Goal: Feedback & Contribution: Contribute content

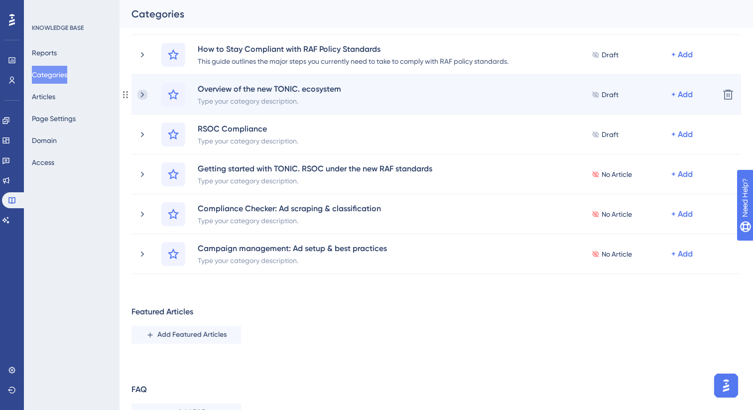
click at [143, 96] on icon at bounding box center [142, 95] width 10 height 10
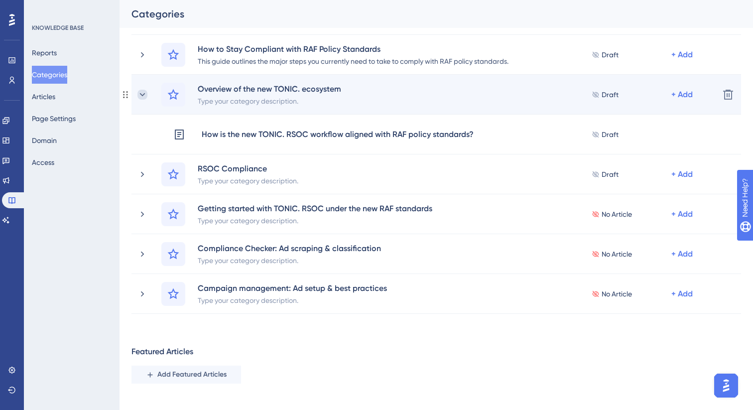
click at [141, 97] on icon at bounding box center [142, 95] width 10 height 10
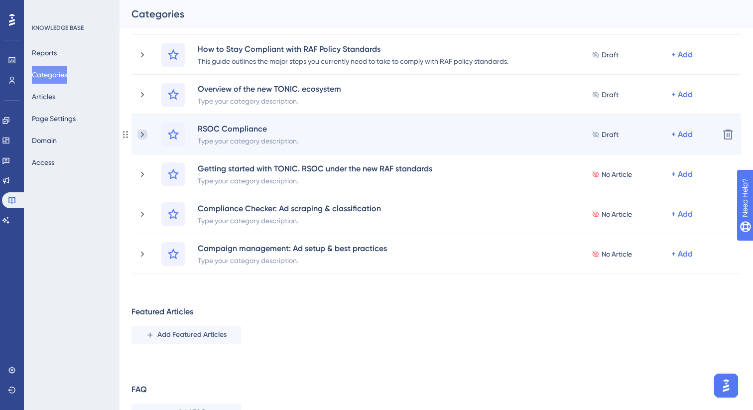
click at [143, 134] on icon at bounding box center [142, 134] width 3 height 5
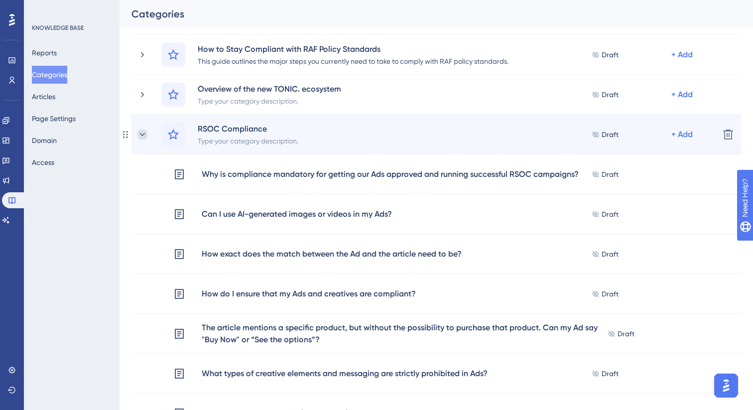
click at [143, 134] on icon at bounding box center [142, 135] width 10 height 10
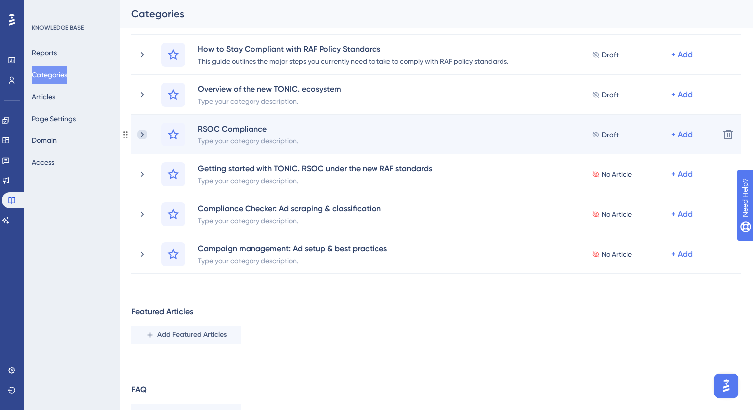
click at [144, 134] on icon at bounding box center [142, 135] width 10 height 10
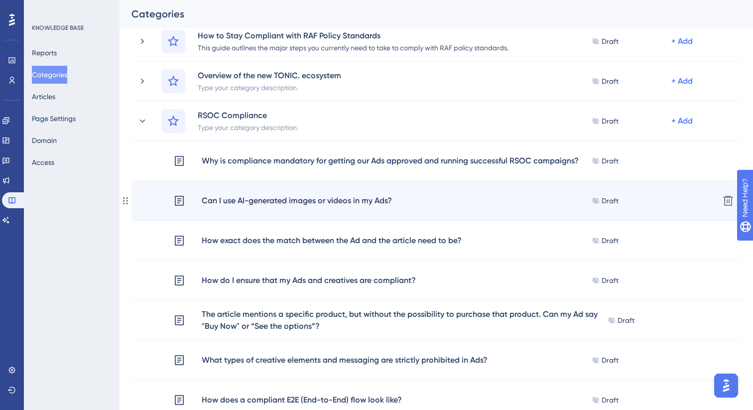
scroll to position [395, 0]
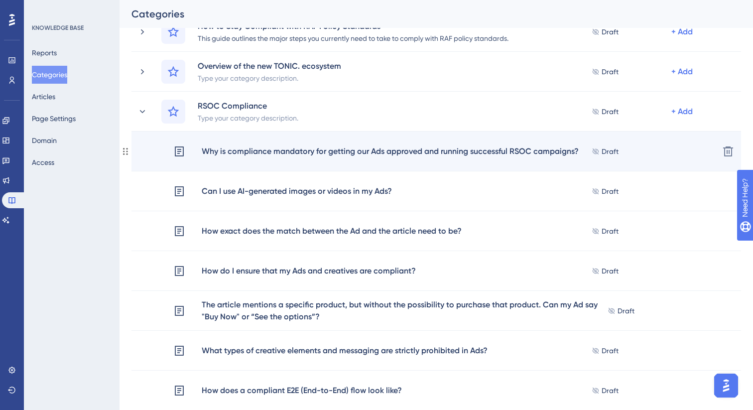
click at [236, 146] on div "Why is compliance mandatory for getting our Ads approved and running successful…" at bounding box center [390, 151] width 378 height 13
click at [238, 155] on div "Why is compliance mandatory for getting our Ads approved and running successful…" at bounding box center [390, 151] width 378 height 13
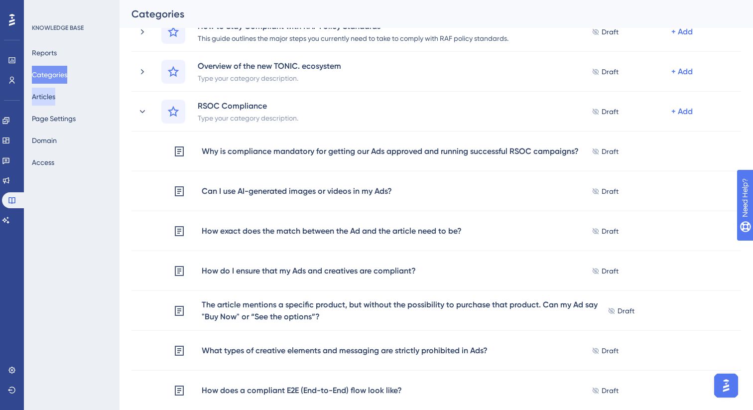
click at [55, 97] on button "Articles" at bounding box center [43, 97] width 23 height 18
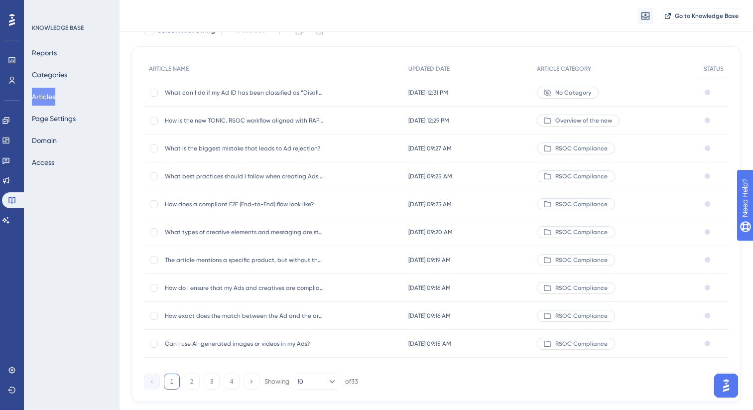
scroll to position [79, 0]
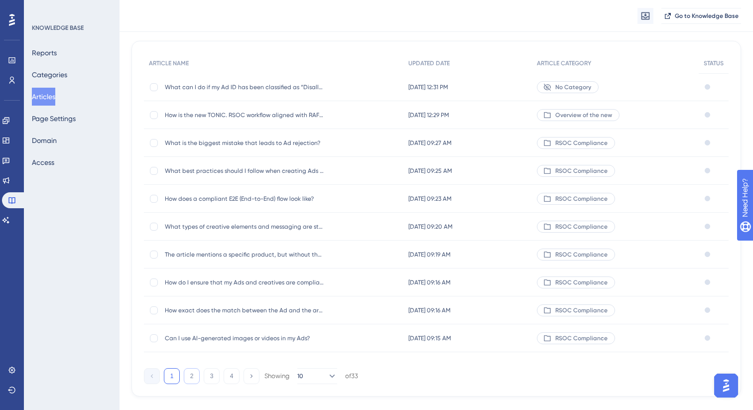
click at [187, 376] on button "2" at bounding box center [192, 376] width 16 height 16
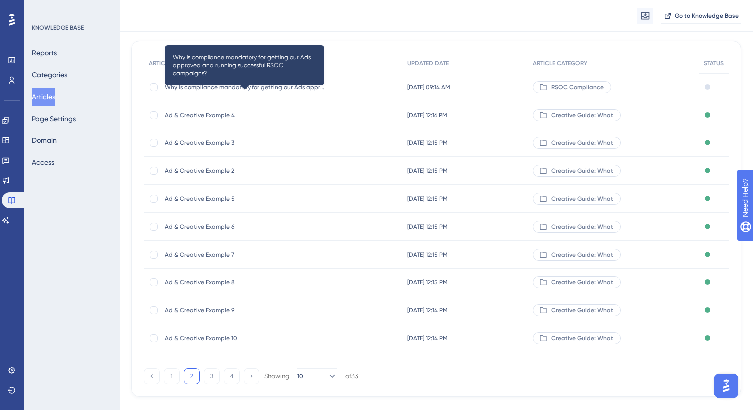
click at [312, 88] on span "Why is compliance mandatory for getting our Ads approved and running successful…" at bounding box center [244, 87] width 159 height 8
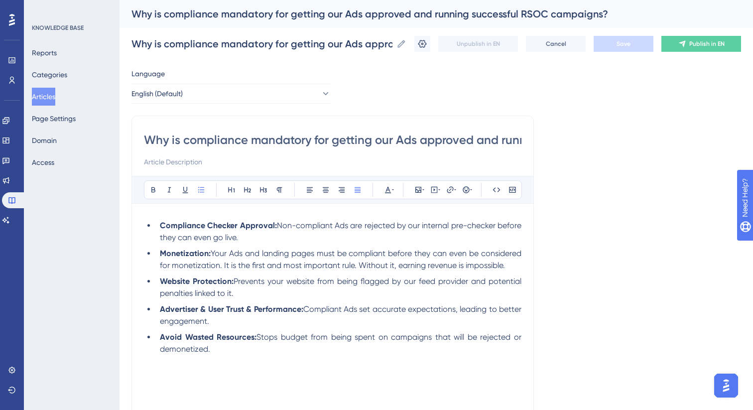
click at [276, 228] on span "Non-compliant Ads are rejected by our internal pre-checker before they can even…" at bounding box center [342, 231] width 364 height 21
click at [388, 143] on input "Why is compliance mandatory for getting our Ads approved and running successful…" at bounding box center [333, 140] width 378 height 16
type input "Why is compliance mandatory for getting my Ads approved and running successful …"
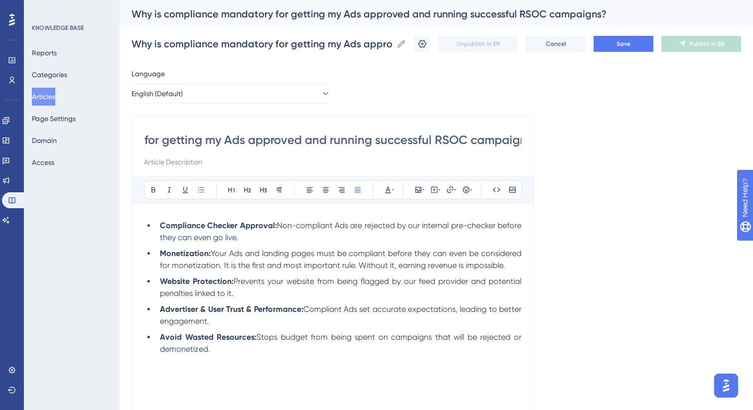
scroll to position [0, 185]
click at [372, 144] on input "Why is compliance mandatory for getting my Ads approved and running successful …" at bounding box center [333, 140] width 378 height 16
type input "Why is compliance mandatory for getting my Ads approved and running successful …"
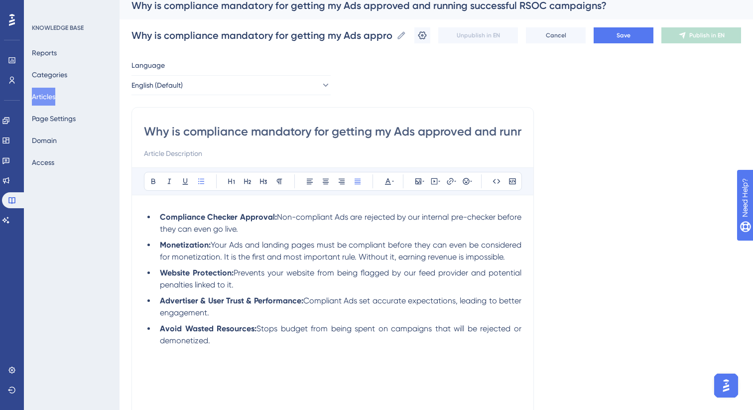
scroll to position [21, 0]
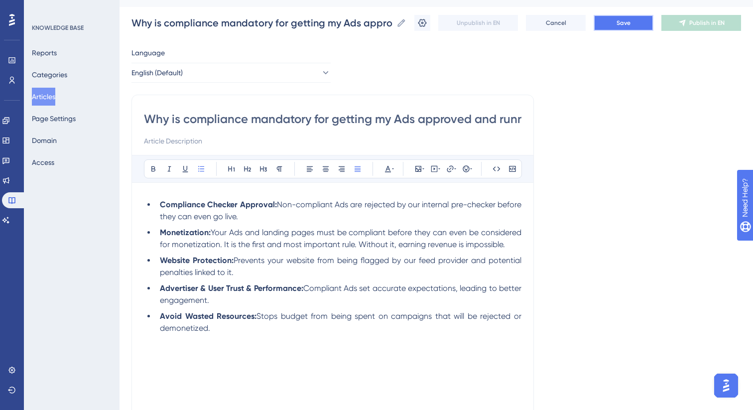
click at [615, 24] on button "Save" at bounding box center [624, 23] width 60 height 16
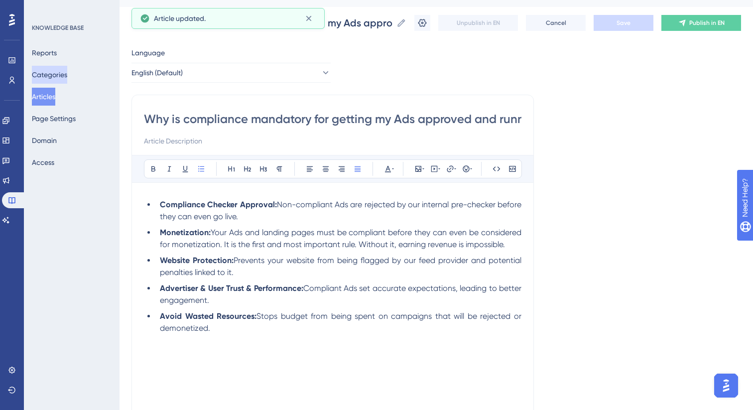
click at [51, 75] on button "Categories" at bounding box center [49, 75] width 35 height 18
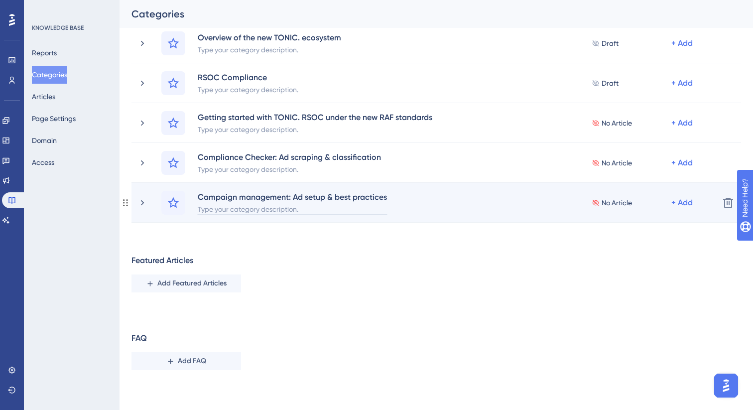
scroll to position [400, 0]
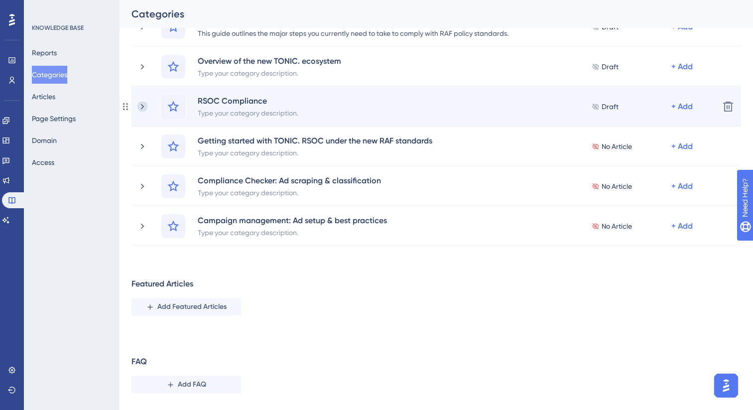
click at [141, 106] on icon at bounding box center [142, 107] width 10 height 10
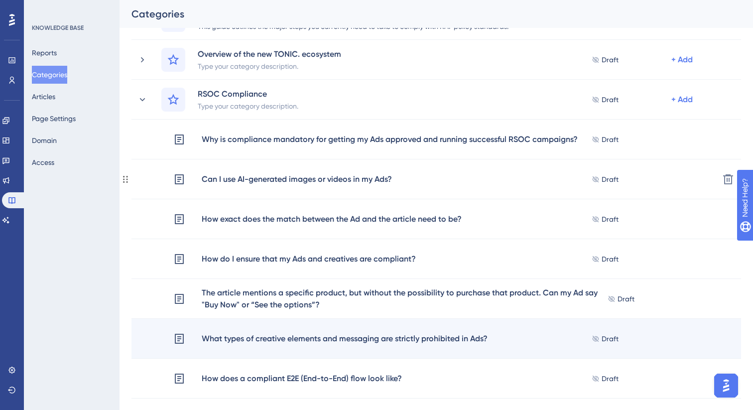
scroll to position [396, 0]
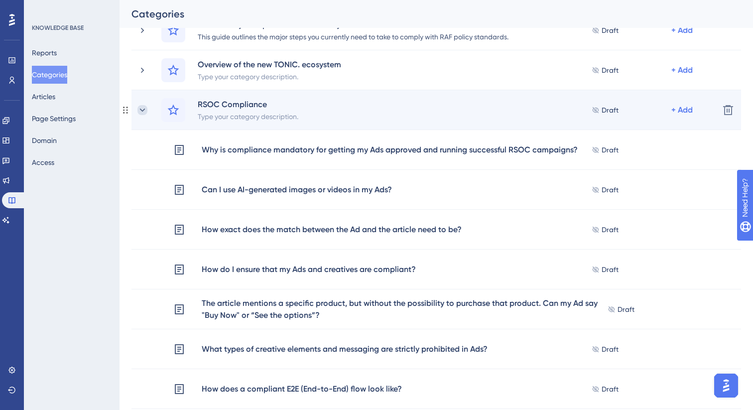
click at [142, 111] on icon at bounding box center [142, 110] width 10 height 10
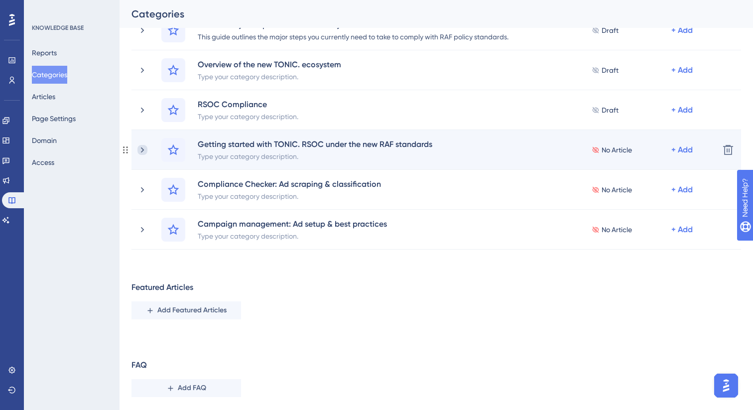
click at [144, 149] on icon at bounding box center [142, 150] width 10 height 10
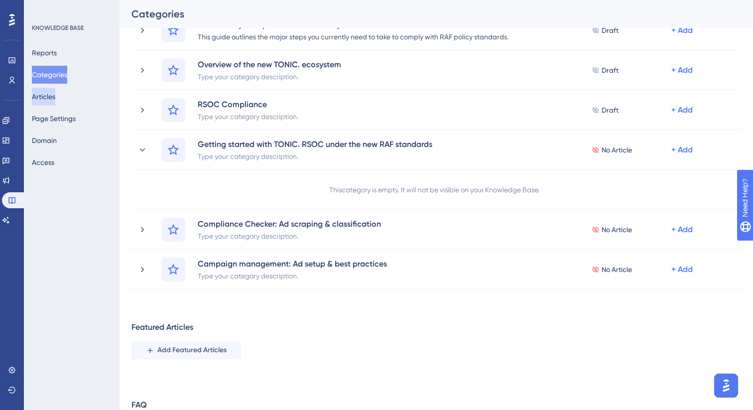
click at [55, 101] on button "Articles" at bounding box center [43, 97] width 23 height 18
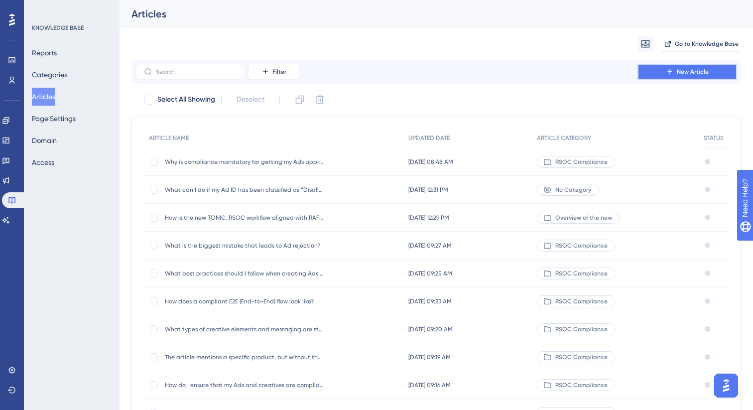
click at [679, 72] on span "New Article" at bounding box center [693, 72] width 32 height 8
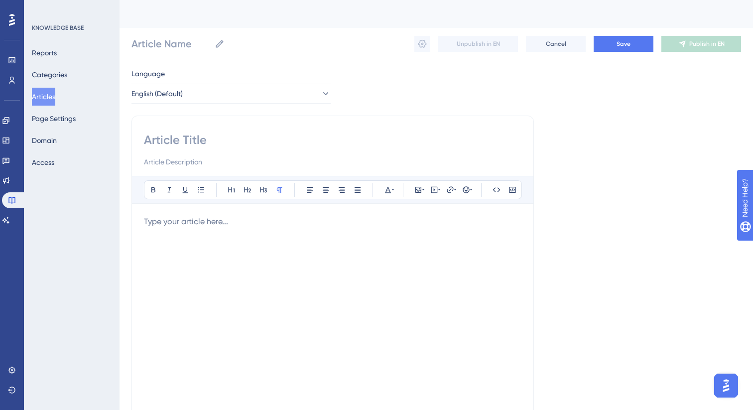
click at [223, 137] on input at bounding box center [333, 140] width 378 height 16
paste input "How do I set up an RSOC account with TONIC.?"
type input "How do I set up an RSOC account with TONIC.?"
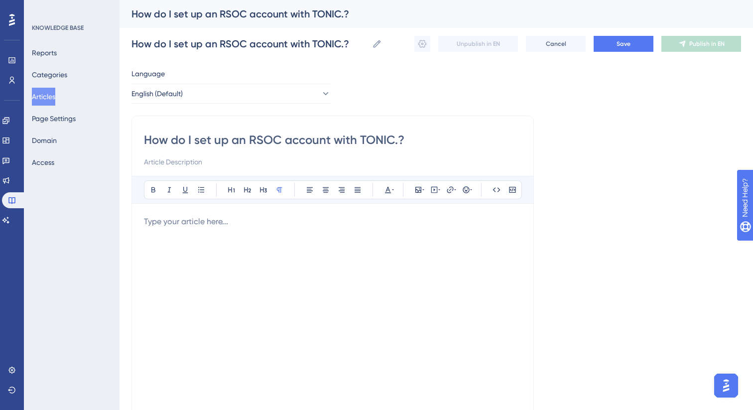
type input "How do I set up an RSOC account with TONIC.?"
click at [249, 232] on div at bounding box center [333, 325] width 378 height 219
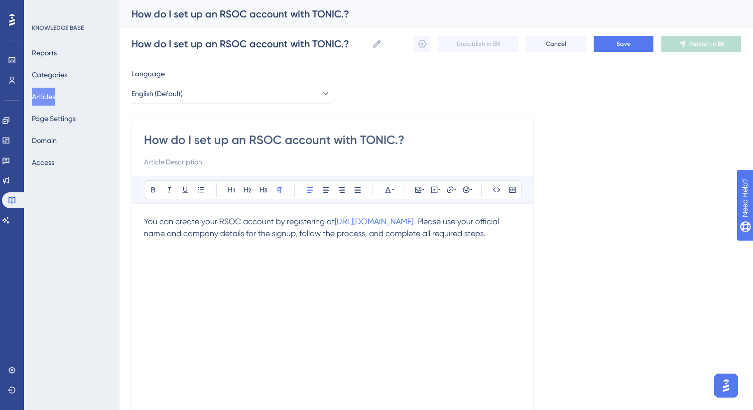
drag, startPoint x: 169, startPoint y: 251, endPoint x: 120, endPoint y: 217, distance: 59.8
click at [120, 217] on div "Performance Users Engagement Widgets Feedback Product Updates Knowledge Base AI…" at bounding box center [437, 261] width 634 height 523
click at [355, 191] on icon at bounding box center [358, 189] width 6 height 5
click at [321, 240] on p "You can create your RSOC account by registering at https://publisher.tonic.com/…" at bounding box center [333, 228] width 378 height 24
click at [370, 224] on span "[URL][DOMAIN_NAME]" at bounding box center [389, 221] width 79 height 9
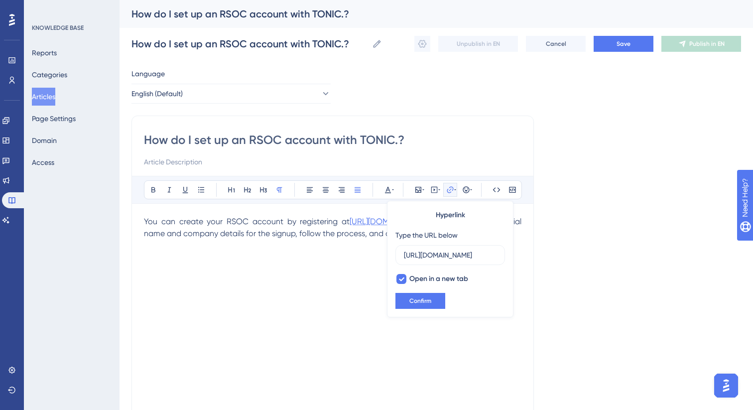
scroll to position [0, 19]
click at [422, 254] on input "[URL][DOMAIN_NAME]" at bounding box center [450, 255] width 93 height 11
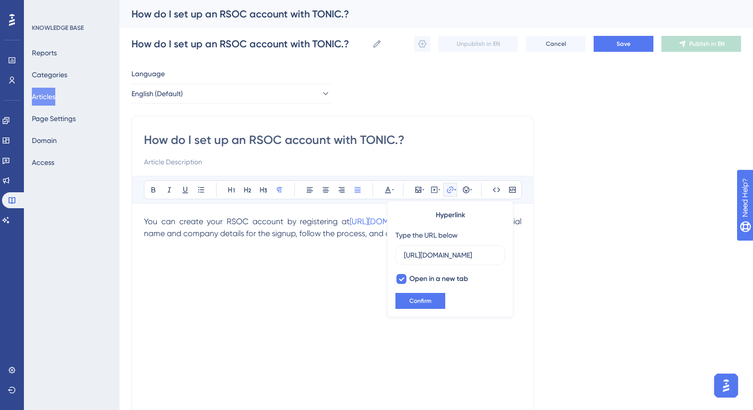
click at [279, 255] on div "You can create your RSOC account by registering at https://publisher.tonic.com/…" at bounding box center [333, 325] width 378 height 219
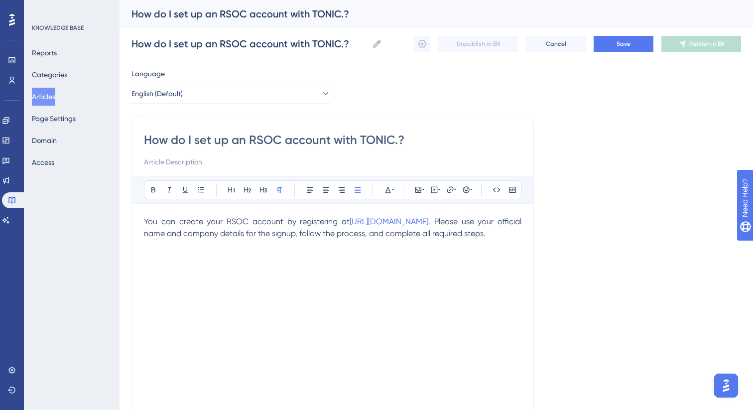
click at [252, 221] on span "You can create your RSOC account by registering at" at bounding box center [247, 221] width 206 height 9
click at [413, 223] on span "[URL][DOMAIN_NAME]" at bounding box center [419, 221] width 79 height 9
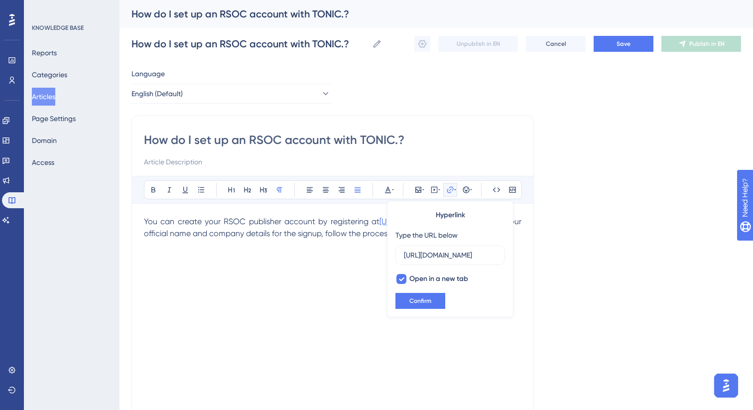
scroll to position [0, 19]
click at [439, 255] on input "[URL][DOMAIN_NAME]" at bounding box center [450, 255] width 93 height 11
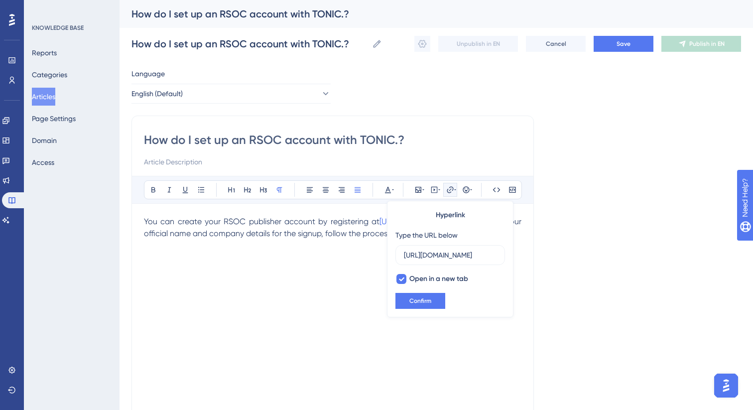
click at [257, 224] on span "You can create your RSOC publisher account by registering at" at bounding box center [262, 221] width 236 height 9
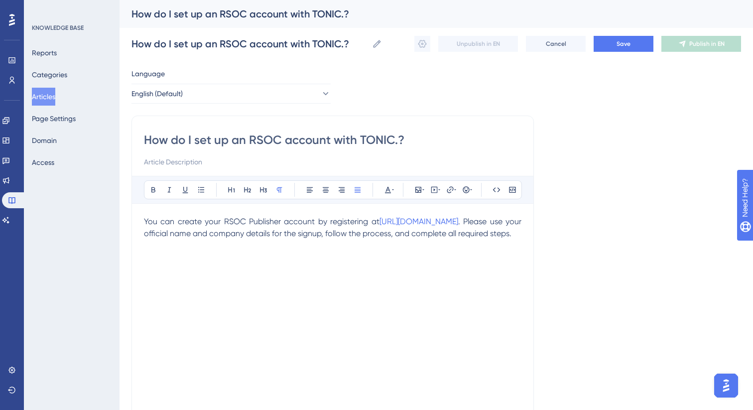
click at [296, 224] on span "You can create your RSOC Publisher account by registering at" at bounding box center [262, 221] width 236 height 9
drag, startPoint x: 320, startPoint y: 224, endPoint x: 227, endPoint y: 226, distance: 93.2
click at [227, 226] on span "You can create your RSOC Publisher Account by registering at" at bounding box center [262, 221] width 236 height 9
copy span "RSOC Publisher Account"
click at [227, 240] on p "You can create your RSOC Publisher Account by registering at [URL][DOMAIN_NAME]…" at bounding box center [333, 228] width 378 height 24
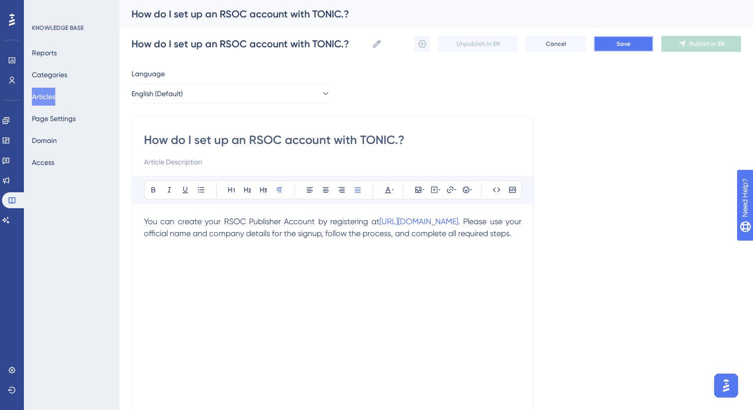
click at [617, 46] on span "Save" at bounding box center [624, 44] width 14 height 8
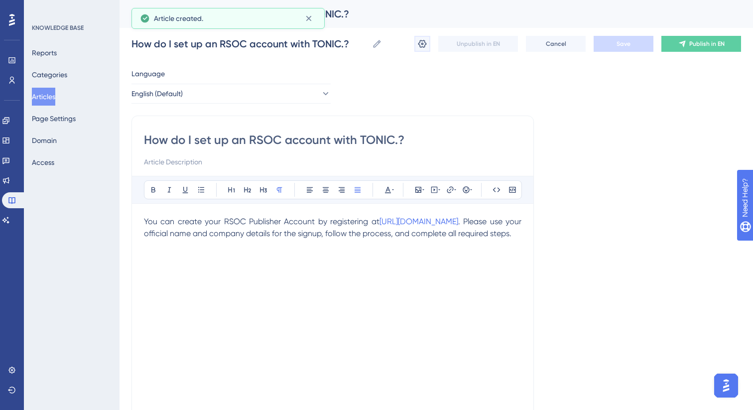
click at [421, 45] on icon at bounding box center [422, 44] width 10 height 10
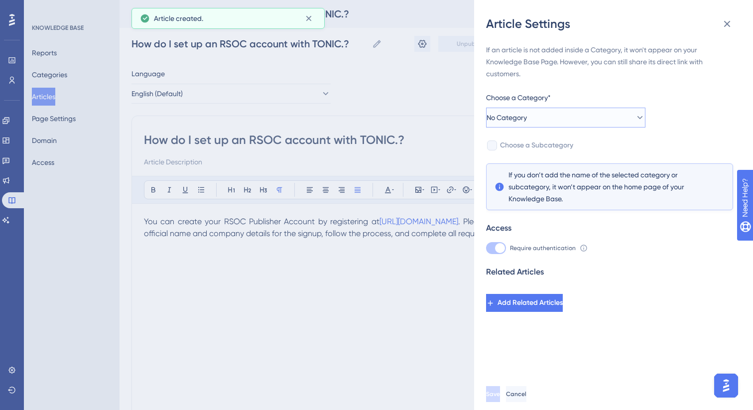
click at [523, 112] on span "No Category" at bounding box center [507, 118] width 40 height 12
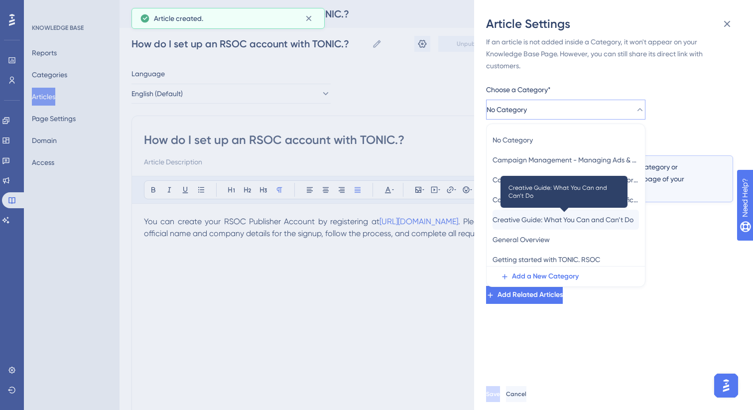
scroll to position [24, 0]
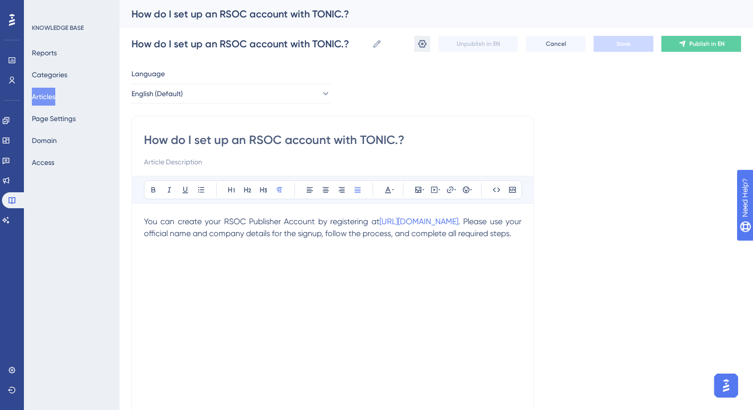
click at [419, 43] on icon at bounding box center [422, 44] width 10 height 10
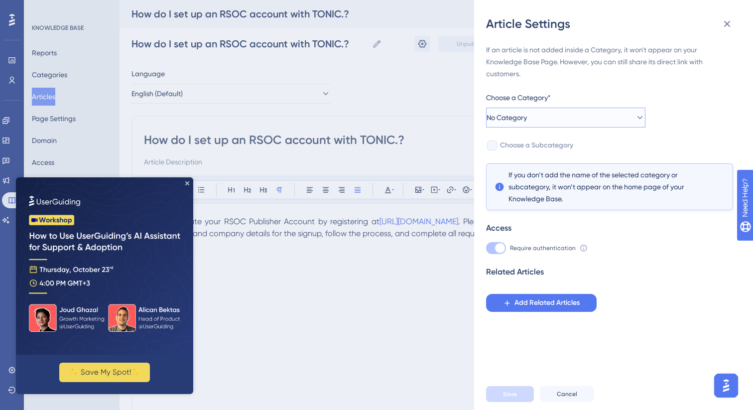
click at [527, 121] on span "No Category" at bounding box center [507, 118] width 40 height 12
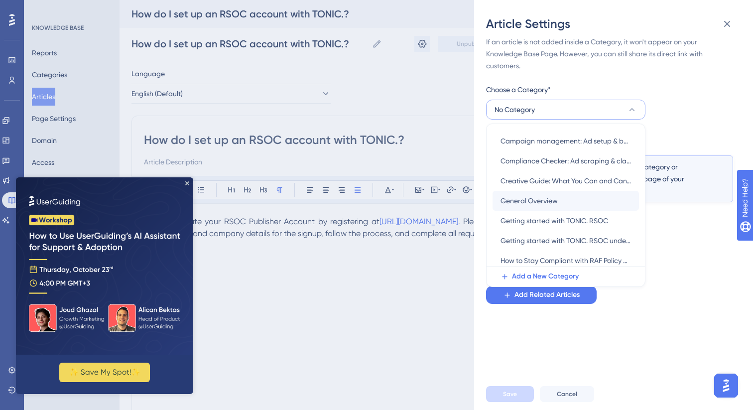
scroll to position [40, 0]
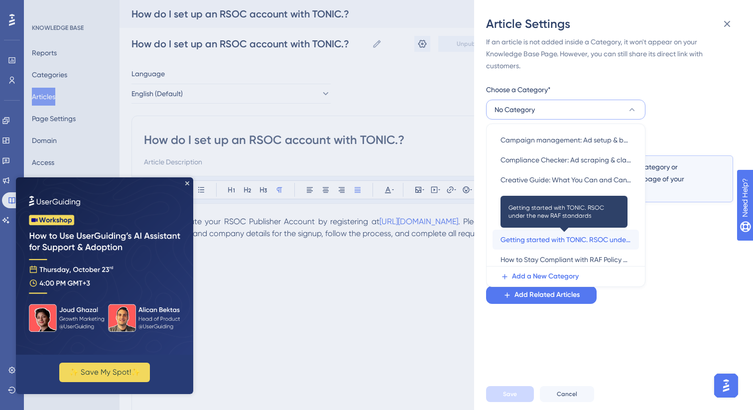
click at [540, 241] on span "Getting started with TONIC. RSOC under the new RAF standards" at bounding box center [566, 240] width 131 height 12
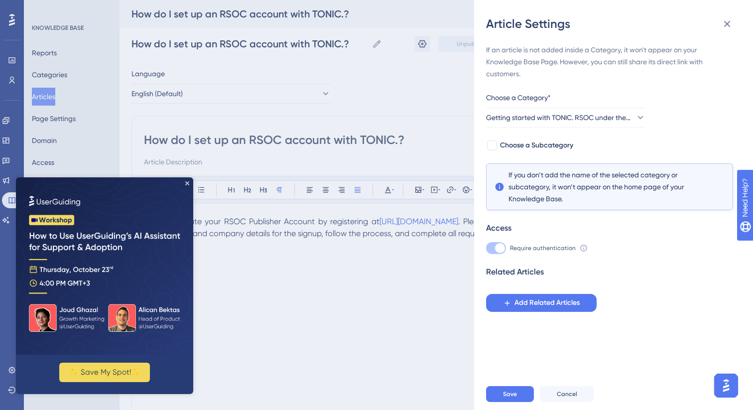
scroll to position [0, 0]
click at [509, 392] on span "Save" at bounding box center [510, 394] width 14 height 8
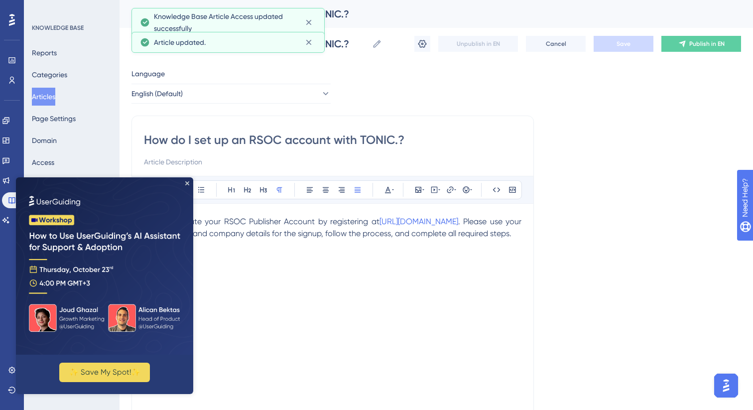
click at [187, 186] on img at bounding box center [104, 265] width 177 height 177
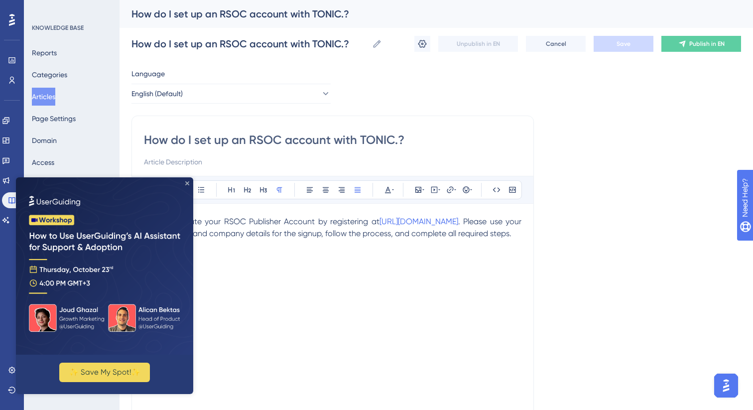
click at [187, 182] on icon "Close Preview" at bounding box center [187, 183] width 4 height 4
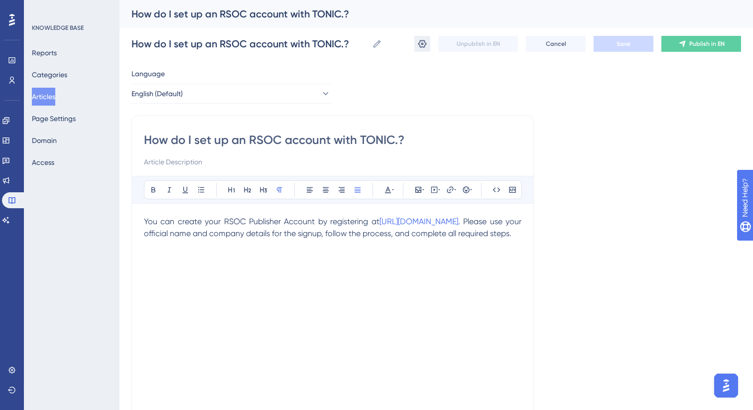
click at [421, 47] on icon at bounding box center [422, 44] width 8 height 8
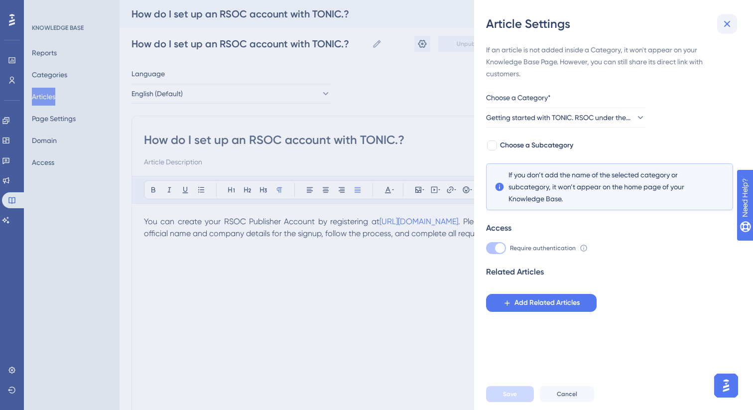
click at [728, 21] on icon at bounding box center [727, 24] width 12 height 12
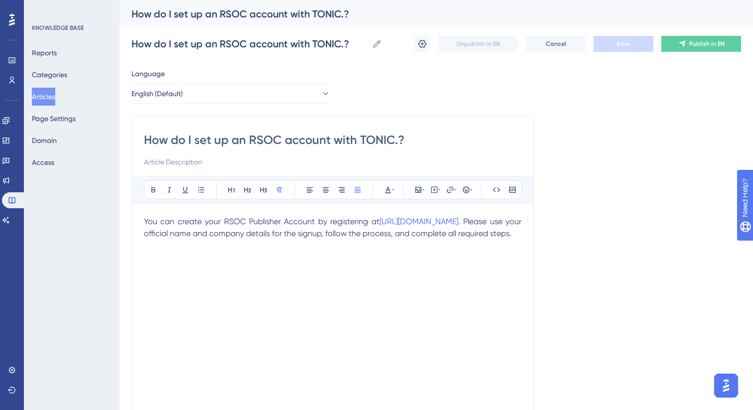
click at [55, 96] on button "Articles" at bounding box center [43, 97] width 23 height 18
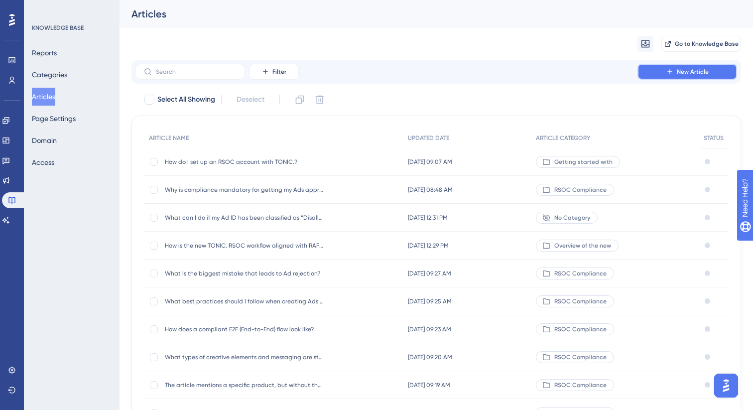
click at [652, 67] on button "New Article" at bounding box center [688, 72] width 100 height 16
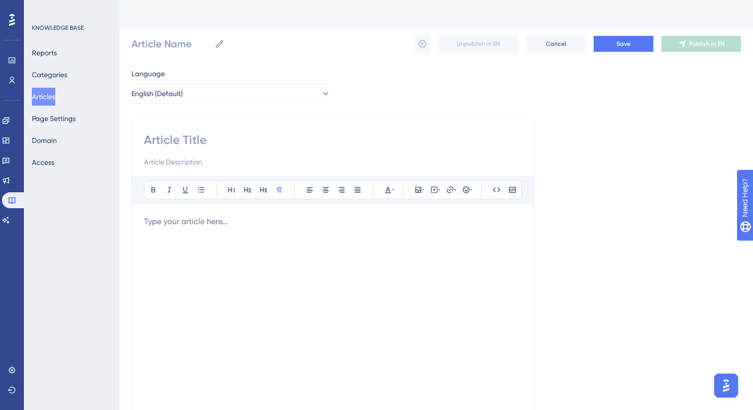
click at [260, 120] on div "Bold Italic Underline Bullet Point Heading 1 Heading 2 Heading 3 Normal Align L…" at bounding box center [333, 282] width 403 height 332
click at [260, 131] on div "Bold Italic Underline Bullet Point Heading 1 Heading 2 Heading 3 Normal Align L…" at bounding box center [333, 282] width 403 height 332
click at [237, 141] on input at bounding box center [333, 140] width 378 height 16
paste input "How should I sign the compliance guidelines, and why do I need to do it?"
type input "How should I sign the compliance guidelines, and why do I need to do it?"
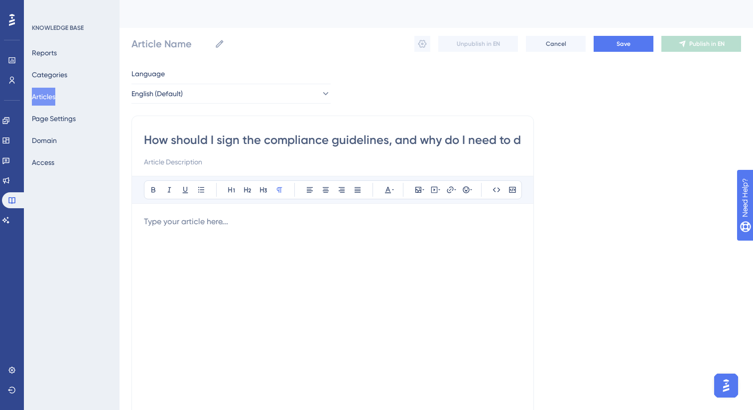
scroll to position [0, 25]
type input "How should I sign the compliance guidelines, and why do I need to do it?"
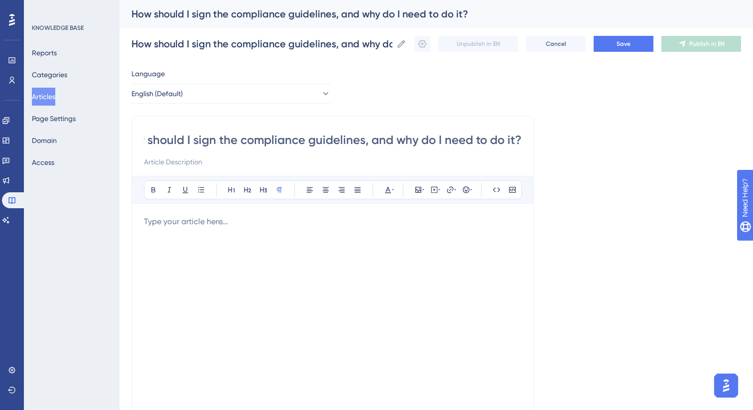
type input "How should I sign the compliance guidelines, and why do I need to do it?"
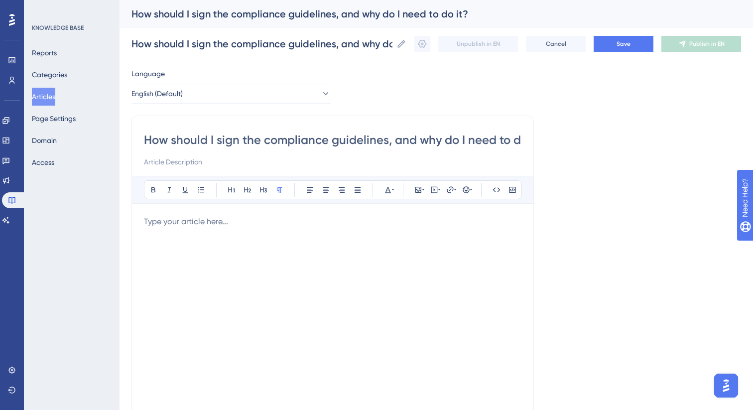
click at [287, 222] on p at bounding box center [333, 222] width 378 height 12
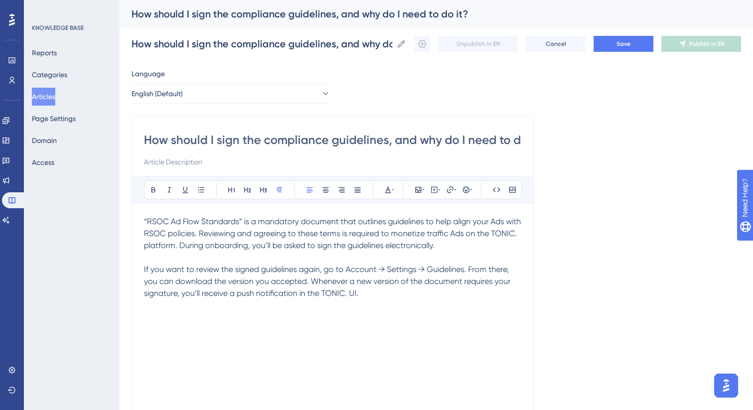
drag, startPoint x: 369, startPoint y: 299, endPoint x: 142, endPoint y: 219, distance: 240.9
click at [142, 219] on div "How should I sign the compliance guidelines, and why do I need to do it? Bold I…" at bounding box center [333, 282] width 403 height 332
click at [154, 187] on icon at bounding box center [153, 189] width 4 height 5
click at [361, 190] on icon at bounding box center [358, 190] width 8 height 8
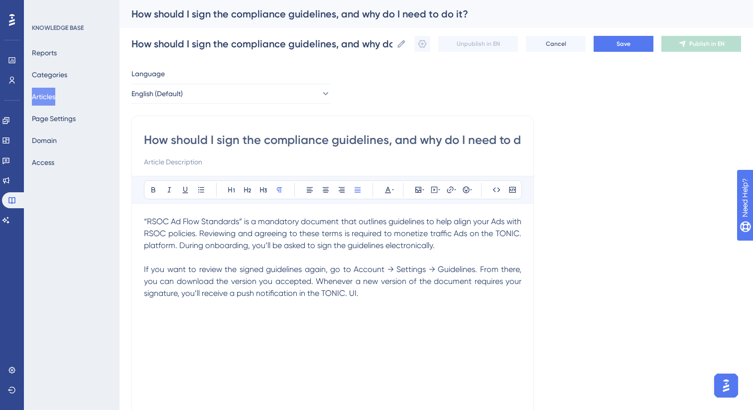
click at [358, 248] on span "“RSOC Ad Flow Standards” is a mandatory document that outlines guidelines to he…" at bounding box center [334, 257] width 380 height 81
click at [484, 235] on span "“RSOC Ad Flow Standards” is a mandatory document that outlines guidelines to he…" at bounding box center [334, 257] width 380 height 81
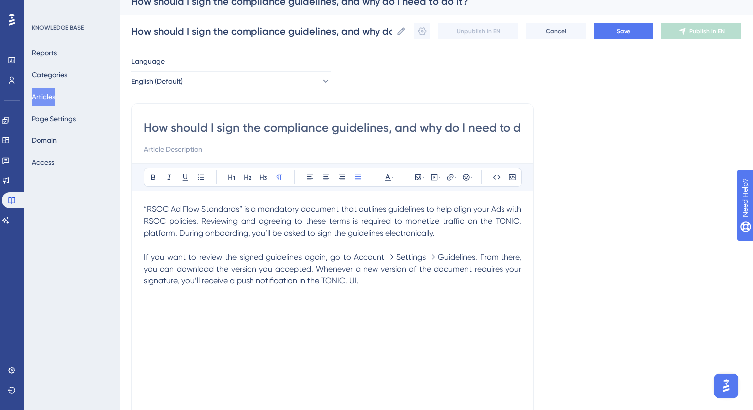
scroll to position [31, 0]
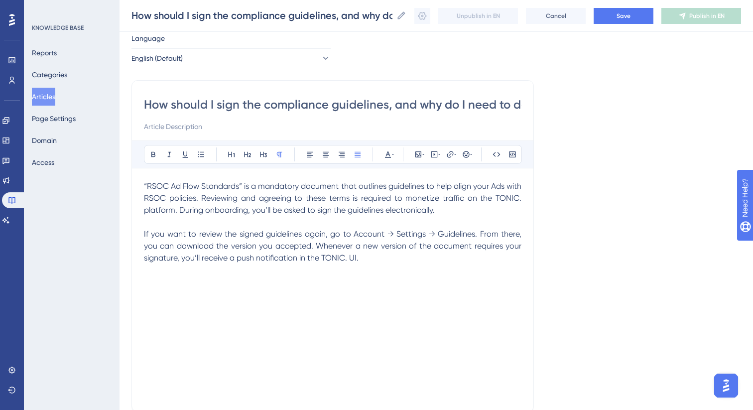
click at [363, 237] on span "“RSOC Ad Flow Standards” is a mandatory document that outlines guidelines to he…" at bounding box center [334, 221] width 380 height 81
copy span "Account"
click at [399, 206] on span "“RSOC Ad Flow Standards” is a mandatory document that outlines guidelines to he…" at bounding box center [334, 221] width 380 height 81
drag, startPoint x: 355, startPoint y: 236, endPoint x: 475, endPoint y: 236, distance: 120.1
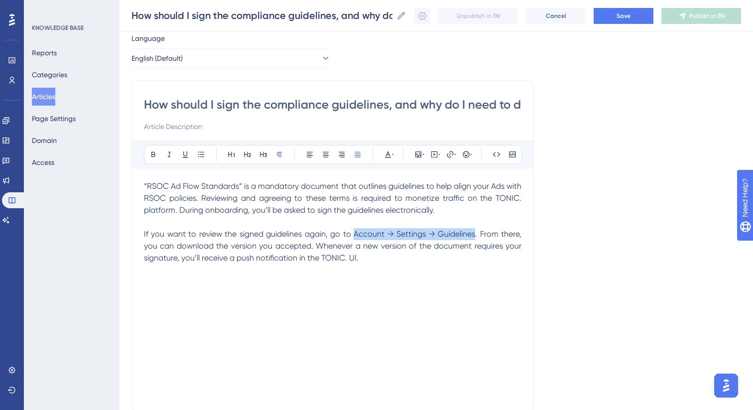
click at [475, 236] on span "“RSOC Ad Flow Standards” is a mandatory document that outlines guidelines to he…" at bounding box center [334, 221] width 380 height 81
click at [152, 153] on icon at bounding box center [153, 154] width 8 height 8
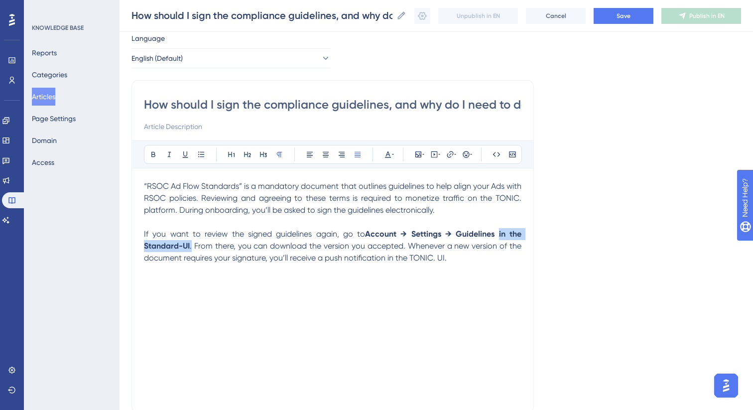
drag, startPoint x: 498, startPoint y: 235, endPoint x: 192, endPoint y: 244, distance: 306.0
click at [192, 244] on p "“RSOC Ad Flow Standards” is a mandatory document that outlines guidelines to he…" at bounding box center [333, 222] width 378 height 84
click at [150, 157] on icon at bounding box center [153, 154] width 8 height 8
click at [263, 240] on p "“RSOC Ad Flow Standards” is a mandatory document that outlines guidelines to he…" at bounding box center [333, 222] width 378 height 84
drag, startPoint x: 462, startPoint y: 261, endPoint x: 136, endPoint y: 233, distance: 327.5
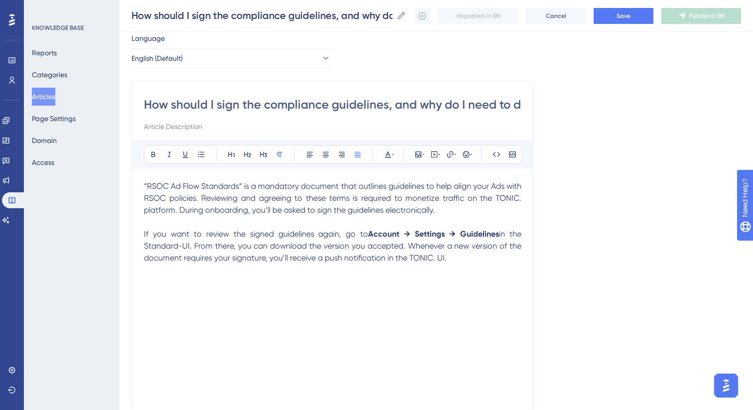
click at [136, 233] on div "How should I sign the compliance guidelines, and why do I need to do it? Bold I…" at bounding box center [333, 246] width 403 height 332
copy p "If you want to review the signed guidelines again, go to Account → Settings → G…"
click at [469, 241] on span "in the Standard-UI. From there, you can download the version you accepted. When…" at bounding box center [334, 245] width 380 height 33
click at [458, 259] on p "“RSOC Ad Flow Standards” is a mandatory document that outlines guidelines to he…" at bounding box center [333, 222] width 378 height 84
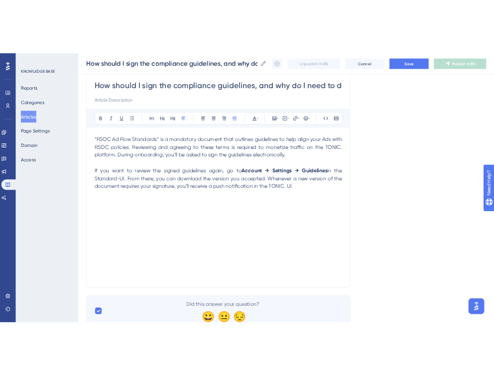
scroll to position [98, 0]
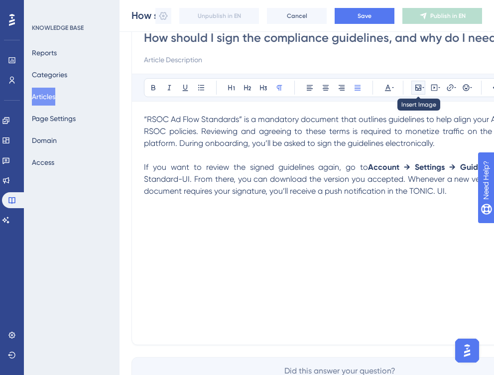
click at [421, 90] on icon at bounding box center [418, 88] width 8 height 8
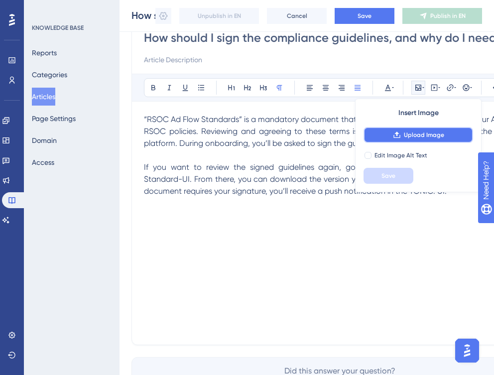
click at [422, 136] on span "Upload Image" at bounding box center [424, 135] width 40 height 8
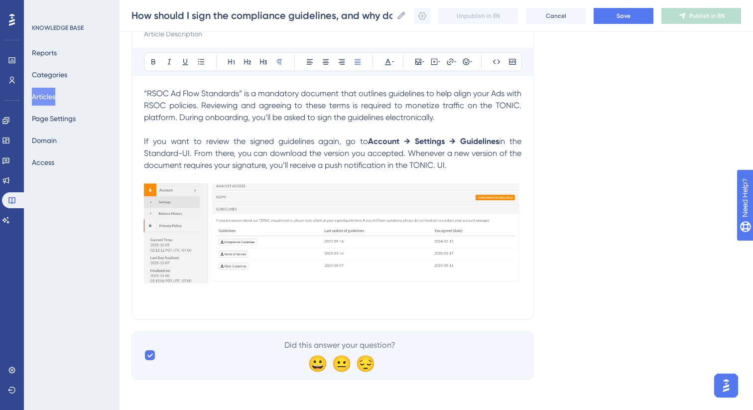
scroll to position [125, 0]
click at [444, 238] on img at bounding box center [333, 232] width 378 height 100
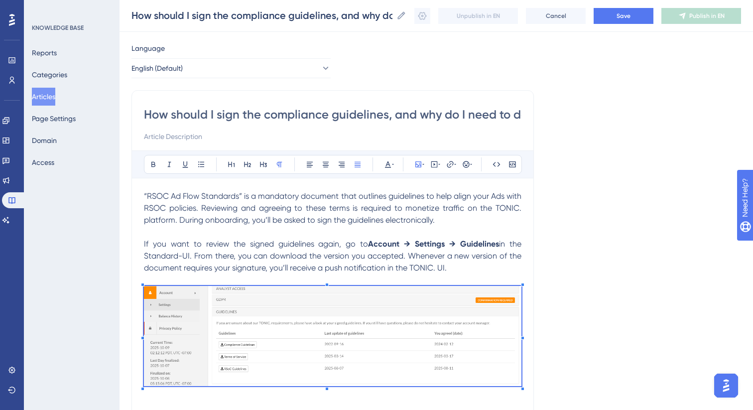
scroll to position [0, 0]
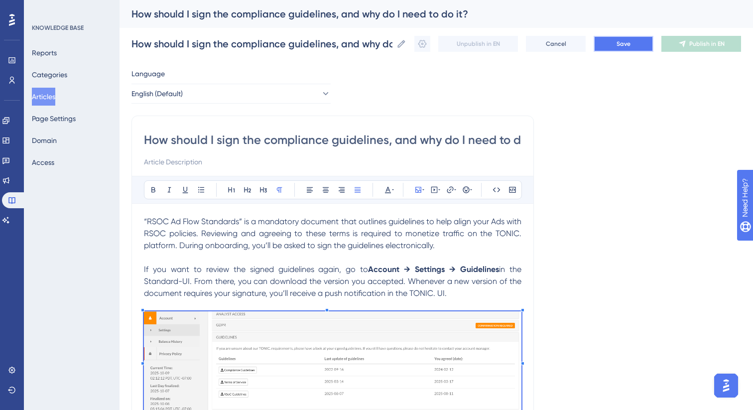
click at [616, 44] on button "Save" at bounding box center [624, 44] width 60 height 16
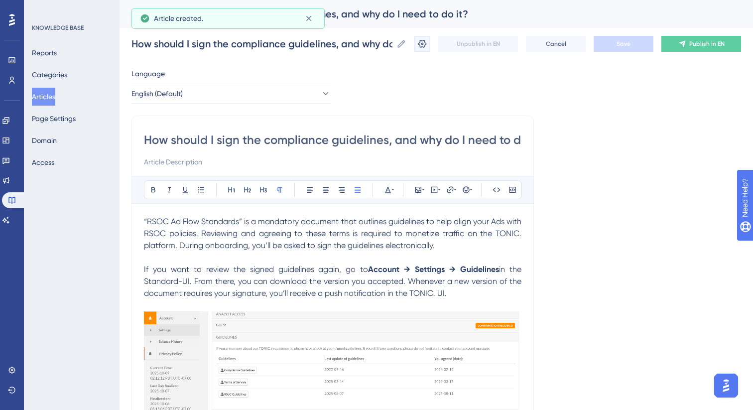
click at [419, 49] on button at bounding box center [422, 44] width 16 height 16
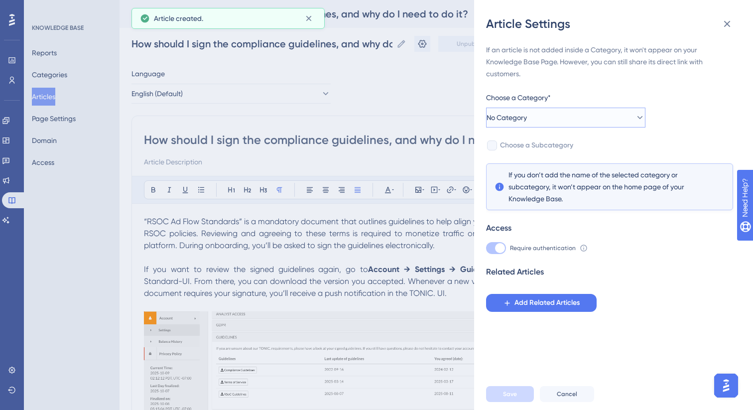
click at [527, 119] on span "No Category" at bounding box center [507, 118] width 40 height 12
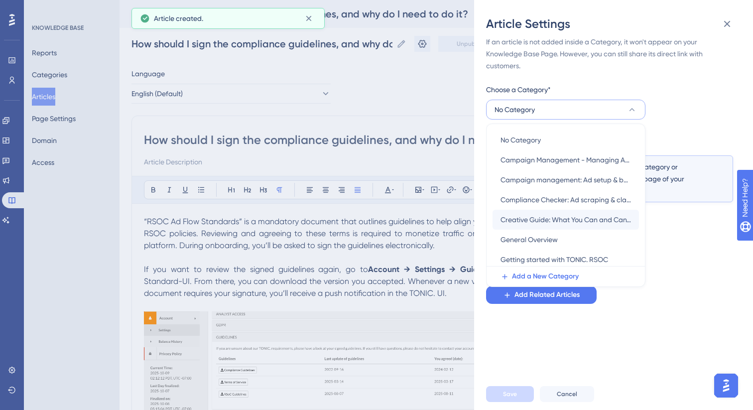
scroll to position [37, 0]
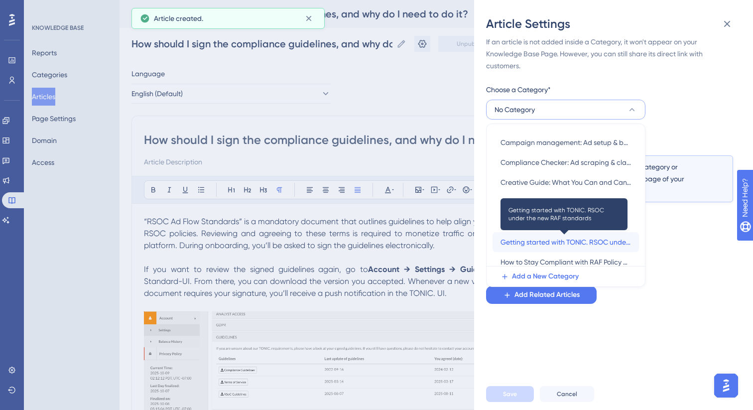
click at [545, 244] on span "Getting started with TONIC. RSOC under the new RAF standards" at bounding box center [566, 242] width 131 height 12
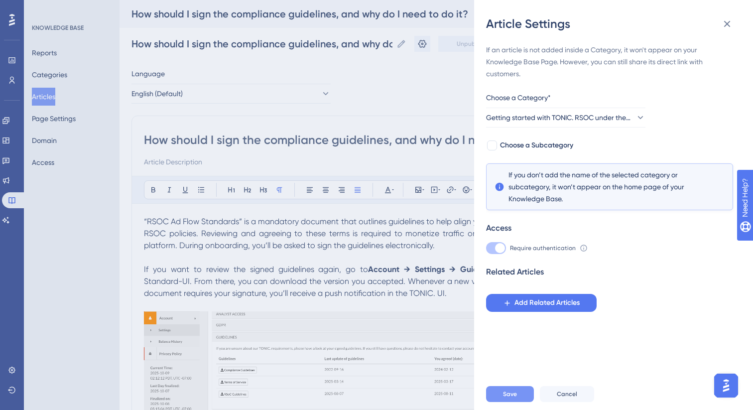
click at [512, 396] on span "Save" at bounding box center [510, 394] width 14 height 8
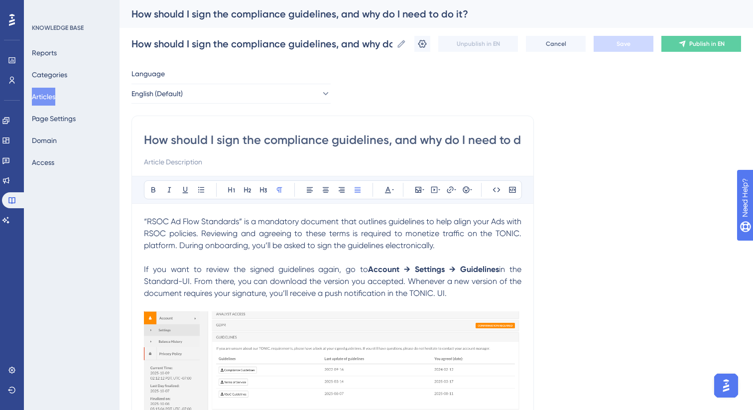
click at [47, 99] on button "Articles" at bounding box center [43, 97] width 23 height 18
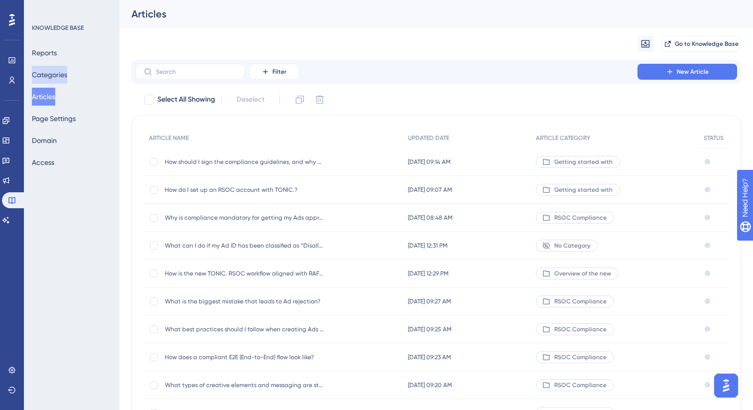
click at [59, 74] on button "Categories" at bounding box center [49, 75] width 35 height 18
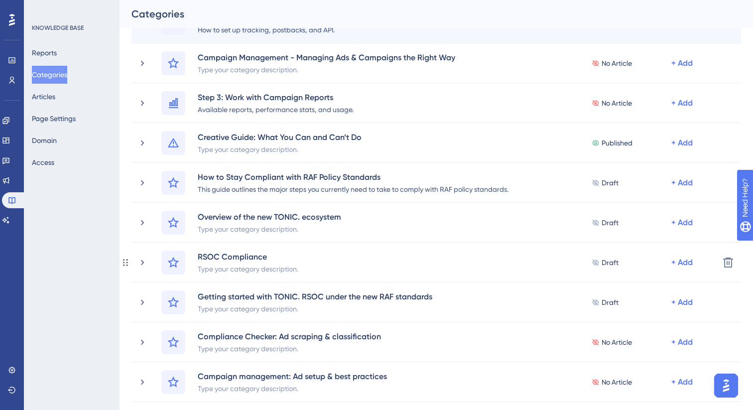
scroll to position [423, 0]
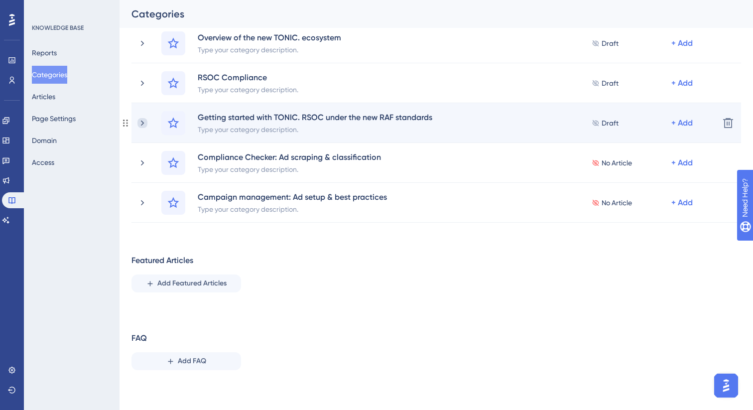
click at [143, 122] on icon at bounding box center [142, 122] width 3 height 5
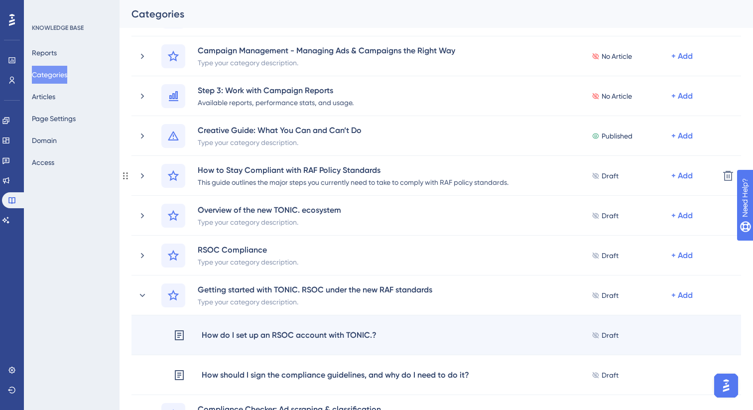
scroll to position [0, 0]
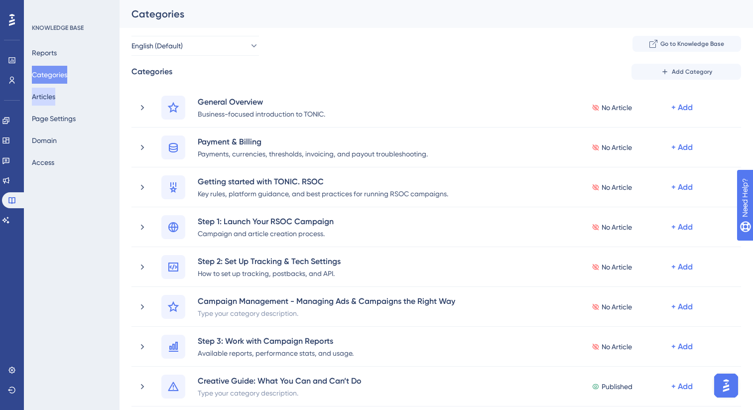
click at [55, 99] on button "Articles" at bounding box center [43, 97] width 23 height 18
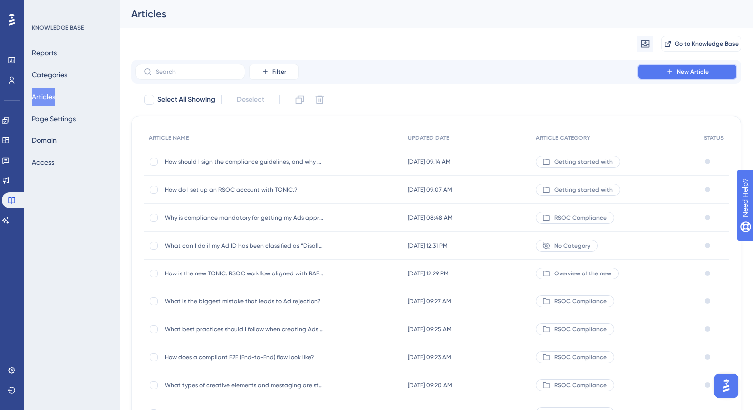
click at [669, 76] on button "New Article" at bounding box center [688, 72] width 100 height 16
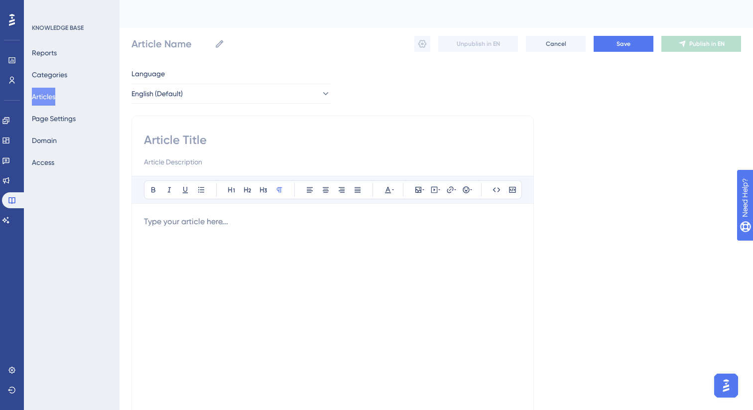
click at [288, 143] on input at bounding box center [333, 140] width 378 height 16
paste input "How do I grant Analyst Access for specific Ad networks?"
type input "How do I grant Analyst Access for specific Ad networks?"
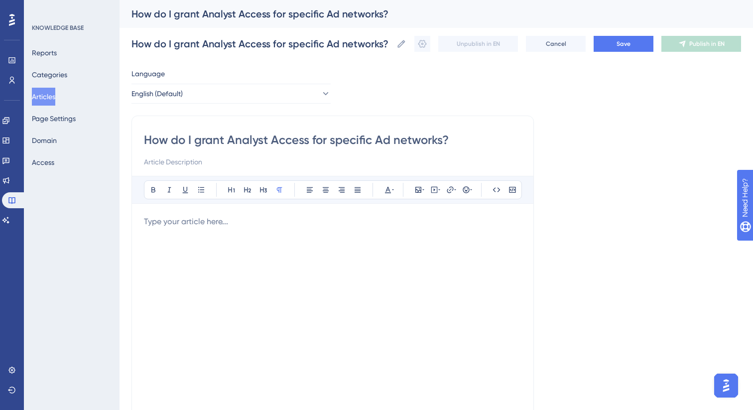
type input "How do I grant Analyst Access for specific Ad networks?"
click at [637, 44] on button "Save" at bounding box center [624, 44] width 60 height 16
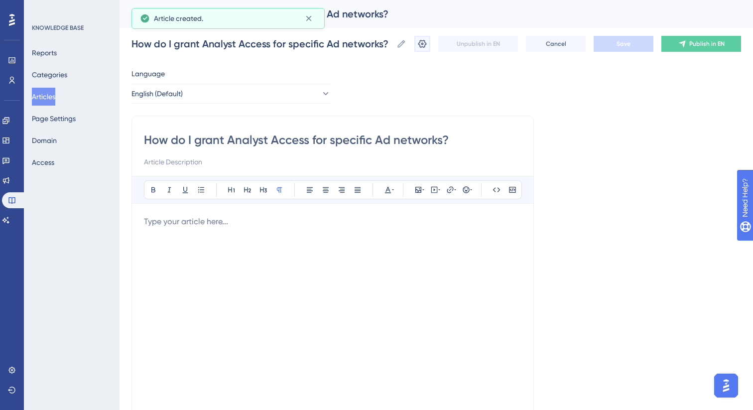
click at [424, 50] on button at bounding box center [422, 44] width 16 height 16
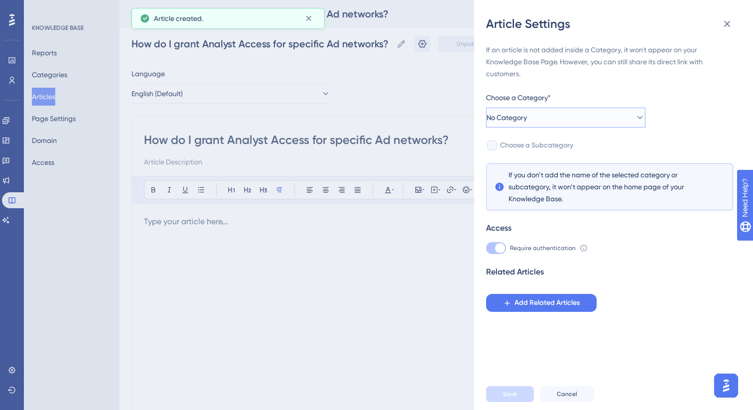
click at [548, 121] on button "No Category" at bounding box center [565, 118] width 159 height 20
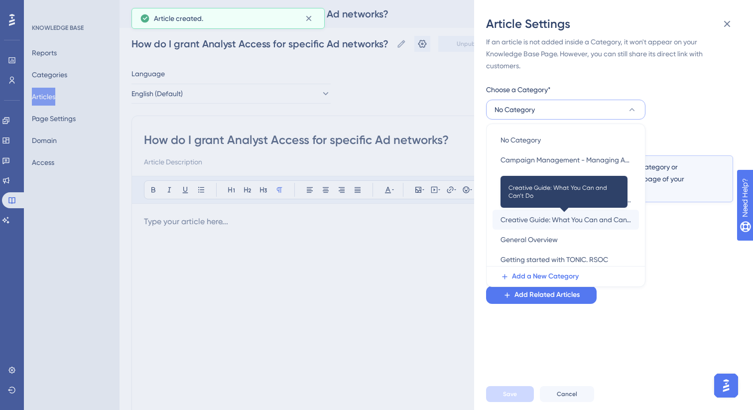
scroll to position [163, 0]
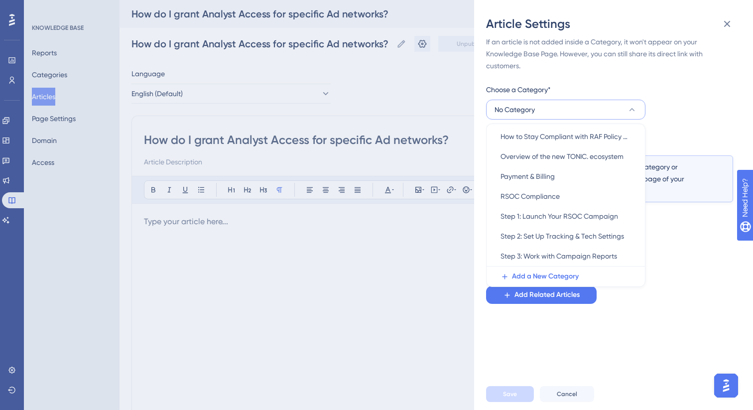
click at [698, 107] on div "If an article is not added inside a Category, it won't appear on your Knowledge…" at bounding box center [609, 170] width 247 height 268
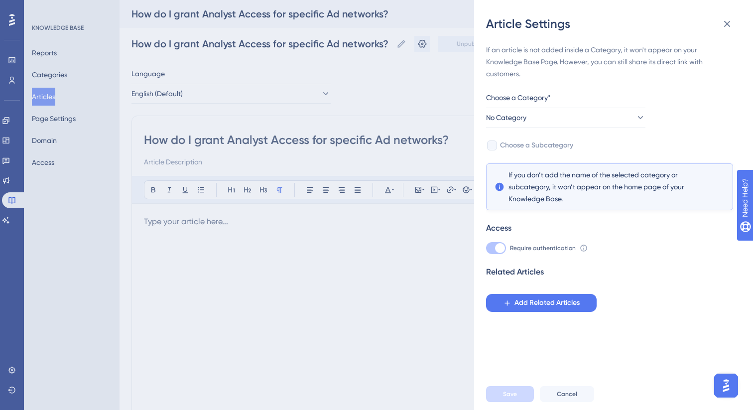
scroll to position [0, 0]
click at [490, 148] on div at bounding box center [492, 145] width 10 height 10
click at [521, 119] on span "No Category" at bounding box center [507, 118] width 40 height 12
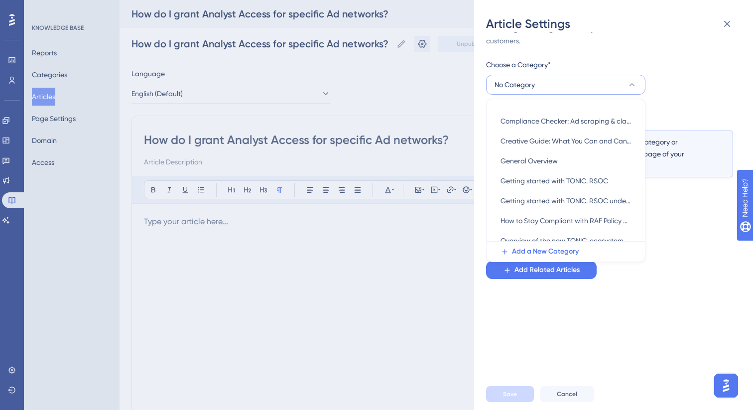
scroll to position [53, 0]
click at [563, 210] on div "Getting started with TONIC. RSOC under the new RAF standards Getting started wi…" at bounding box center [566, 202] width 131 height 20
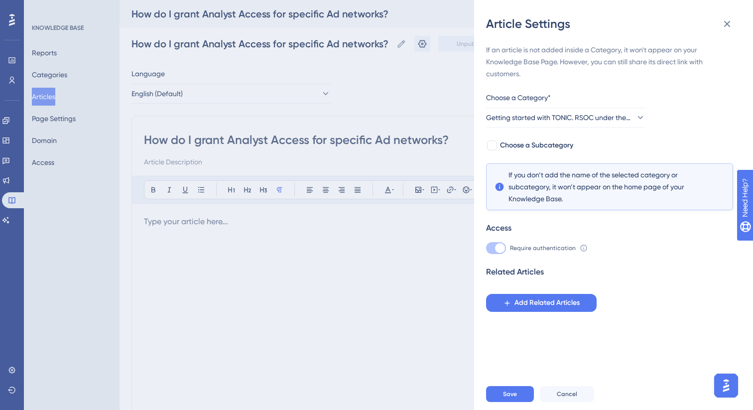
scroll to position [0, 0]
click at [495, 146] on div at bounding box center [492, 145] width 10 height 10
checkbox input "true"
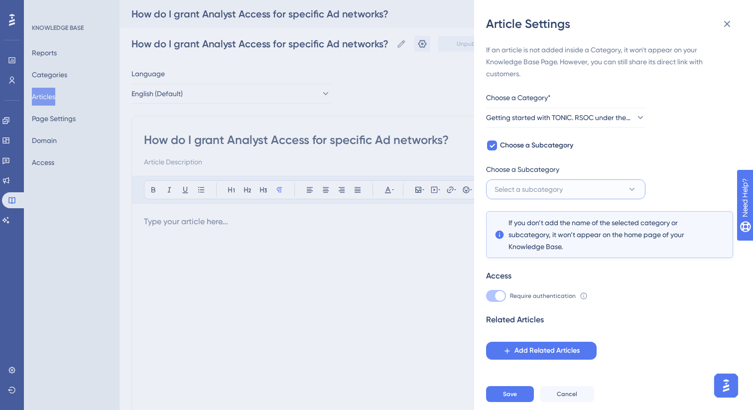
click at [512, 181] on button "Select a subcategory" at bounding box center [565, 189] width 159 height 20
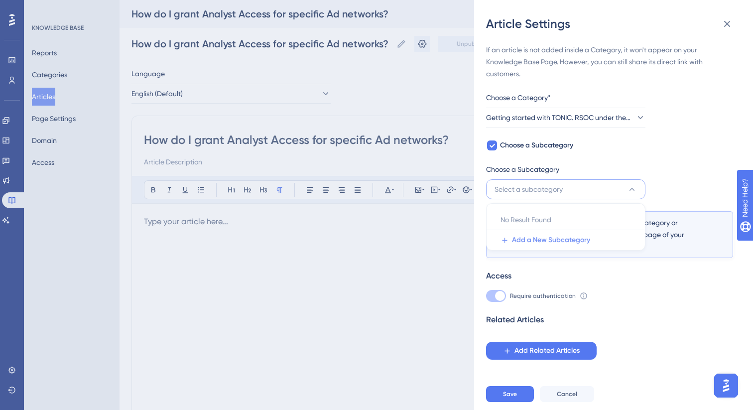
click at [526, 243] on span "Add a New Subcategory" at bounding box center [551, 240] width 78 height 12
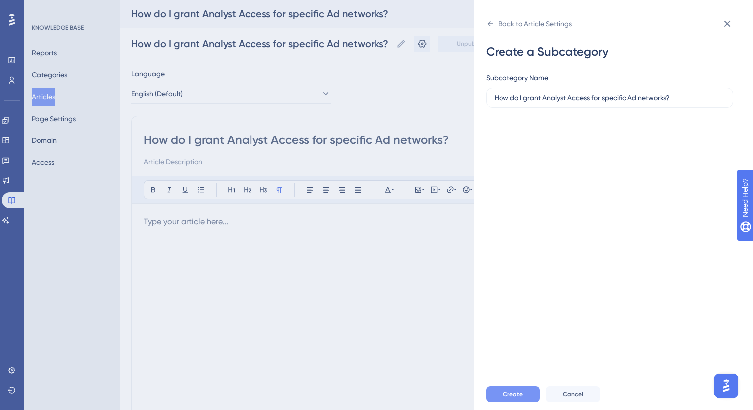
type input "How do I grant Analyst Access for specific Ad networks?"
click at [525, 394] on button "Create" at bounding box center [513, 394] width 54 height 16
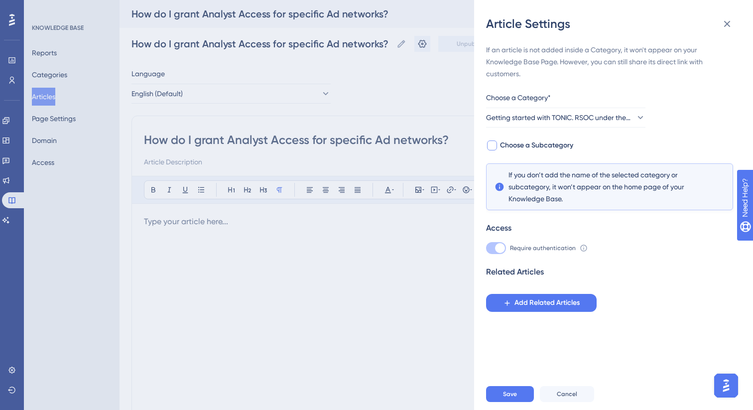
click at [495, 148] on div at bounding box center [492, 145] width 10 height 10
checkbox input "true"
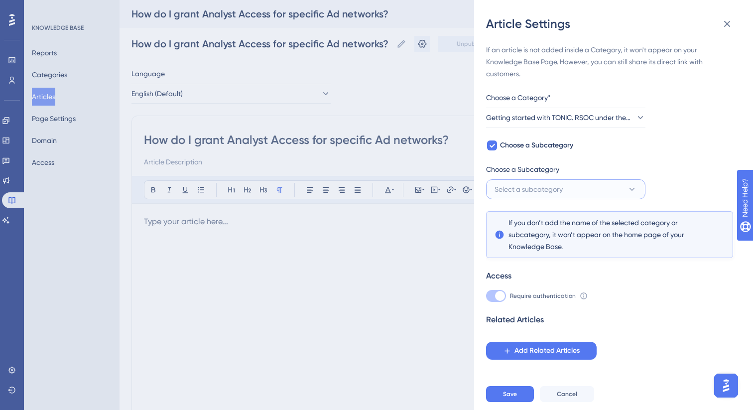
click at [511, 188] on span "Select a subcategory" at bounding box center [529, 189] width 68 height 12
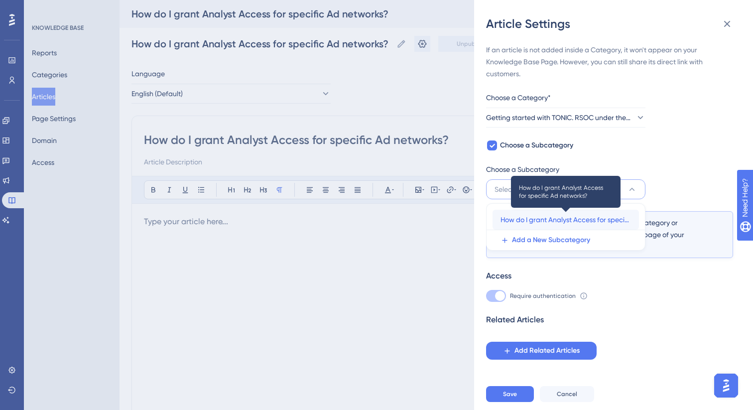
click at [516, 220] on span "How do I grant Analyst Access for specific Ad networks?" at bounding box center [566, 220] width 131 height 12
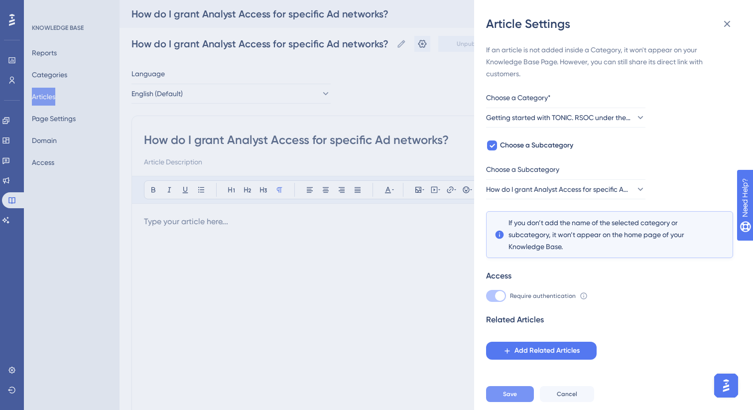
click at [500, 400] on button "Save" at bounding box center [510, 394] width 48 height 16
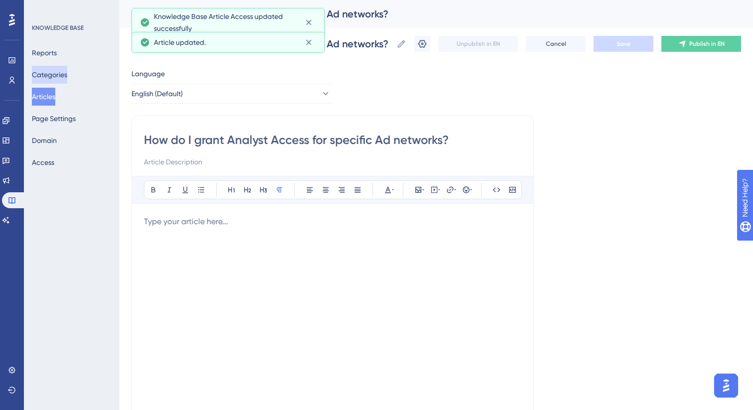
click at [51, 73] on button "Categories" at bounding box center [49, 75] width 35 height 18
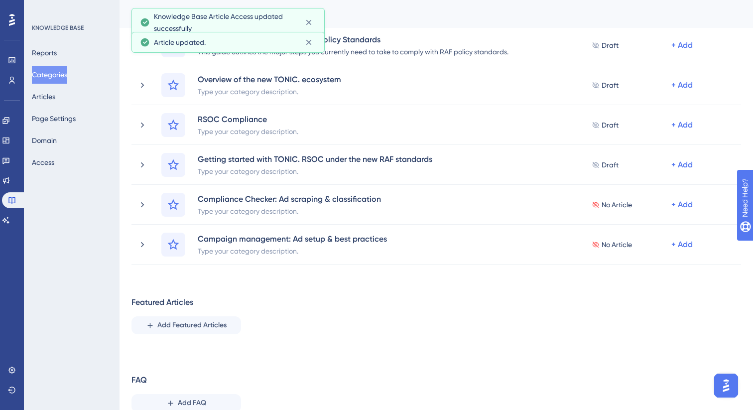
scroll to position [361, 0]
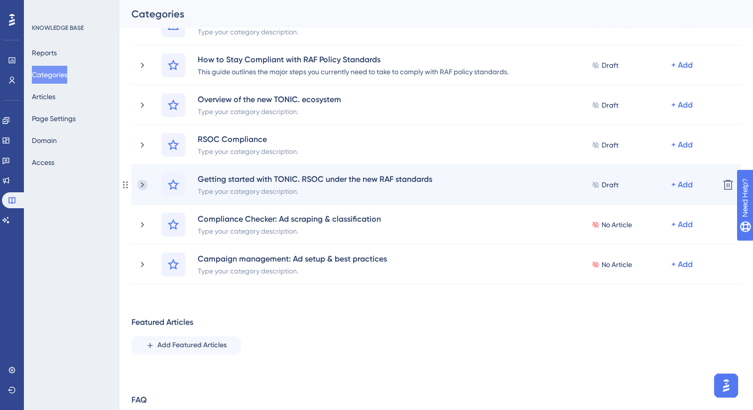
click at [145, 181] on icon at bounding box center [142, 185] width 10 height 10
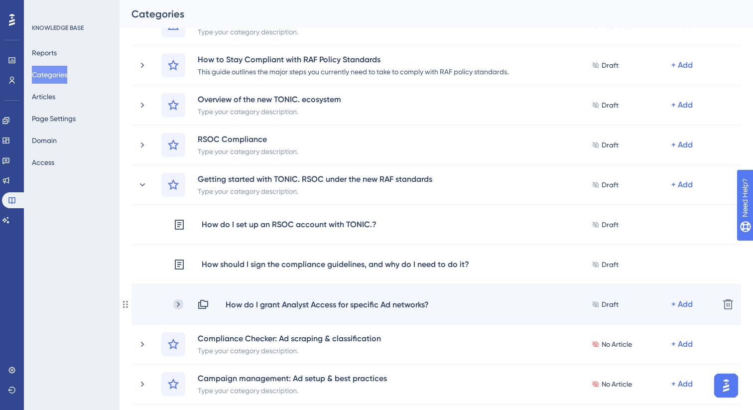
click at [177, 304] on icon at bounding box center [178, 304] width 10 height 10
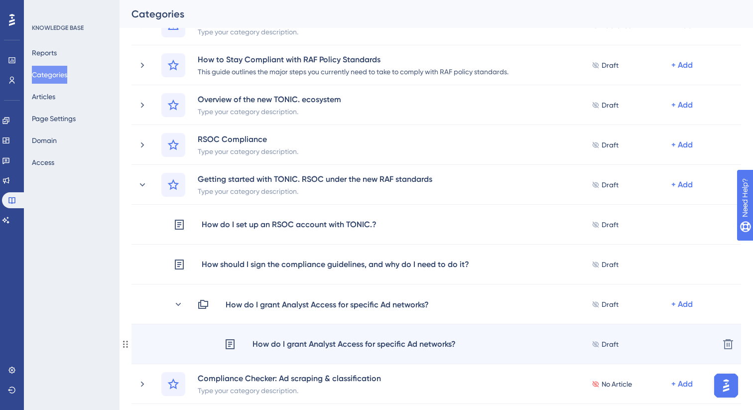
click at [271, 344] on div "How do I grant Analyst Access for specific Ad networks?" at bounding box center [354, 344] width 204 height 13
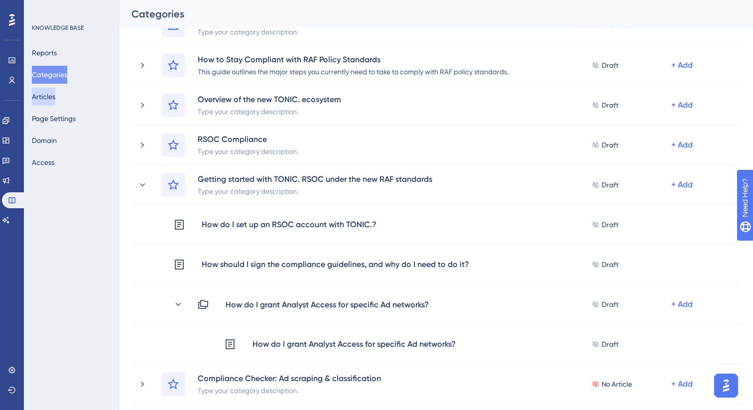
click at [55, 97] on button "Articles" at bounding box center [43, 97] width 23 height 18
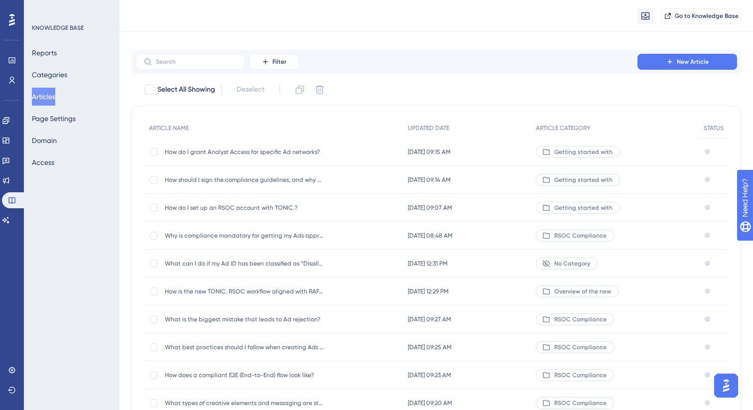
scroll to position [7, 0]
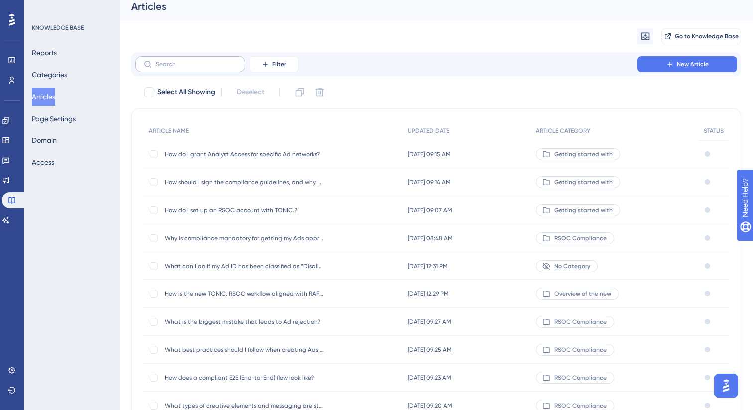
click at [208, 58] on label at bounding box center [191, 64] width 110 height 16
click at [208, 61] on input "text" at bounding box center [196, 64] width 81 height 7
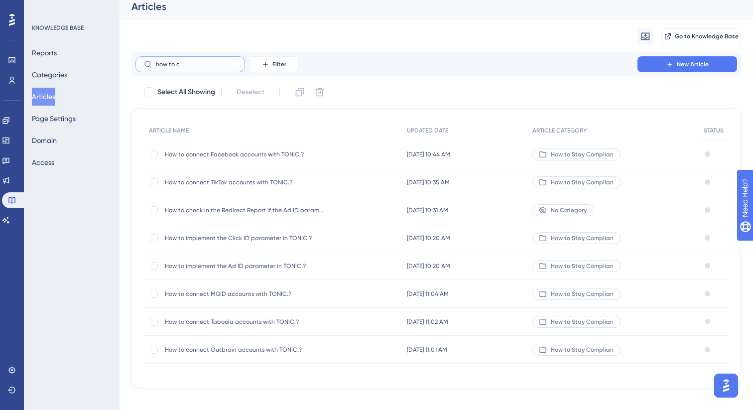
scroll to position [0, 0]
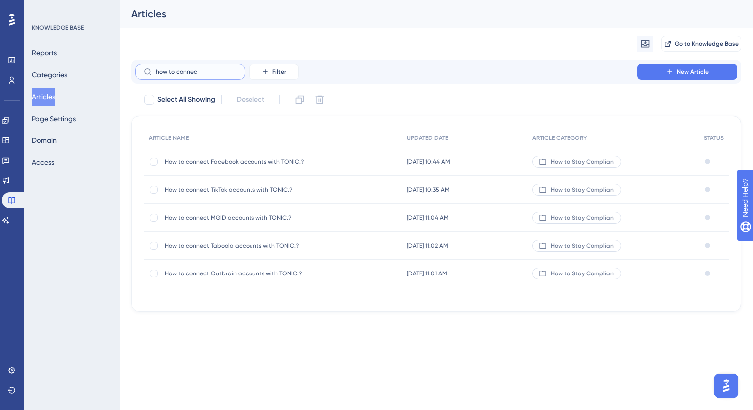
type input "how to connec"
click at [238, 162] on span "How to connect Facebook accounts with TONIC.?" at bounding box center [244, 162] width 159 height 8
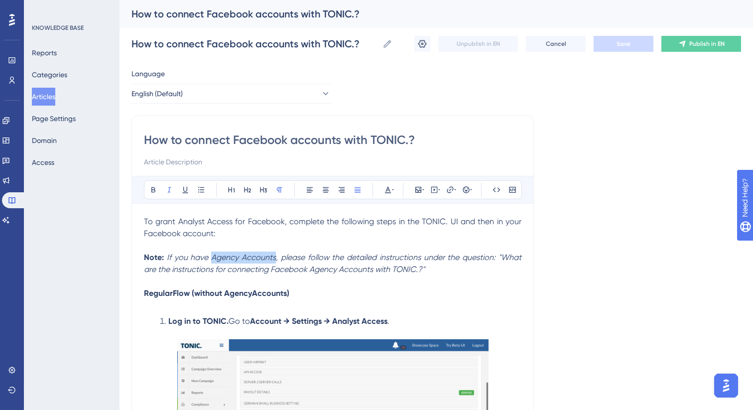
drag, startPoint x: 214, startPoint y: 260, endPoint x: 275, endPoint y: 263, distance: 61.4
click at [275, 263] on p "Note: If you have Agency Accounts, please follow the detailed instructions unde…" at bounding box center [333, 264] width 378 height 24
click at [151, 194] on button at bounding box center [153, 190] width 14 height 14
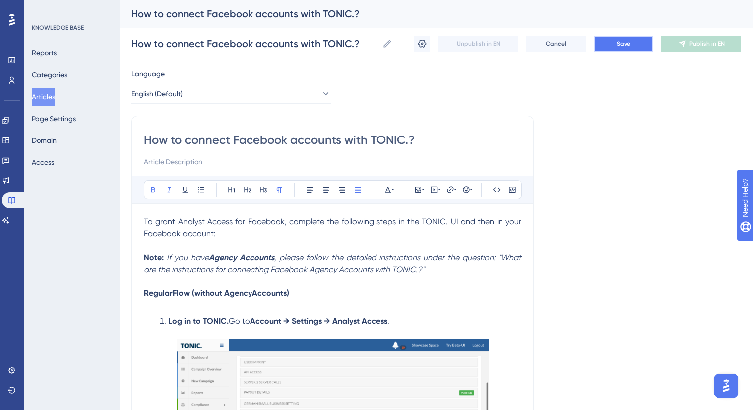
click at [621, 44] on span "Save" at bounding box center [624, 44] width 14 height 8
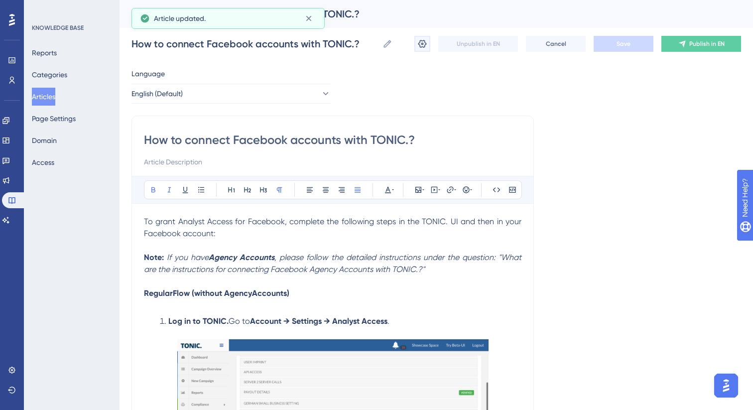
click at [424, 47] on icon at bounding box center [422, 44] width 8 height 8
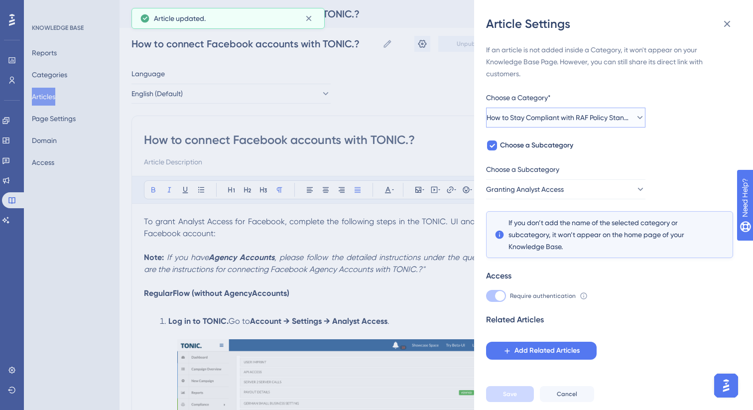
click at [560, 114] on span "How to Stay Compliant with RAF Policy Standards" at bounding box center [559, 118] width 144 height 12
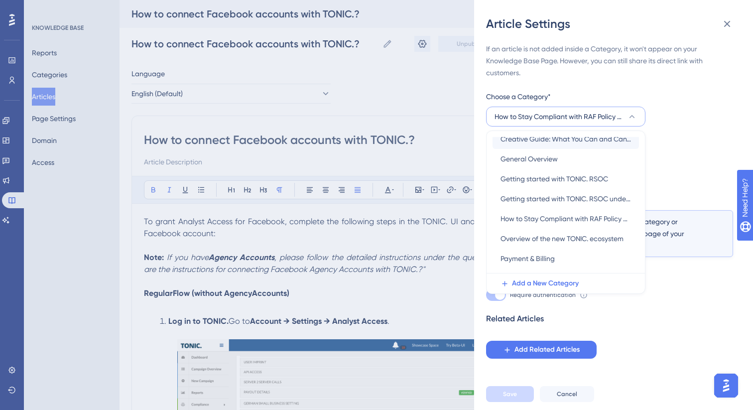
scroll to position [75, 0]
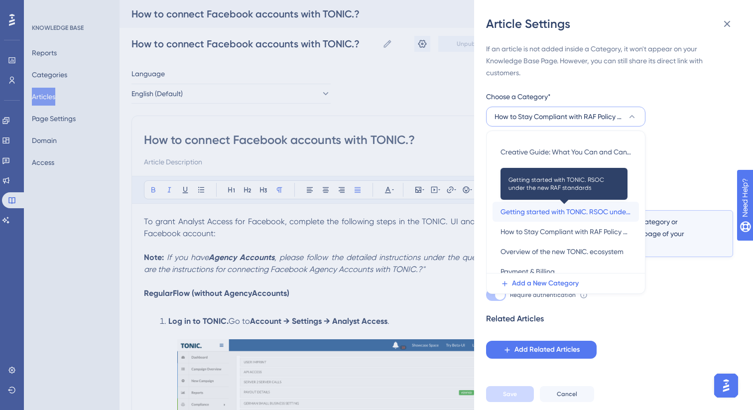
click at [558, 214] on span "Getting started with TONIC. RSOC under the new RAF standards" at bounding box center [566, 212] width 131 height 12
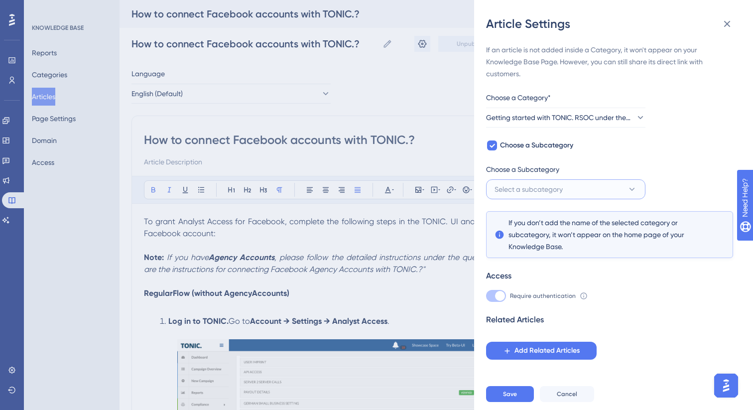
click at [525, 180] on button "Select a subcategory" at bounding box center [565, 189] width 159 height 20
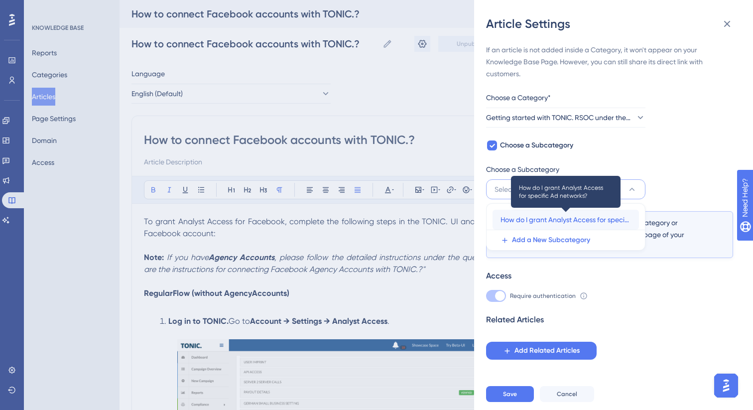
click at [530, 222] on span "How do I grant Analyst Access for specific Ad networks?" at bounding box center [566, 220] width 131 height 12
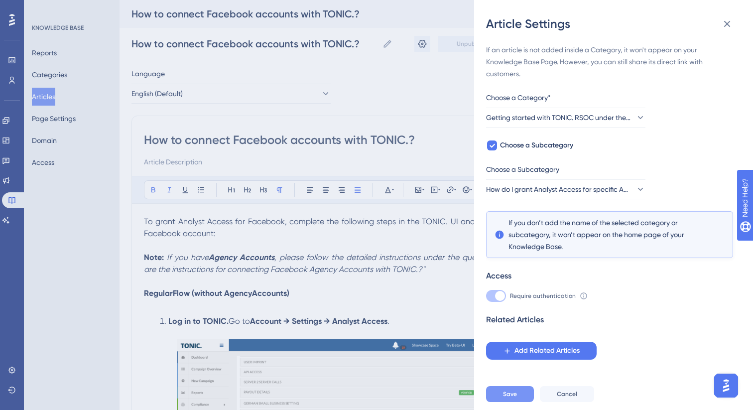
click at [515, 398] on span "Save" at bounding box center [510, 394] width 14 height 8
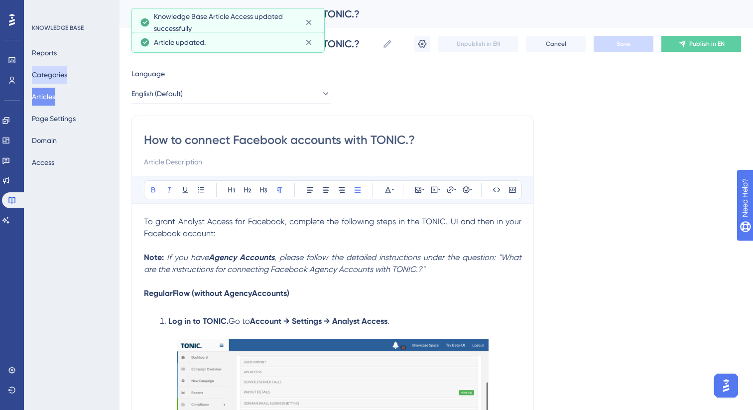
click at [65, 74] on button "Categories" at bounding box center [49, 75] width 35 height 18
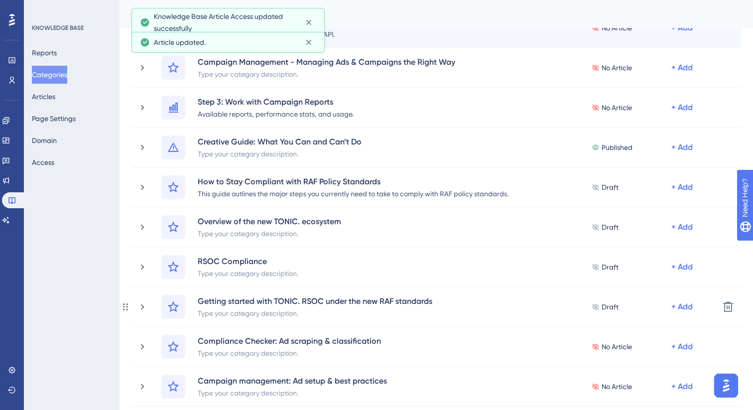
scroll to position [309, 0]
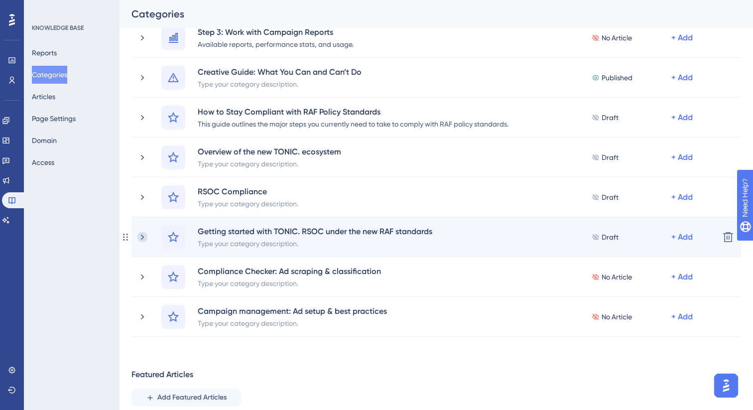
click at [141, 240] on icon at bounding box center [142, 237] width 10 height 10
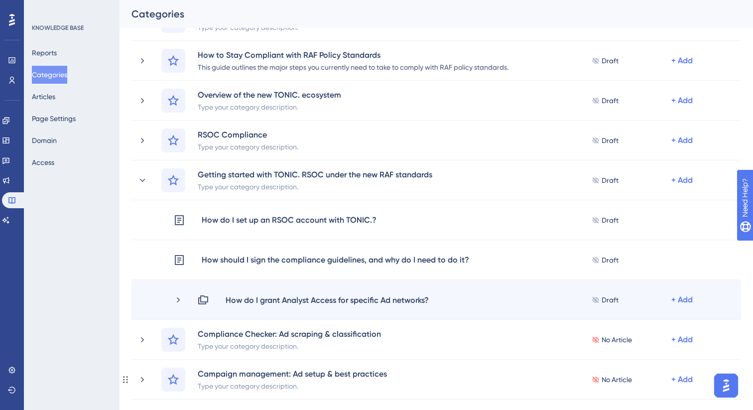
scroll to position [376, 0]
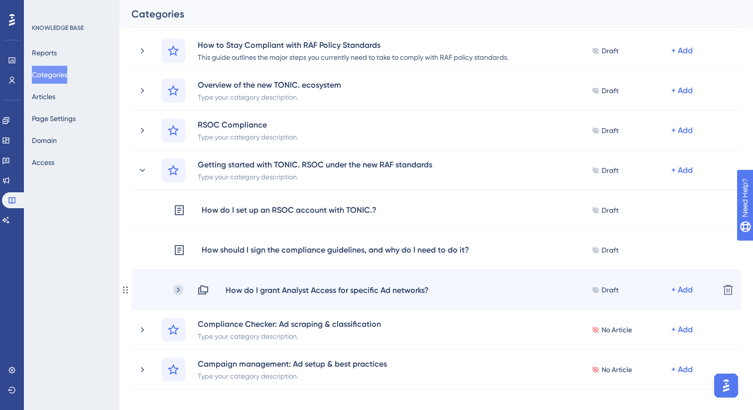
click at [177, 291] on icon at bounding box center [178, 289] width 3 height 5
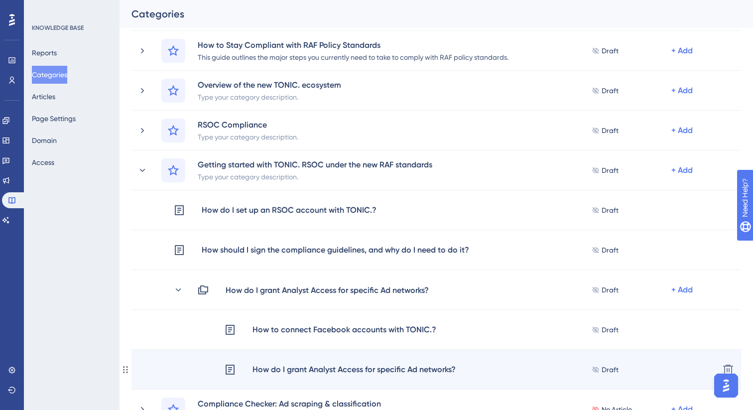
click at [340, 371] on div "How do I grant Analyst Access for specific Ad networks?" at bounding box center [354, 369] width 204 height 13
click at [357, 371] on div "How do I grant Analyst Access for specific Ad networks?" at bounding box center [354, 369] width 204 height 13
click at [347, 368] on div "How do I grant Analyst Access for specific Ad networks?" at bounding box center [354, 369] width 204 height 13
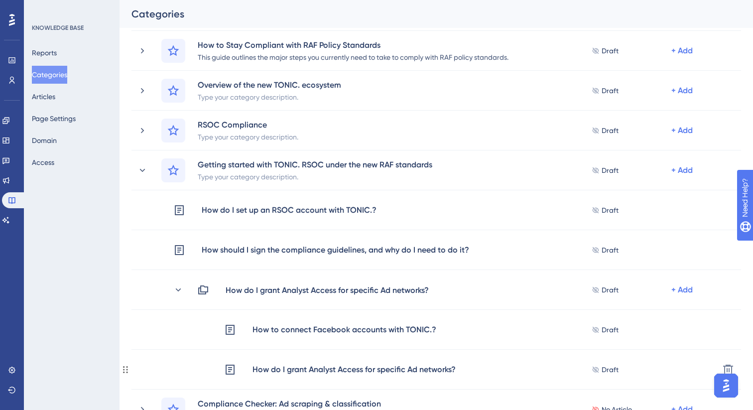
click at [347, 368] on div "How do I grant Analyst Access for specific Ad networks?" at bounding box center [354, 369] width 204 height 13
click at [55, 100] on button "Articles" at bounding box center [43, 97] width 23 height 18
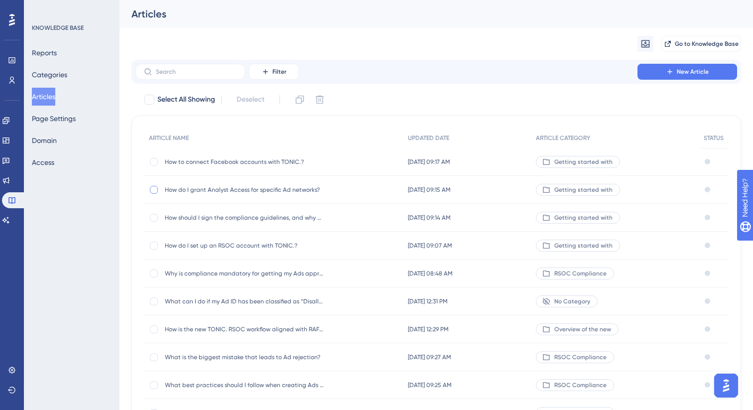
click at [153, 191] on div at bounding box center [154, 190] width 8 height 8
click at [322, 101] on icon at bounding box center [320, 100] width 10 height 10
checkbox input "false"
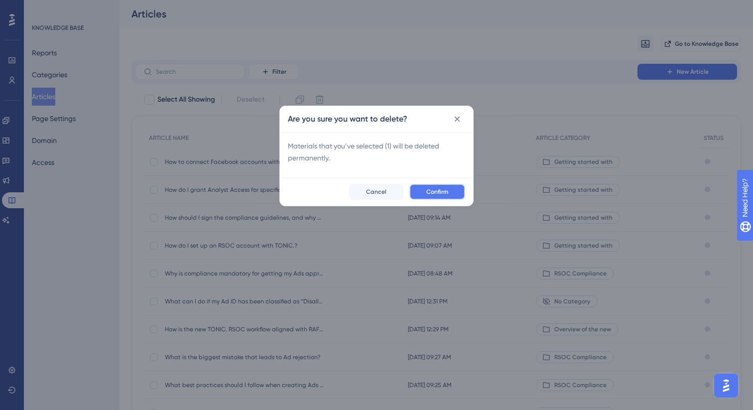
click at [427, 193] on span "Confirm" at bounding box center [437, 192] width 22 height 8
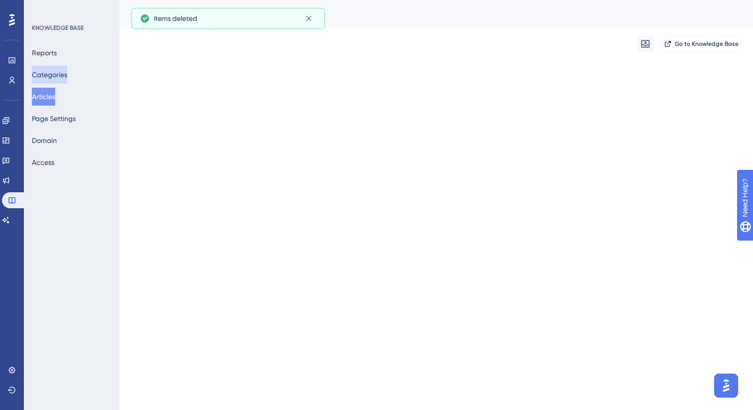
click at [57, 75] on button "Categories" at bounding box center [49, 75] width 35 height 18
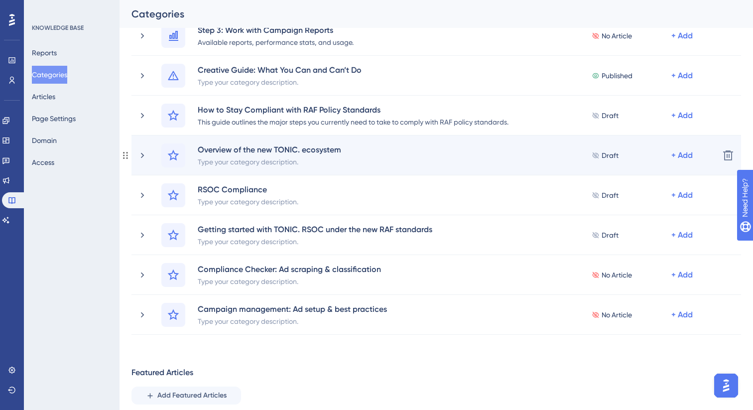
scroll to position [305, 0]
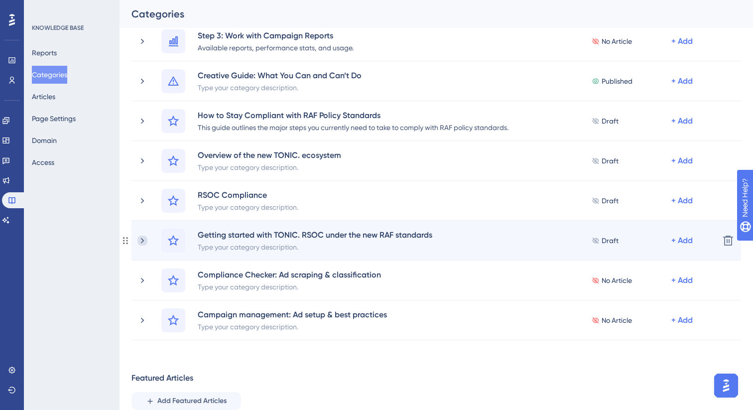
click at [144, 237] on icon at bounding box center [142, 241] width 10 height 10
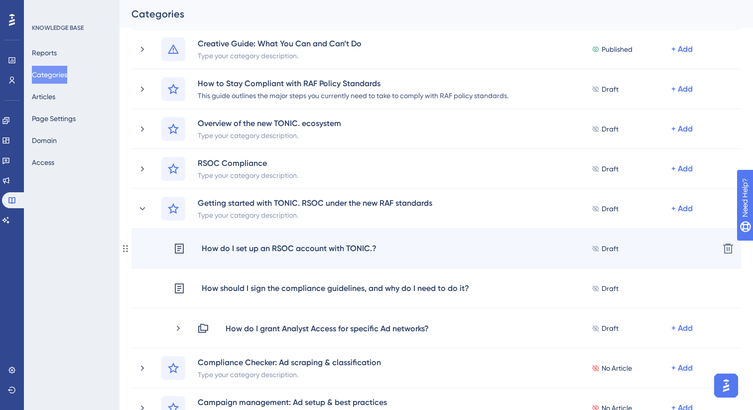
scroll to position [346, 0]
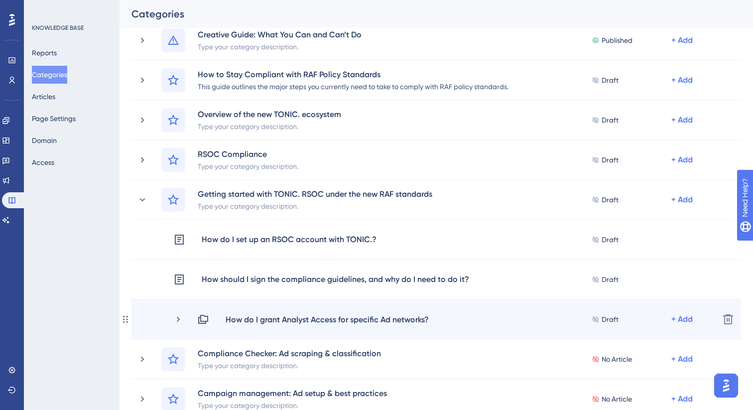
click at [180, 324] on div "How do I grant Analyst Access for specific Ad networks? Draft + Add" at bounding box center [442, 319] width 538 height 12
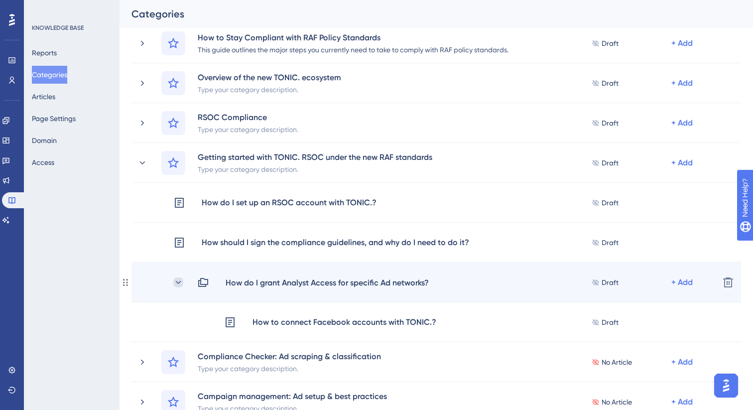
scroll to position [385, 0]
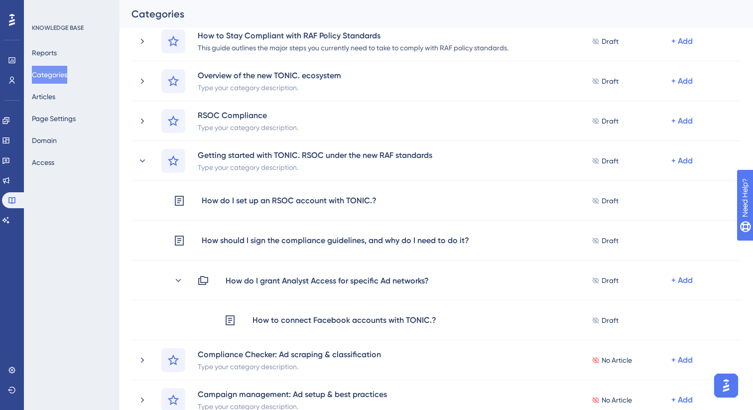
click at [61, 76] on button "Categories" at bounding box center [49, 75] width 35 height 18
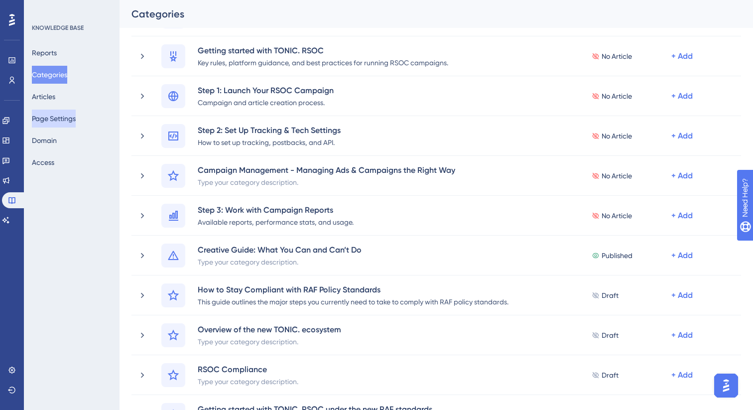
scroll to position [0, 0]
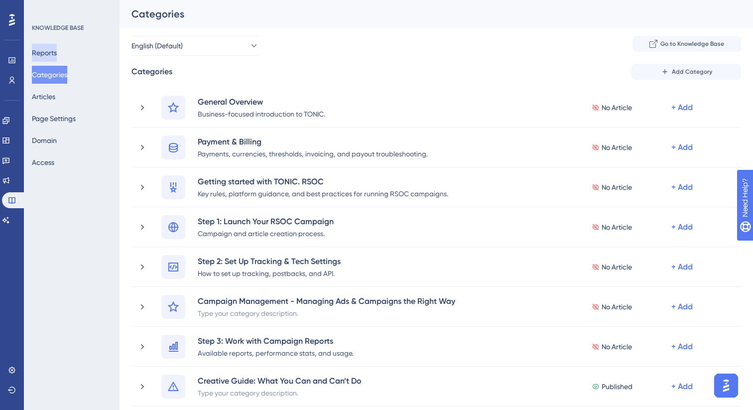
click at [55, 52] on button "Reports" at bounding box center [44, 53] width 25 height 18
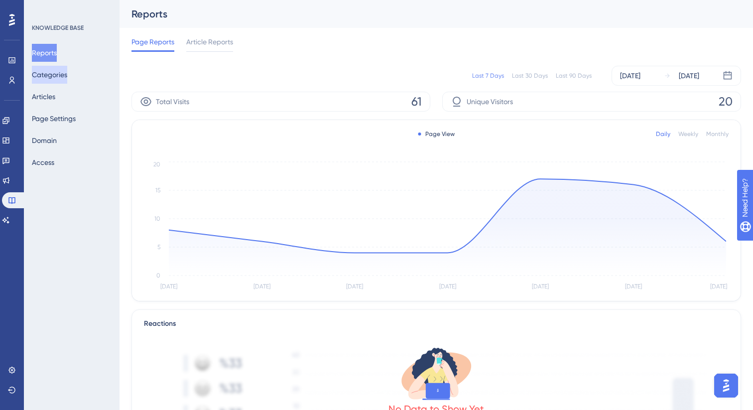
click at [62, 79] on button "Categories" at bounding box center [49, 75] width 35 height 18
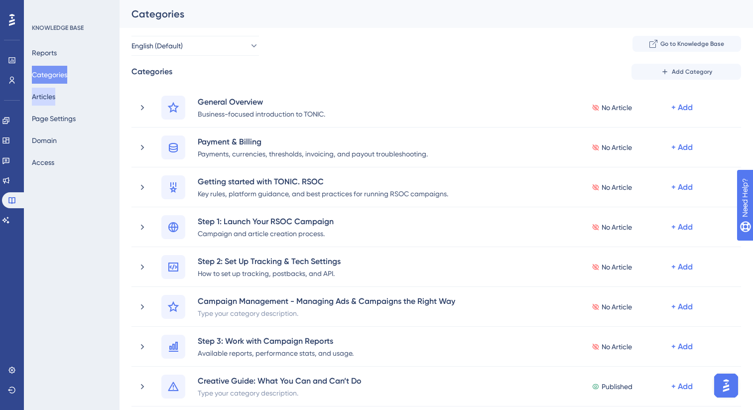
click at [55, 98] on button "Articles" at bounding box center [43, 97] width 23 height 18
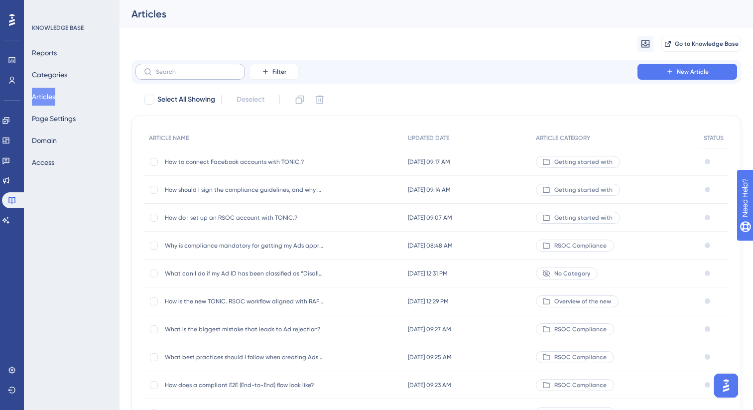
click at [210, 77] on label at bounding box center [191, 72] width 110 height 16
click at [210, 75] on input "text" at bounding box center [196, 71] width 81 height 7
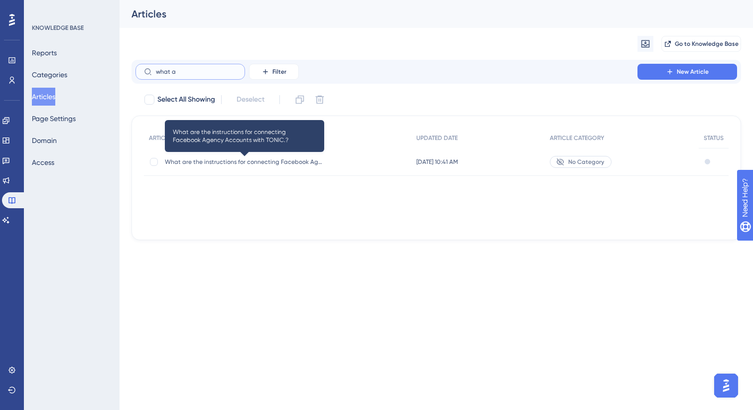
type input "what a"
click at [260, 164] on span "What are the instructions for connecting Facebook Agency Accounts with TONIC.?" at bounding box center [244, 162] width 159 height 8
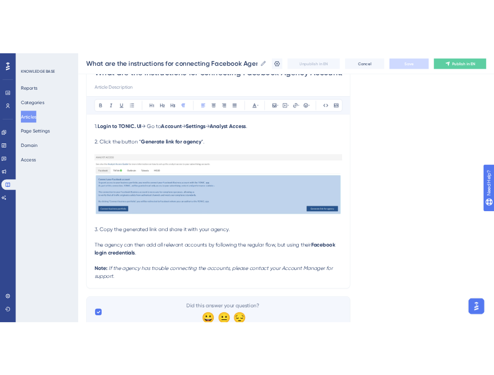
scroll to position [107, 0]
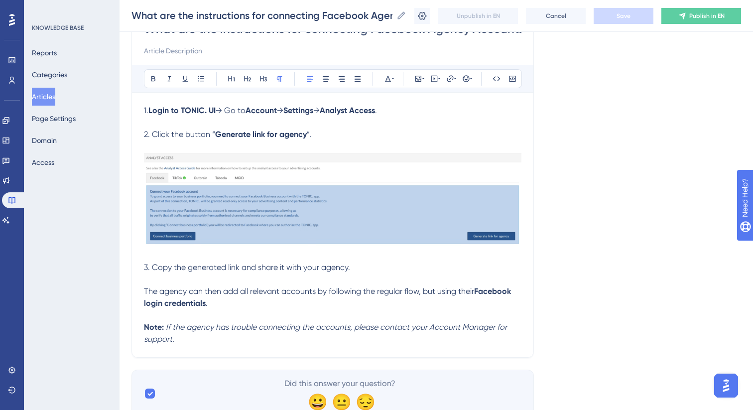
drag, startPoint x: 326, startPoint y: 137, endPoint x: 134, endPoint y: 105, distance: 194.5
click at [134, 105] on div "What are the instructions for connecting Facebook Agency Accounts with TONIC.? …" at bounding box center [333, 180] width 403 height 353
click at [223, 105] on p "1. Login to TONIC. UI → Go to Account → Settings → Analyst Access ." at bounding box center [333, 111] width 378 height 12
drag, startPoint x: 396, startPoint y: 109, endPoint x: 140, endPoint y: 112, distance: 255.6
click at [140, 112] on div "What are the instructions for connecting Facebook Agency Accounts with TONIC.? …" at bounding box center [333, 180] width 403 height 353
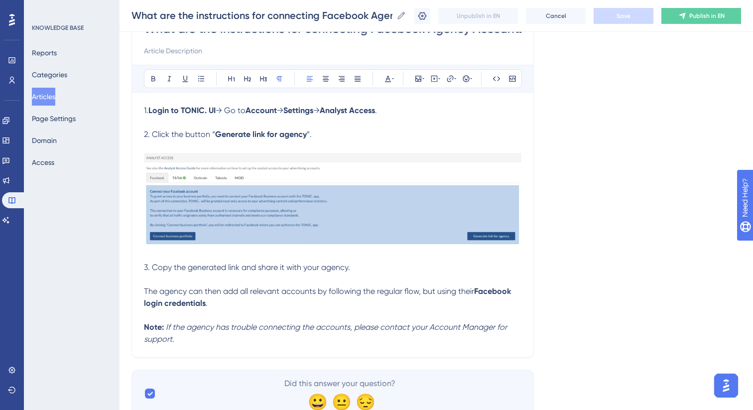
click at [142, 110] on div "What are the instructions for connecting Facebook Agency Accounts with TONIC.? …" at bounding box center [333, 180] width 403 height 353
click at [144, 111] on span "1." at bounding box center [146, 110] width 4 height 9
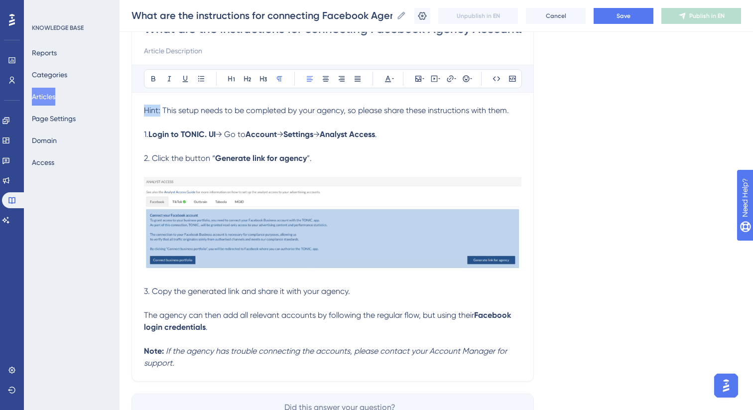
drag, startPoint x: 161, startPoint y: 112, endPoint x: 126, endPoint y: 112, distance: 35.4
click at [126, 112] on div "Performance Users Engagement Widgets Feedback Product Updates Knowledge Base AI…" at bounding box center [437, 175] width 634 height 564
click at [150, 78] on icon at bounding box center [153, 79] width 8 height 8
drag, startPoint x: 519, startPoint y: 114, endPoint x: 165, endPoint y: 111, distance: 354.2
click at [165, 111] on p "Hint: This setup needs to be completed by your agency, so please share these in…" at bounding box center [333, 111] width 378 height 12
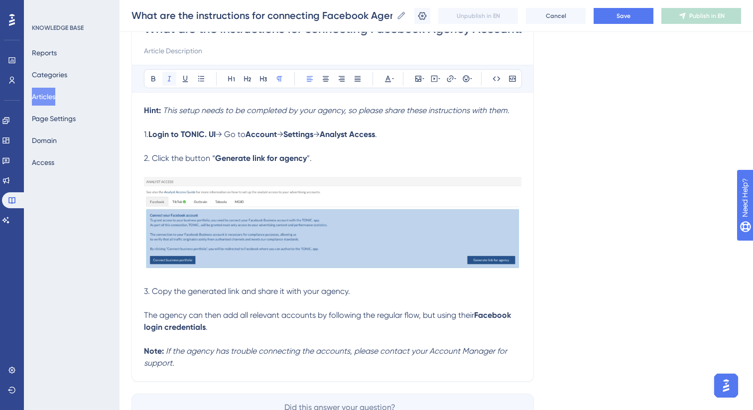
click at [171, 82] on icon at bounding box center [169, 79] width 8 height 8
click at [526, 110] on div "What are the instructions for connecting Facebook Agency Accounts with TONIC.? …" at bounding box center [333, 192] width 403 height 377
click at [515, 112] on p "Hint: This setup needs to be completed by your agency, so please share these in…" at bounding box center [333, 111] width 378 height 12
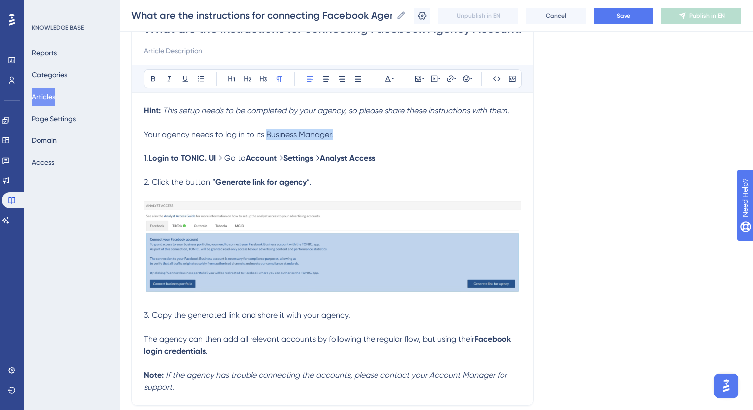
drag, startPoint x: 278, startPoint y: 135, endPoint x: 333, endPoint y: 136, distance: 54.3
click at [333, 136] on span "Your agency needs to log in to its Business Manager." at bounding box center [238, 134] width 189 height 9
click at [152, 79] on icon at bounding box center [153, 78] width 4 height 5
click at [345, 127] on p at bounding box center [333, 123] width 378 height 12
click at [270, 154] on strong "Account" at bounding box center [261, 157] width 31 height 9
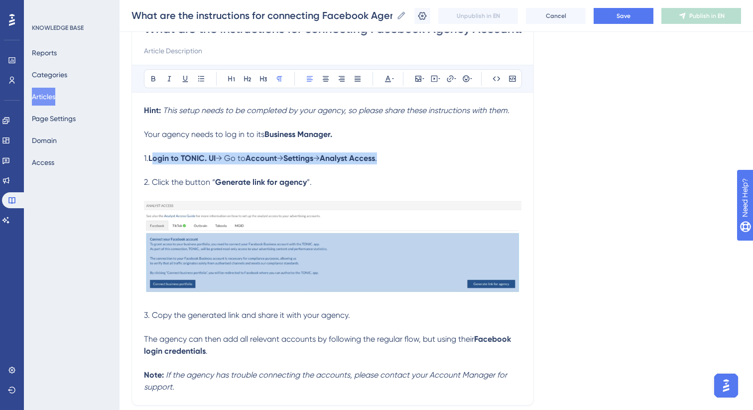
drag, startPoint x: 402, startPoint y: 160, endPoint x: 151, endPoint y: 160, distance: 250.6
click at [151, 160] on p "1. Login to TONIC. UI → Go to Account → Settings → Analyst Access ." at bounding box center [333, 158] width 378 height 12
click at [301, 160] on span "Go to the menu on the left and click “Partners”." at bounding box center [235, 157] width 170 height 9
click at [156, 76] on icon at bounding box center [153, 79] width 8 height 8
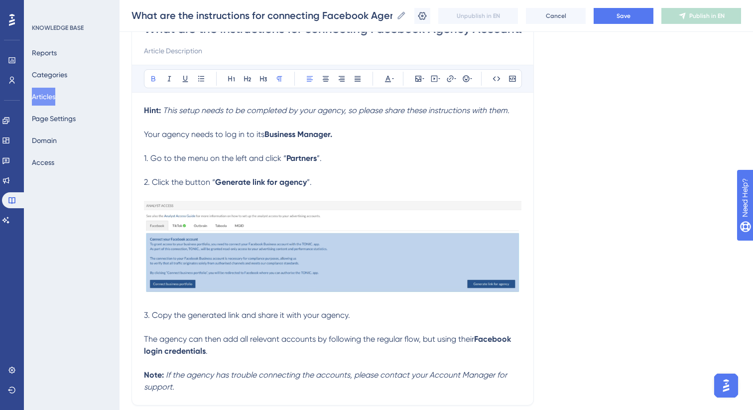
click at [335, 156] on p "1. Go to the menu on the left and click “ Partners ”." at bounding box center [333, 158] width 378 height 12
drag, startPoint x: 325, startPoint y: 183, endPoint x: 153, endPoint y: 187, distance: 171.9
click at [153, 187] on p "2. Click the button “ Generate link for agency ”." at bounding box center [333, 182] width 378 height 12
click at [191, 186] on span "2. Click on “Add”." at bounding box center [174, 181] width 61 height 9
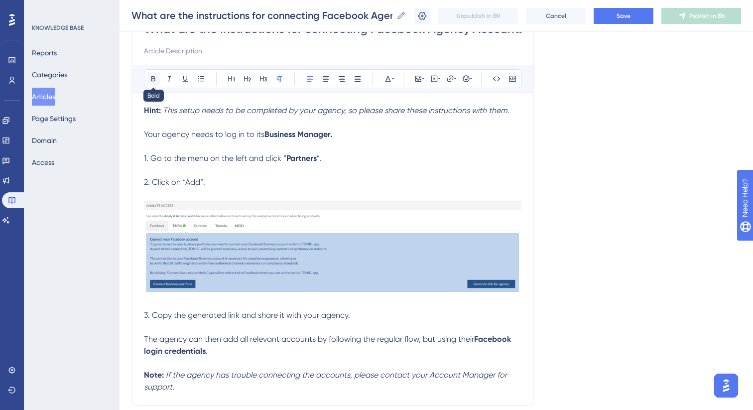
click at [153, 81] on icon at bounding box center [153, 79] width 8 height 8
click at [220, 185] on p "2. Click on “ Add ”." at bounding box center [333, 182] width 378 height 12
click at [230, 185] on p "2. Click on “ Add ”." at bounding box center [333, 182] width 378 height 12
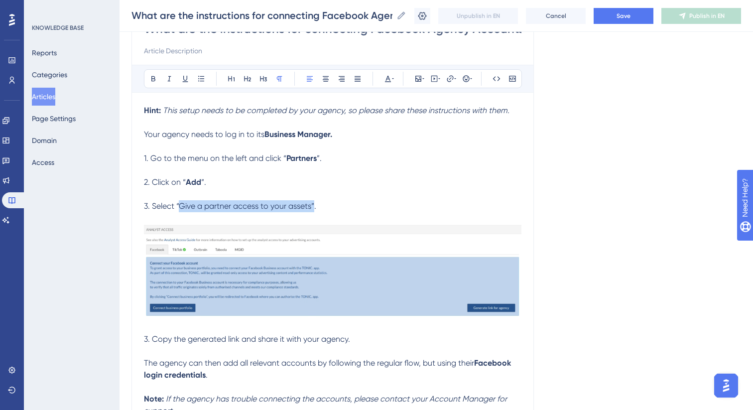
drag, startPoint x: 307, startPoint y: 207, endPoint x: 179, endPoint y: 209, distance: 128.0
click at [179, 209] on span "3. Select “Give a partner access to your assets”." at bounding box center [230, 205] width 172 height 9
click at [155, 80] on icon at bounding box center [153, 78] width 4 height 5
click at [339, 205] on p "3. Select “ Give a partner access to your assets” ." at bounding box center [333, 206] width 378 height 12
click at [385, 285] on img at bounding box center [333, 271] width 378 height 94
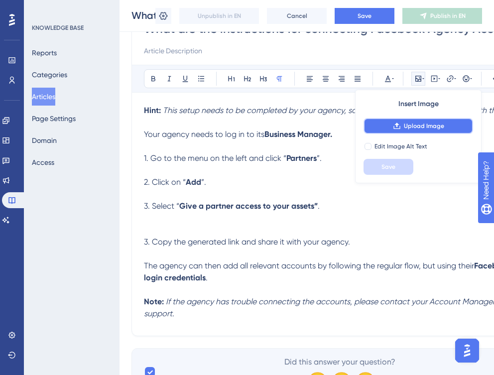
click at [421, 125] on span "Upload Image" at bounding box center [424, 126] width 40 height 8
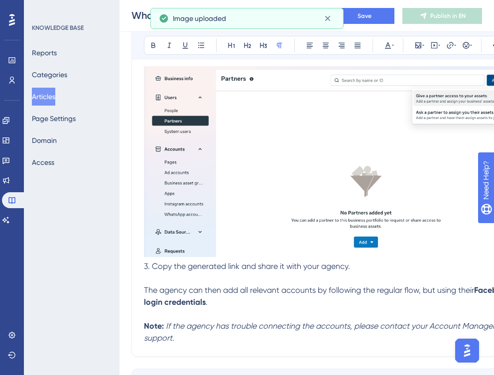
scroll to position [284, 0]
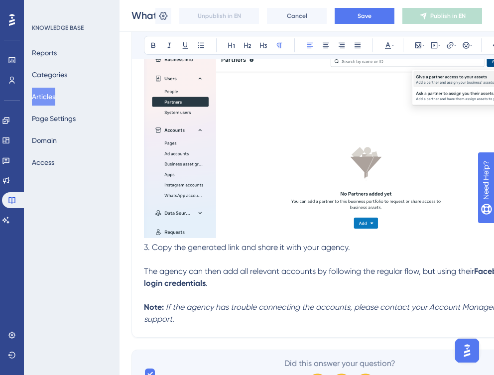
drag, startPoint x: 359, startPoint y: 250, endPoint x: 139, endPoint y: 247, distance: 220.2
click at [139, 247] on div "What are the instructions for connecting Facebook Agency Accounts with TONIC.? …" at bounding box center [333, 83] width 403 height 510
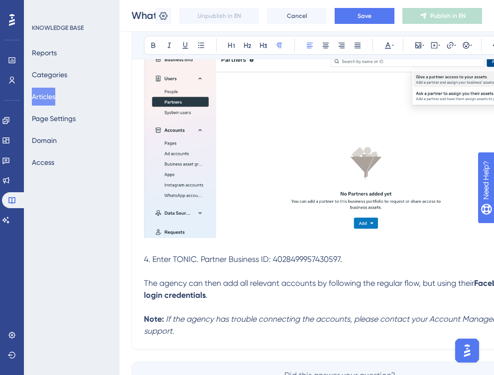
click at [323, 258] on span "4. Enter TONIC. Partner Business ID: 4028499957430597." at bounding box center [243, 259] width 198 height 9
click at [151, 41] on icon at bounding box center [153, 45] width 8 height 8
click at [358, 262] on p "4. Enter TONIC. Partner Business ID: 4028499957430597 ." at bounding box center [333, 260] width 378 height 12
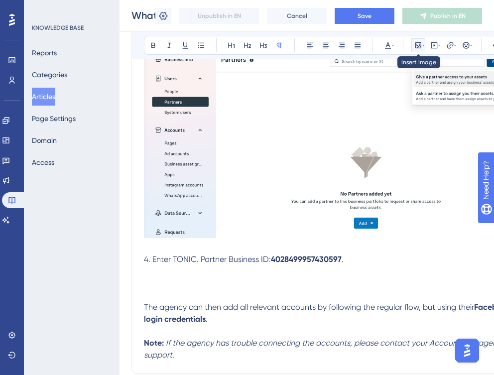
click at [419, 47] on icon at bounding box center [418, 45] width 8 height 8
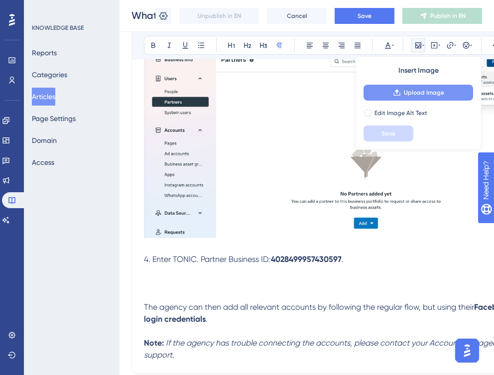
click at [405, 89] on span "Upload Image" at bounding box center [424, 93] width 40 height 8
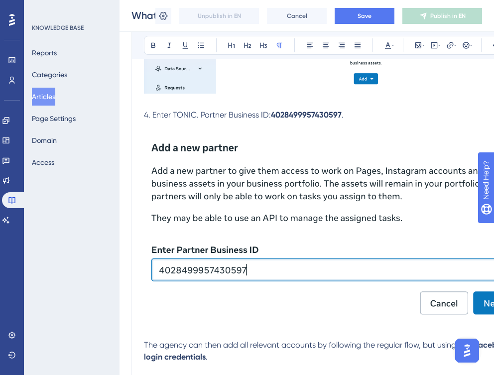
scroll to position [426, 0]
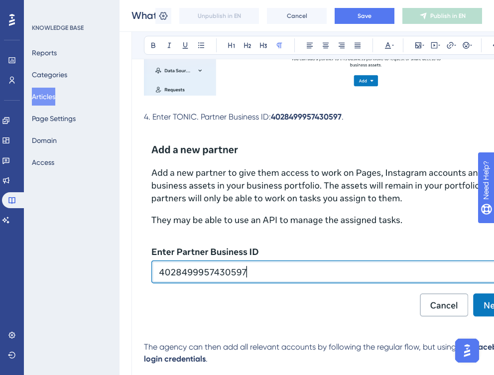
click at [284, 237] on img at bounding box center [333, 230] width 378 height 191
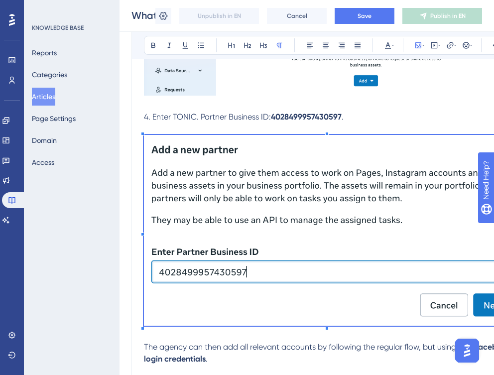
scroll to position [426, 40]
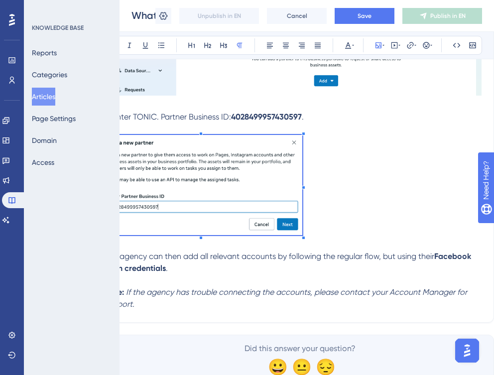
click at [301, 283] on div "Hint: This setup needs to be completed by your agency, so please share these in…" at bounding box center [293, 47] width 378 height 525
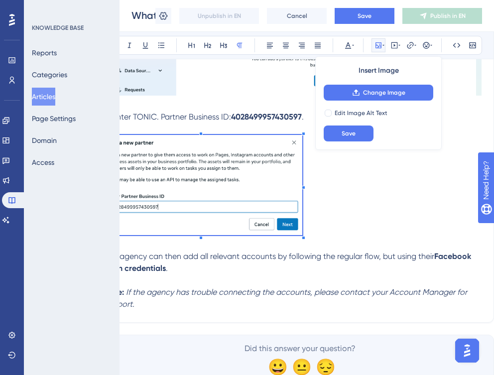
click at [388, 178] on p at bounding box center [293, 187] width 378 height 104
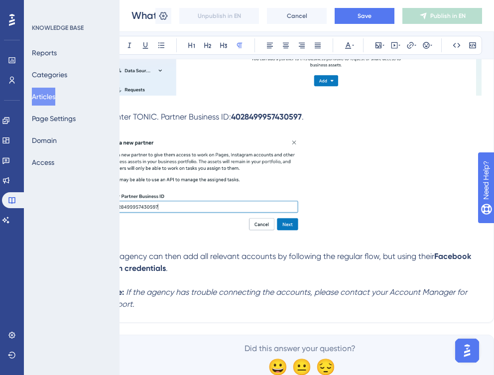
scroll to position [454, 40]
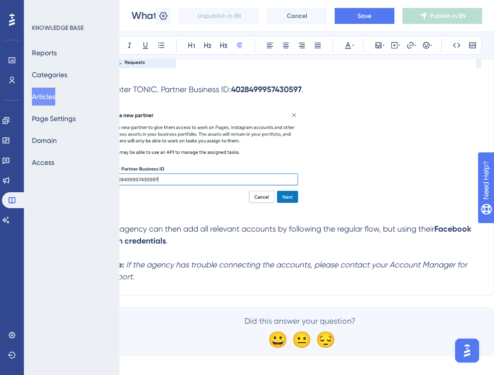
click at [325, 196] on p at bounding box center [293, 160] width 378 height 104
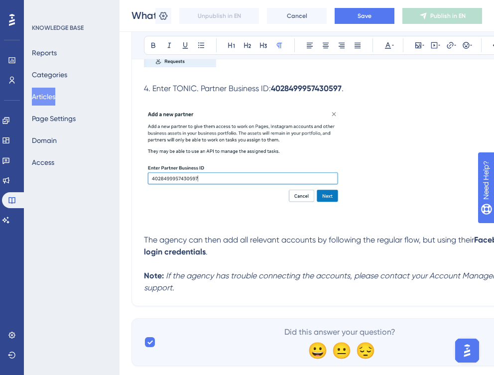
scroll to position [456, 0]
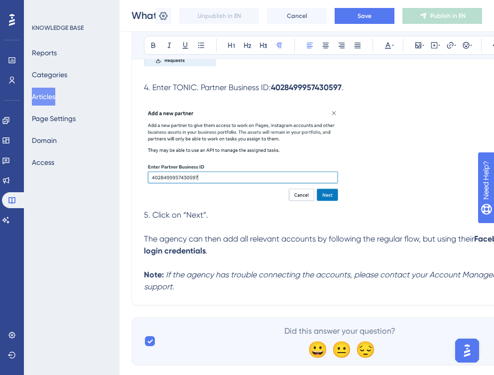
click at [193, 216] on span "5. Click on “Next”." at bounding box center [176, 214] width 64 height 9
click at [155, 46] on icon at bounding box center [153, 45] width 8 height 8
click at [220, 217] on p "5. Click on “ Next ”." at bounding box center [333, 215] width 378 height 12
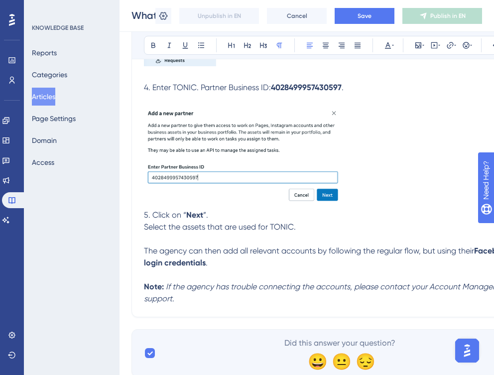
click at [207, 217] on span "”." at bounding box center [205, 214] width 5 height 9
click at [145, 231] on span "Select the assets that are used for TONIC." at bounding box center [220, 226] width 152 height 9
click at [219, 218] on p "5. Click on “ Next ”." at bounding box center [333, 215] width 378 height 12
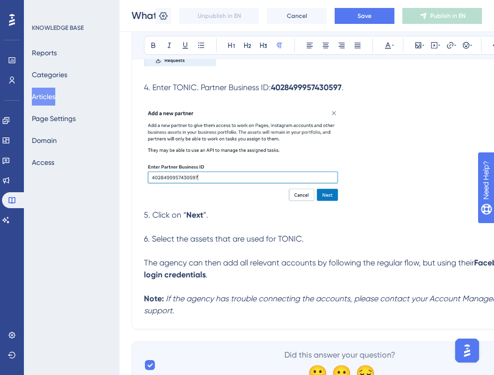
click at [317, 242] on p "6. Select the assets that are used for TONIC." at bounding box center [333, 239] width 378 height 12
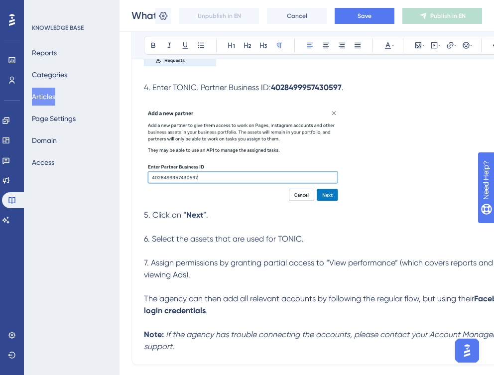
scroll to position [454, 0]
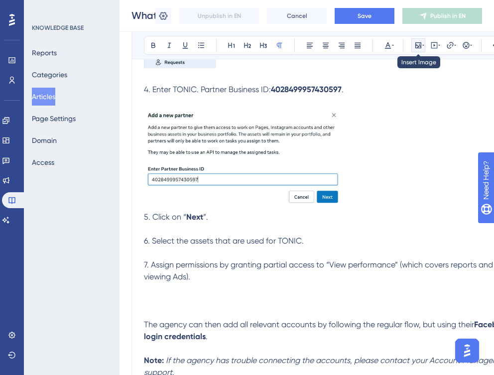
click at [416, 45] on icon at bounding box center [418, 45] width 6 height 6
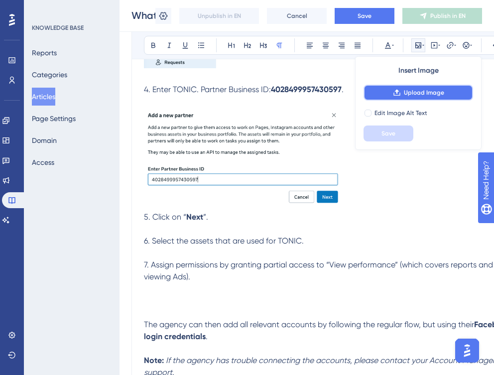
click at [383, 95] on button "Upload Image" at bounding box center [419, 93] width 110 height 16
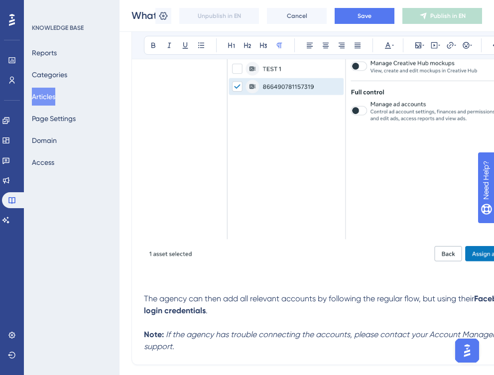
scroll to position [783, 0]
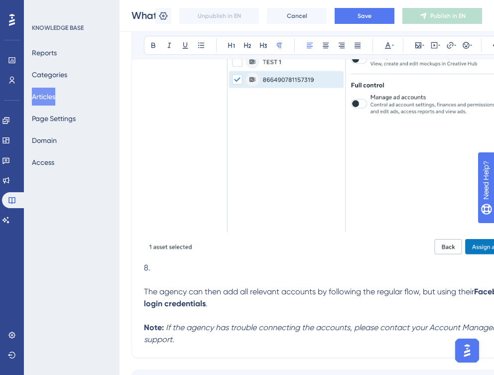
click at [269, 245] on img at bounding box center [333, 112] width 378 height 292
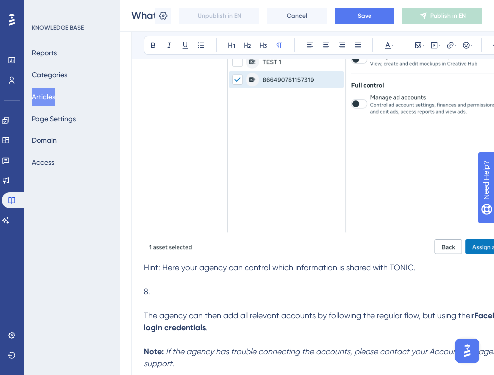
click at [147, 272] on span "Hint: Here your agency can control which information is shared with TONIC." at bounding box center [280, 267] width 272 height 9
click at [155, 47] on icon at bounding box center [153, 45] width 8 height 8
drag, startPoint x: 432, startPoint y: 271, endPoint x: 163, endPoint y: 271, distance: 268.5
click at [163, 271] on p "Hint : Here your agency can control which information is shared with TONIC." at bounding box center [333, 268] width 378 height 12
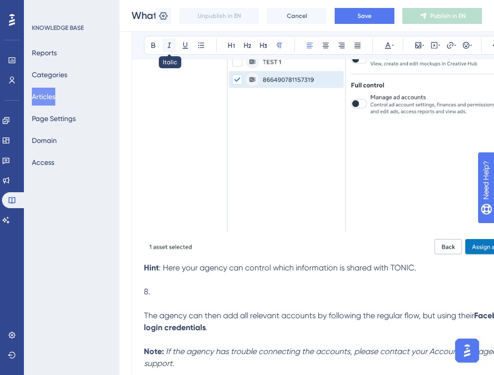
click at [173, 46] on icon at bounding box center [169, 45] width 8 height 8
click at [181, 294] on p "8." at bounding box center [333, 292] width 378 height 12
drag, startPoint x: 327, startPoint y: 296, endPoint x: 280, endPoint y: 296, distance: 46.8
click at [280, 296] on span "8. Finalize the process by clicking on “Assign Assets”." at bounding box center [238, 291] width 188 height 9
click at [151, 47] on icon at bounding box center [153, 45] width 4 height 5
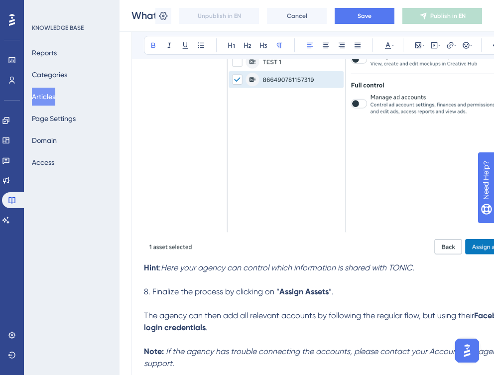
click at [339, 294] on p "8. Finalize the process by clicking on “ Assign Assets ”." at bounding box center [333, 292] width 378 height 12
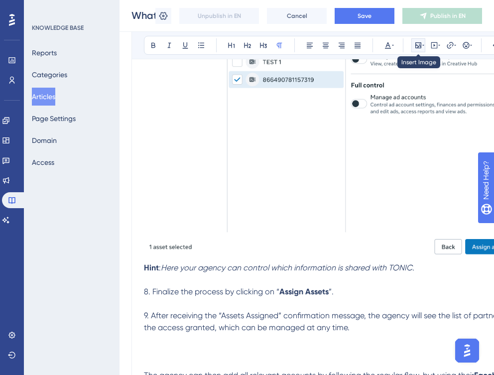
click at [420, 42] on icon at bounding box center [418, 45] width 6 height 6
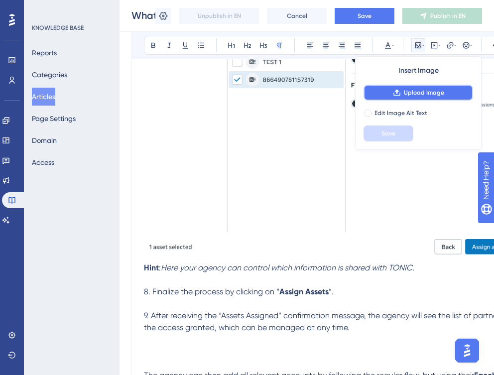
click at [409, 91] on span "Upload Image" at bounding box center [424, 93] width 40 height 8
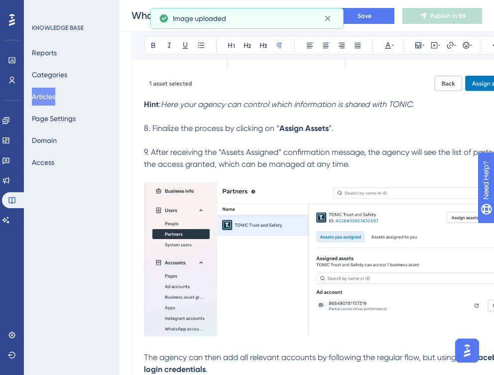
scroll to position [1090, 0]
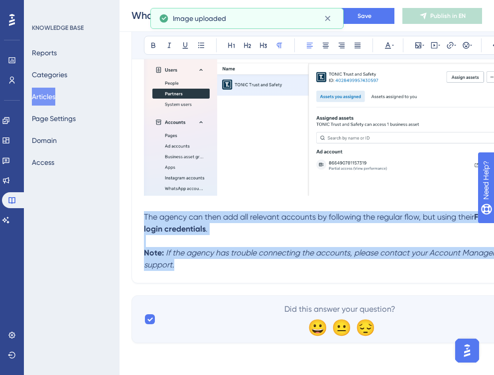
drag, startPoint x: 183, startPoint y: 267, endPoint x: 136, endPoint y: 214, distance: 70.2
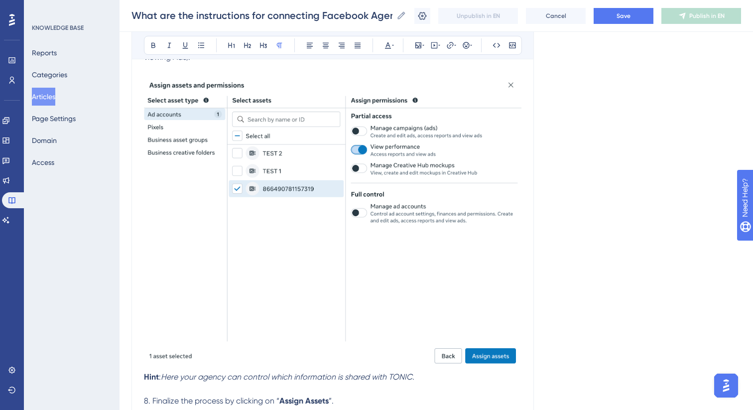
scroll to position [608, 0]
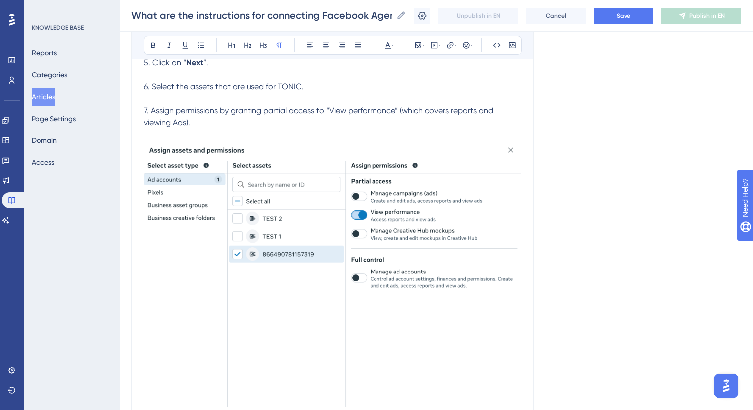
click at [385, 262] on img at bounding box center [333, 286] width 378 height 292
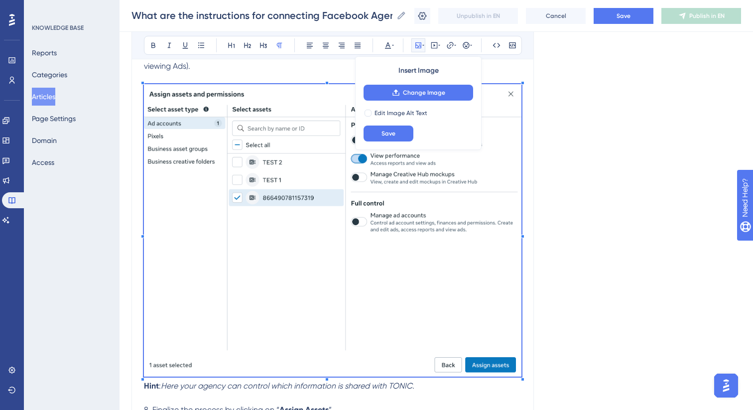
scroll to position [785, 0]
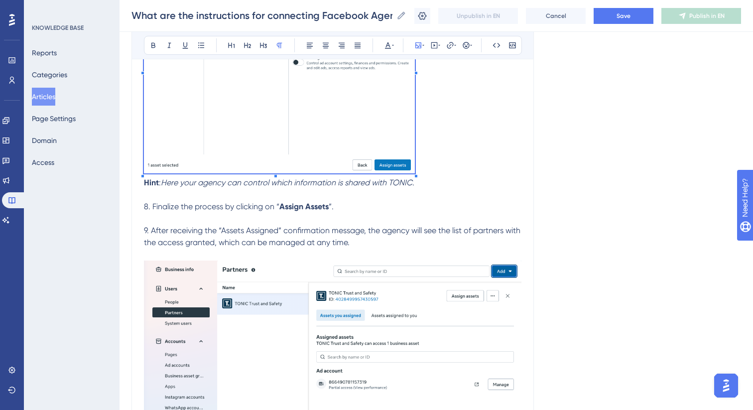
click at [403, 302] on img at bounding box center [333, 338] width 378 height 154
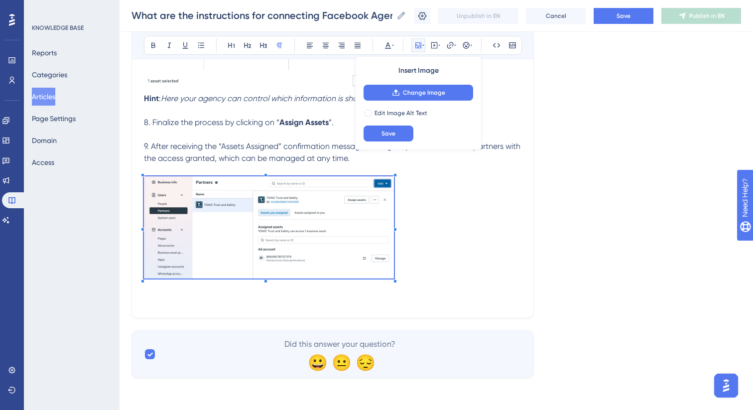
scroll to position [873, 0]
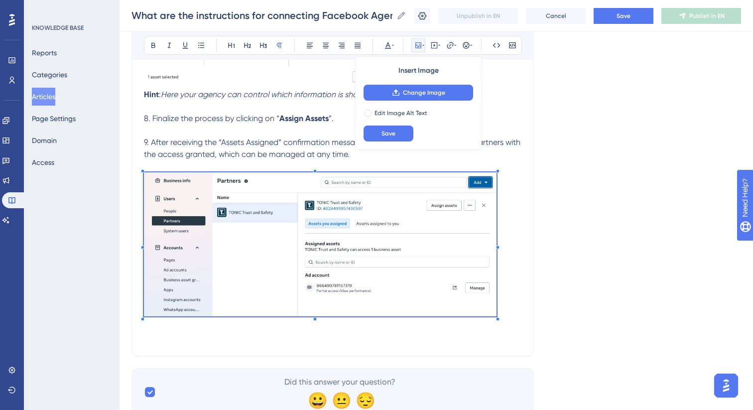
click at [498, 321] on div at bounding box center [497, 318] width 3 height 3
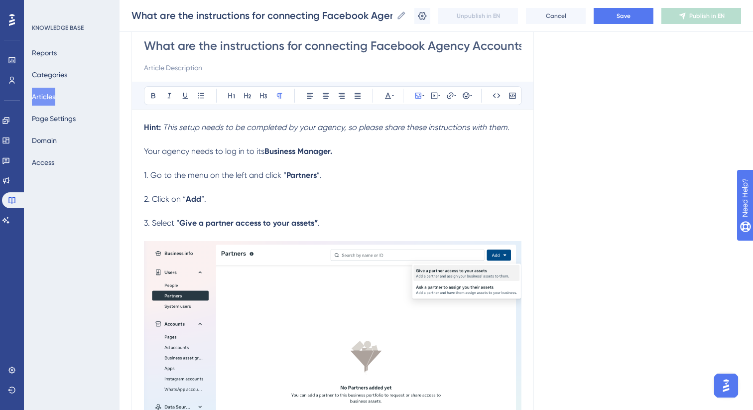
scroll to position [0, 0]
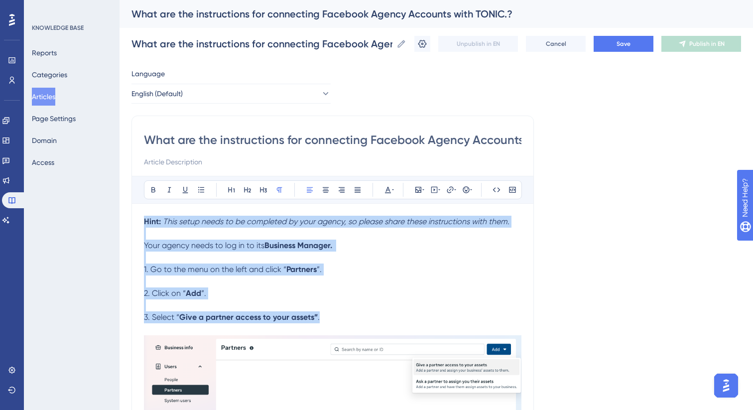
drag, startPoint x: 331, startPoint y: 320, endPoint x: 142, endPoint y: 222, distance: 212.8
click at [353, 192] on button at bounding box center [358, 190] width 14 height 14
click at [364, 261] on p at bounding box center [333, 258] width 378 height 12
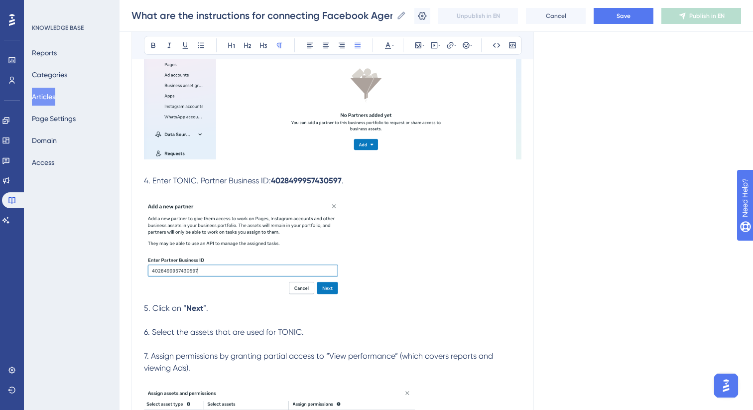
scroll to position [426, 0]
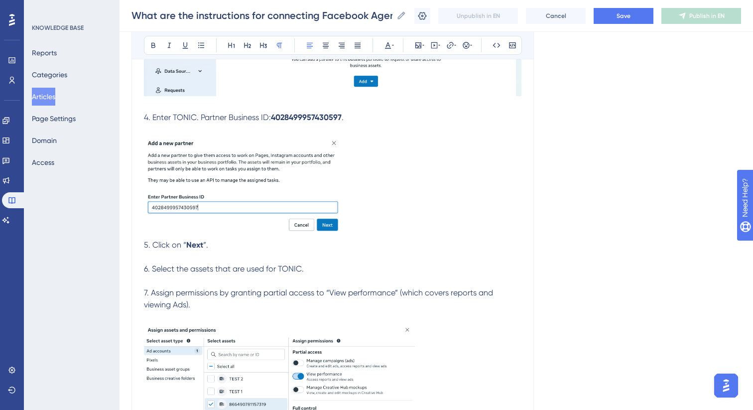
drag, startPoint x: 190, startPoint y: 307, endPoint x: 128, endPoint y: 247, distance: 86.3
click at [128, 247] on div "Performance Users Engagement Widgets Feedback Product Updates Knowledge Base AI…" at bounding box center [437, 226] width 634 height 1305
click at [359, 50] on button at bounding box center [358, 45] width 14 height 14
click at [328, 286] on p at bounding box center [333, 281] width 378 height 12
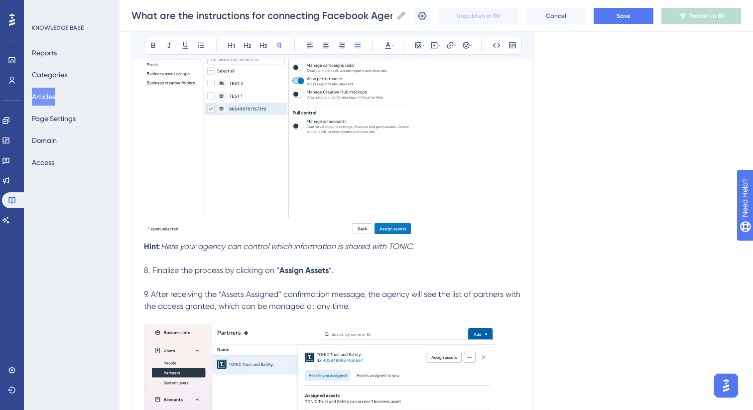
scroll to position [730, 0]
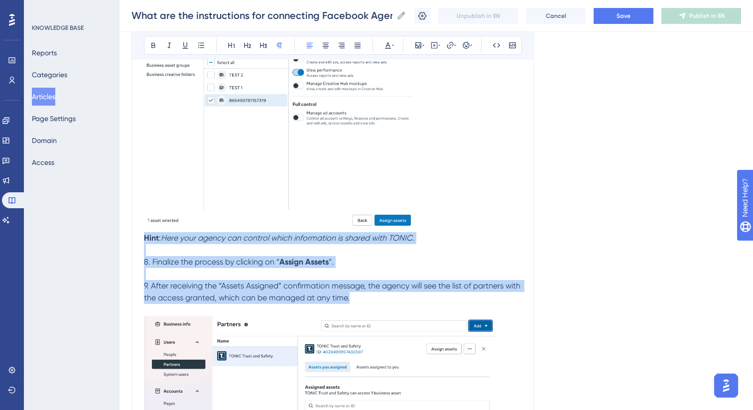
drag, startPoint x: 398, startPoint y: 300, endPoint x: 136, endPoint y: 241, distance: 268.1
click at [356, 43] on icon at bounding box center [358, 45] width 6 height 5
click at [389, 232] on div at bounding box center [279, 125] width 271 height 213
click at [397, 288] on span "9. After receiving the “Assets Assigned” confirmation message, the agency will …" at bounding box center [334, 291] width 380 height 21
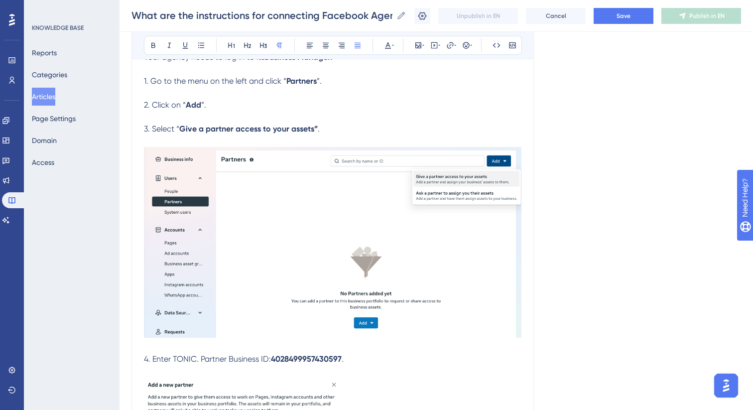
scroll to position [0, 0]
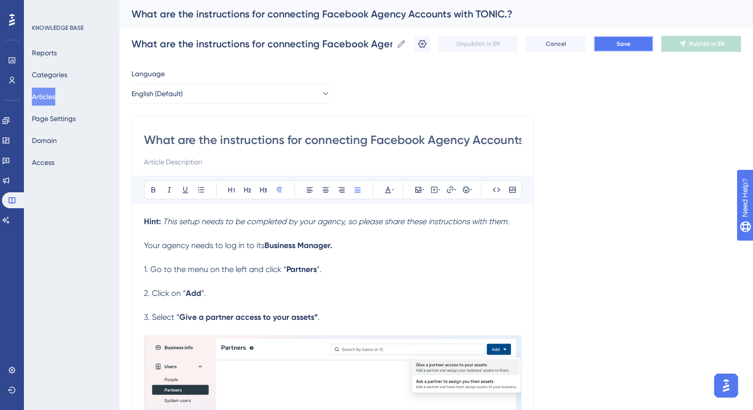
click at [612, 42] on button "Save" at bounding box center [624, 44] width 60 height 16
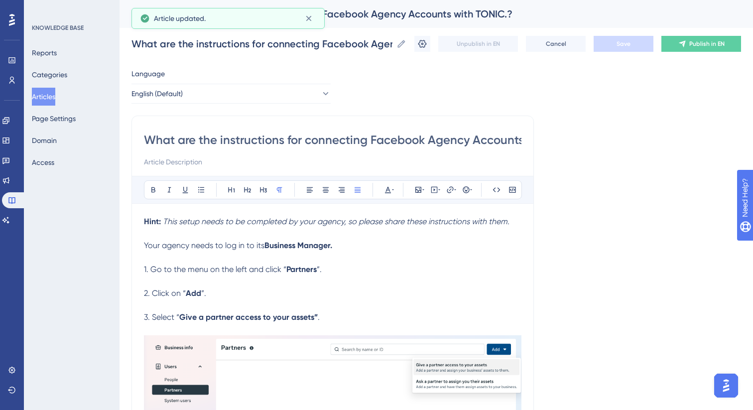
click at [422, 46] on icon at bounding box center [422, 44] width 8 height 8
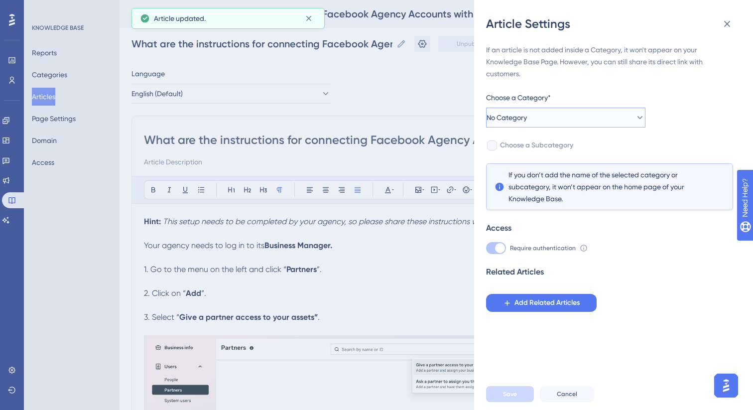
click at [566, 116] on button "No Category" at bounding box center [565, 118] width 159 height 20
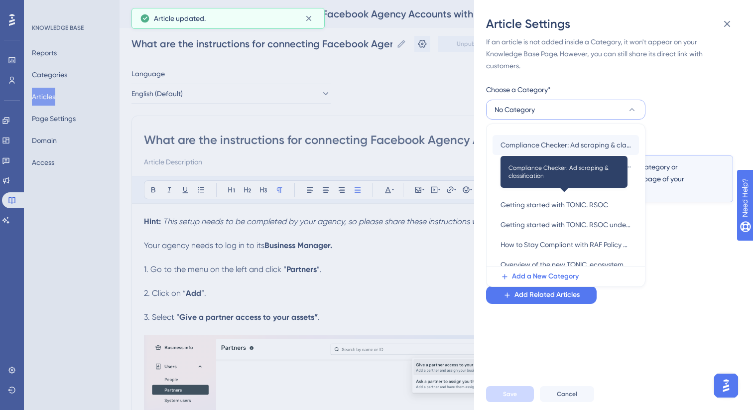
scroll to position [57, 0]
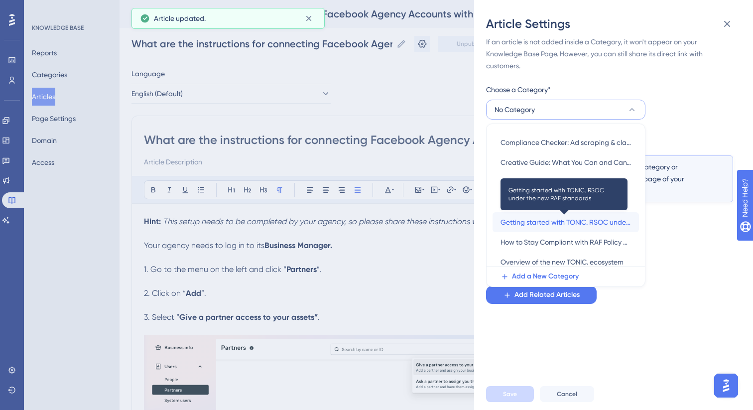
click at [556, 227] on span "Getting started with TONIC. RSOC under the new RAF standards" at bounding box center [566, 222] width 131 height 12
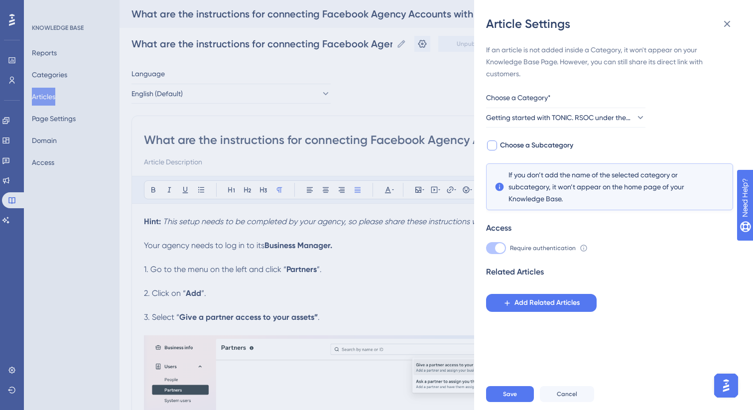
click at [517, 145] on span "Choose a Subcategory" at bounding box center [536, 145] width 73 height 12
checkbox input "true"
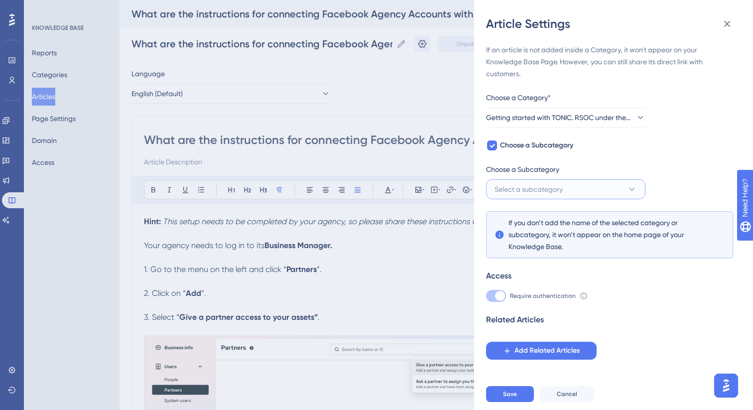
click at [530, 188] on span "Select a subcategory" at bounding box center [529, 189] width 68 height 12
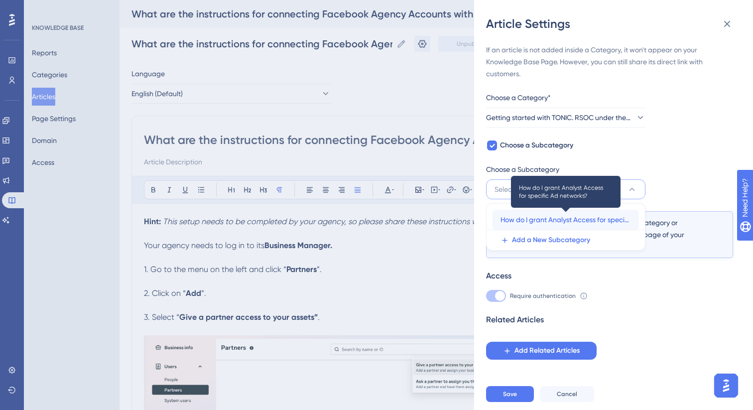
click at [535, 221] on span "How do I grant Analyst Access for specific Ad networks?" at bounding box center [566, 220] width 131 height 12
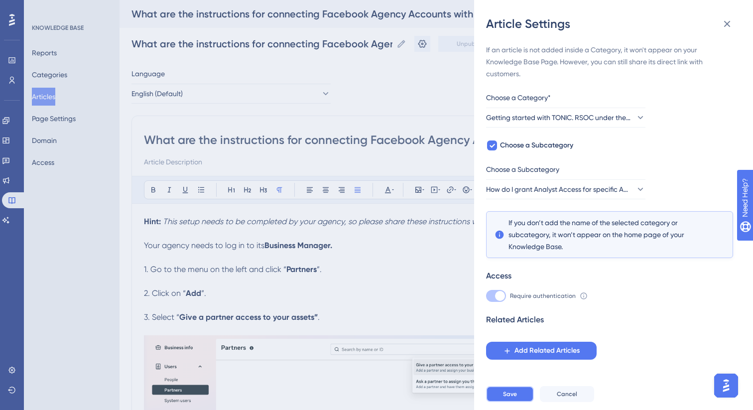
click at [516, 392] on span "Save" at bounding box center [510, 394] width 14 height 8
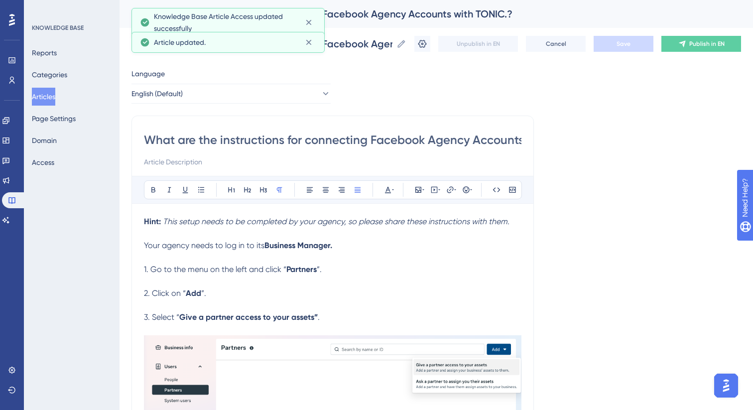
click at [47, 98] on button "Articles" at bounding box center [43, 97] width 23 height 18
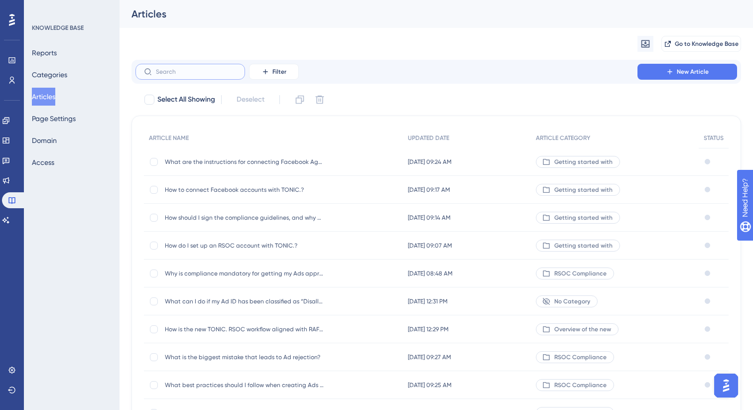
click at [190, 74] on input "text" at bounding box center [196, 71] width 81 height 7
paste input "How to connect TikTok accounts with TONIC.?"
type input "How to connect TikTok accounts with TONIC.?"
checkbox input "true"
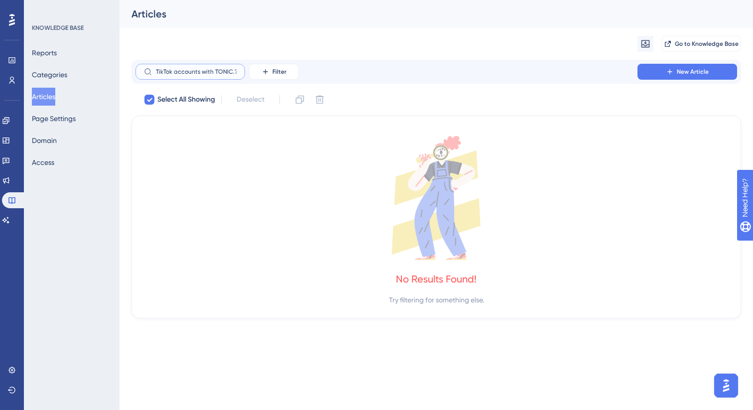
type input "How to connect TikTok accounts with TONIC.?"
checkbox input "false"
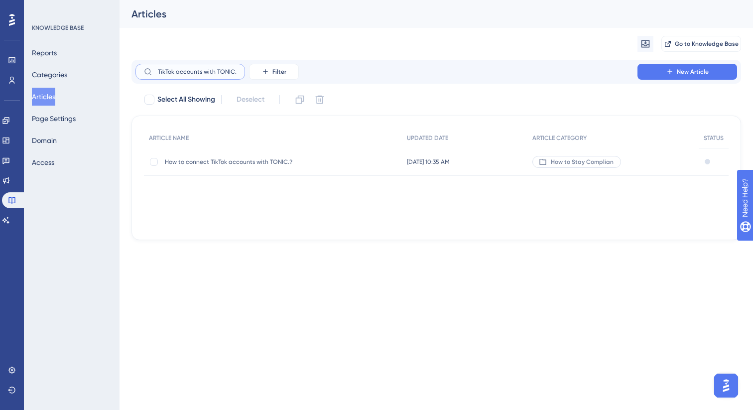
scroll to position [0, 40]
type input "How to connect TikTok accounts with TONIC"
click at [312, 162] on span "How to connect TikTok accounts with TONIC.?" at bounding box center [244, 162] width 159 height 8
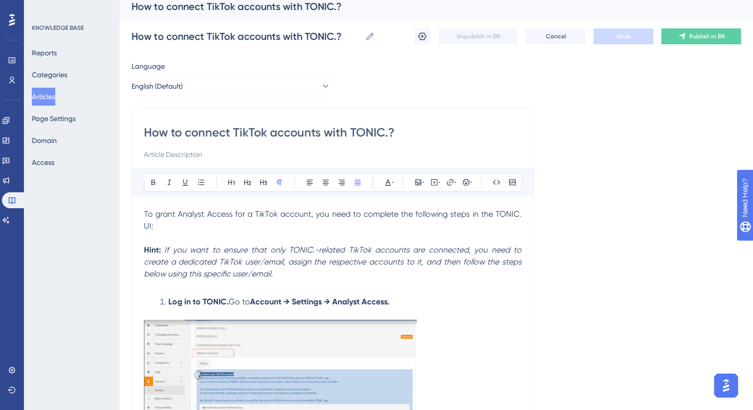
scroll to position [15, 0]
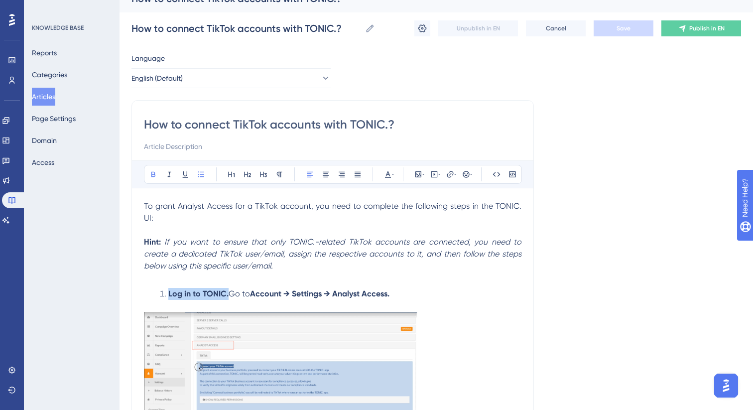
drag, startPoint x: 228, startPoint y: 285, endPoint x: 169, endPoint y: 284, distance: 58.8
click at [169, 288] on li "Log in to TONIC. Go to Account → Settings → Analyst Access." at bounding box center [339, 294] width 366 height 12
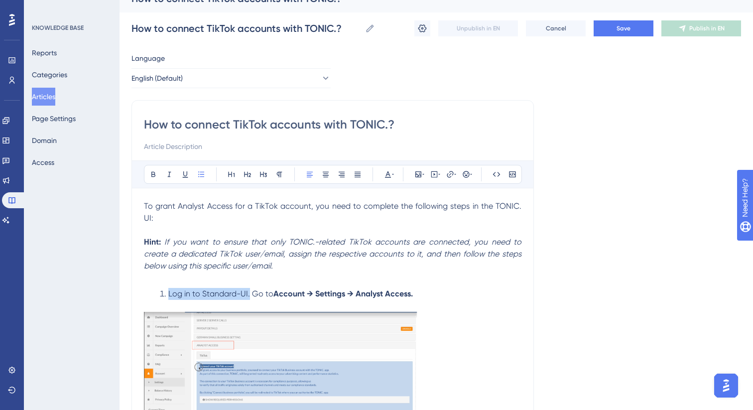
drag, startPoint x: 249, startPoint y: 284, endPoint x: 169, endPoint y: 285, distance: 79.7
click at [169, 289] on span "Log in to Standard-UI. Go to" at bounding box center [220, 293] width 105 height 9
click at [155, 175] on icon at bounding box center [153, 174] width 8 height 8
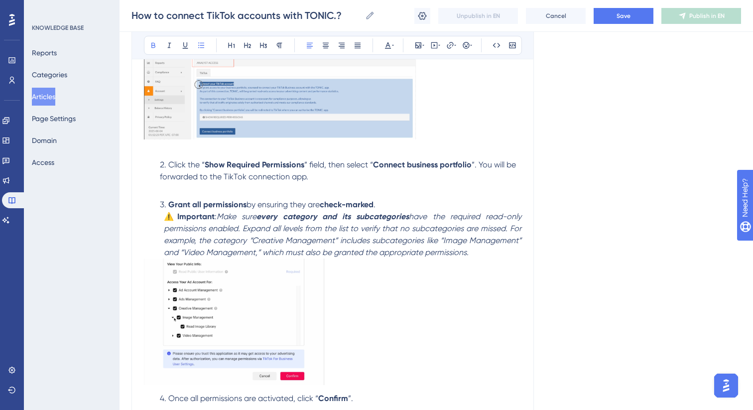
scroll to position [303, 0]
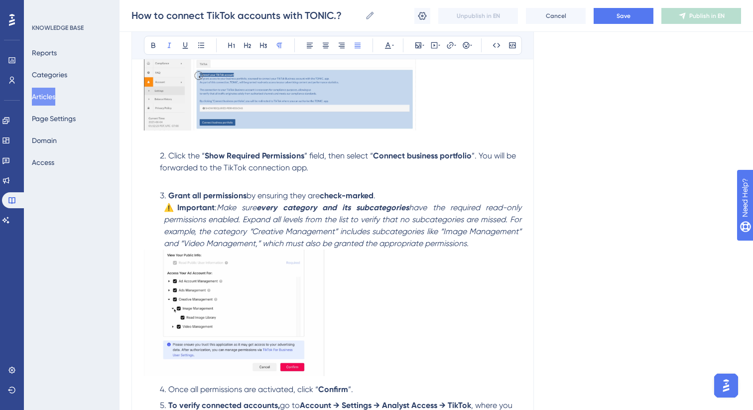
click at [486, 230] on p "⚠️ Important : Make sure every category and its subcategories have the required…" at bounding box center [333, 226] width 378 height 48
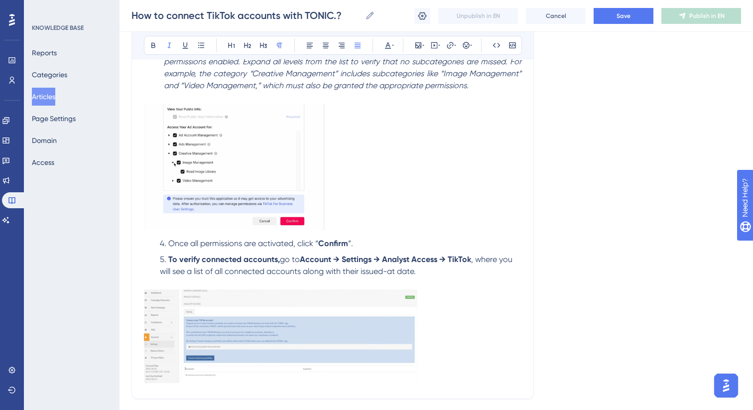
scroll to position [466, 0]
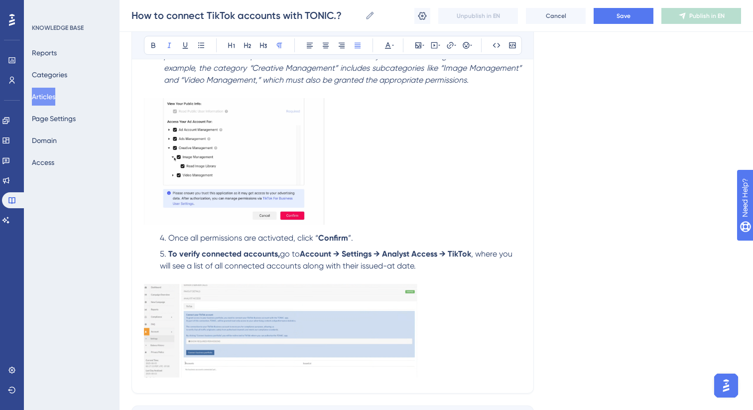
click at [320, 309] on img at bounding box center [281, 331] width 274 height 94
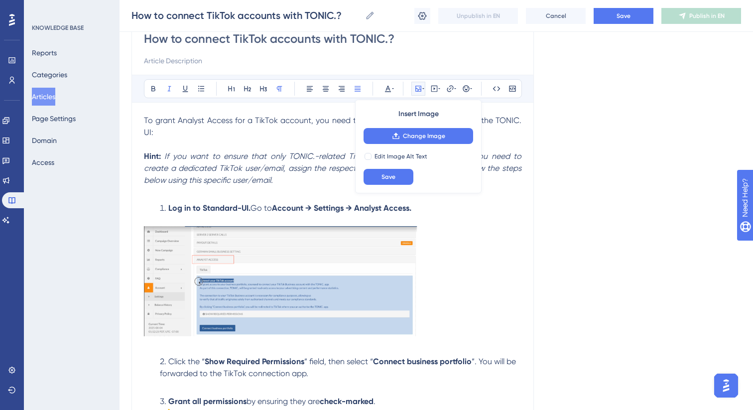
scroll to position [53, 0]
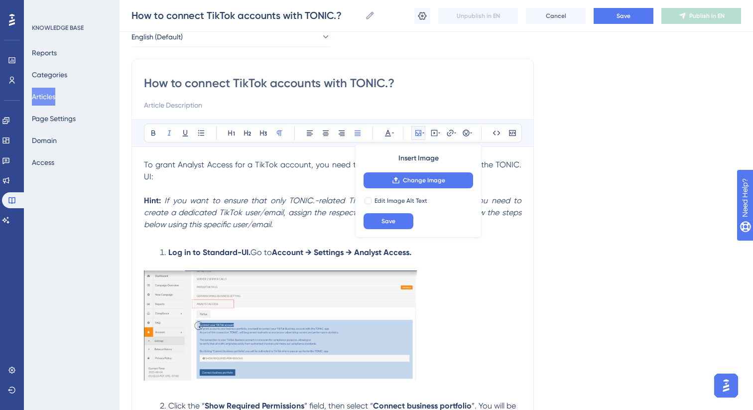
click at [310, 231] on p at bounding box center [333, 237] width 378 height 12
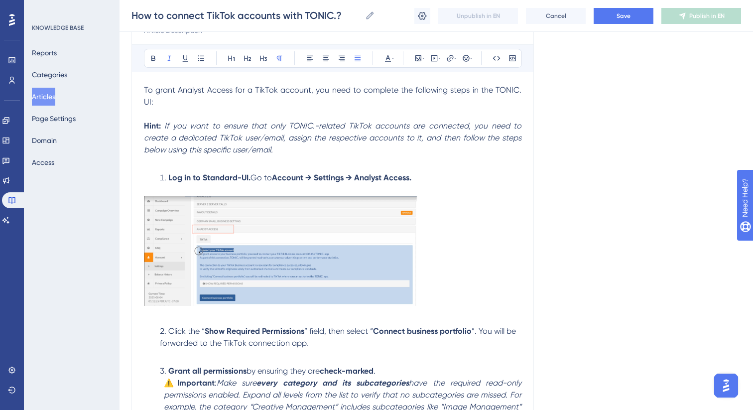
scroll to position [0, 0]
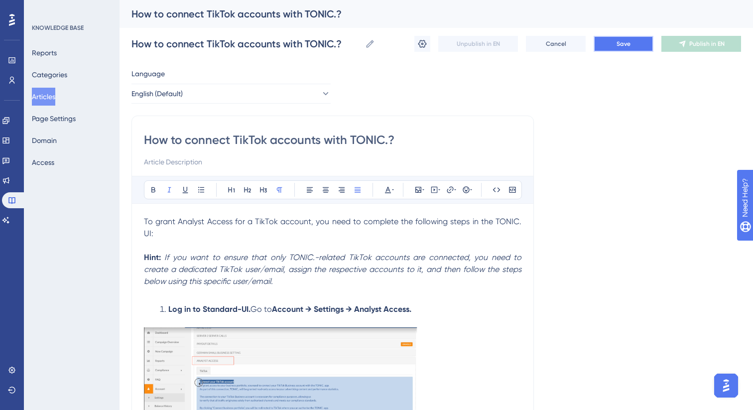
click at [617, 43] on span "Save" at bounding box center [624, 44] width 14 height 8
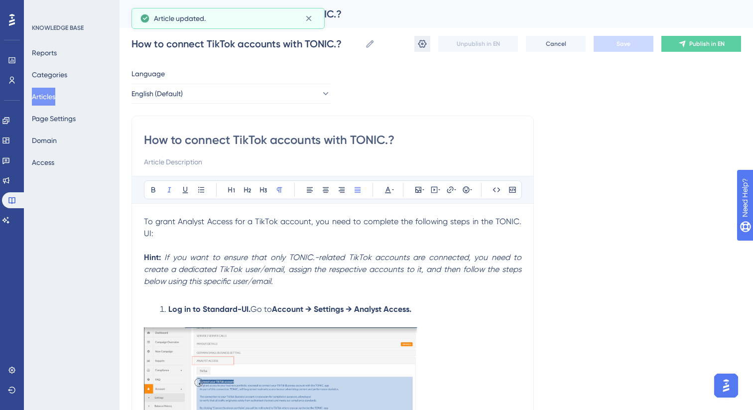
click at [427, 42] on icon at bounding box center [422, 44] width 10 height 10
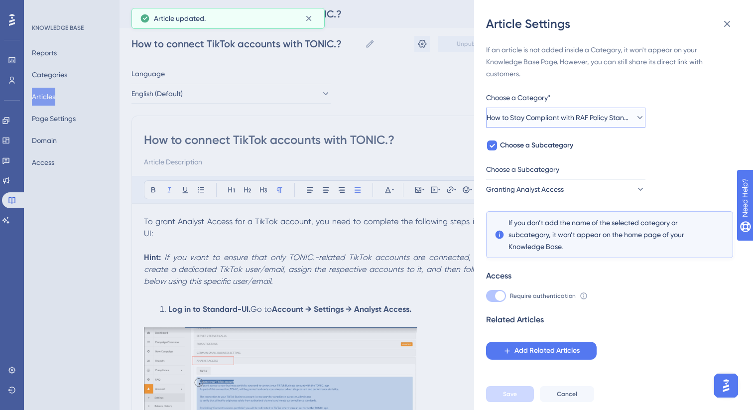
click at [528, 118] on span "How to Stay Compliant with RAF Policy Standards" at bounding box center [559, 118] width 144 height 12
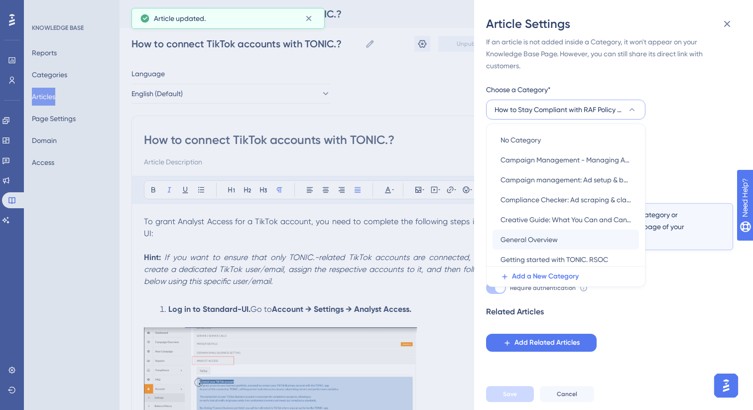
scroll to position [39, 0]
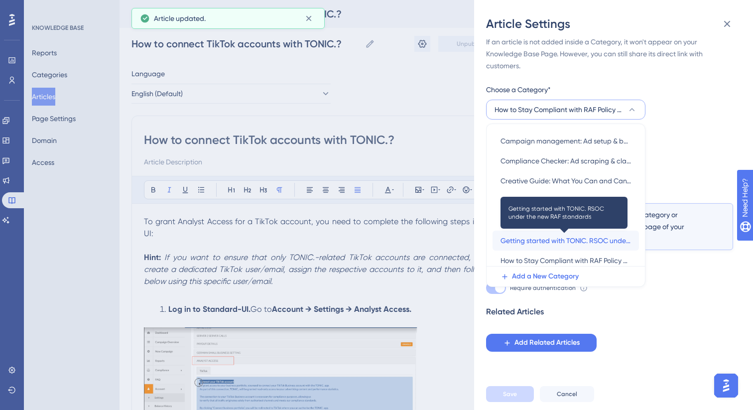
click at [543, 238] on span "Getting started with TONIC. RSOC under the new RAF standards" at bounding box center [566, 241] width 131 height 12
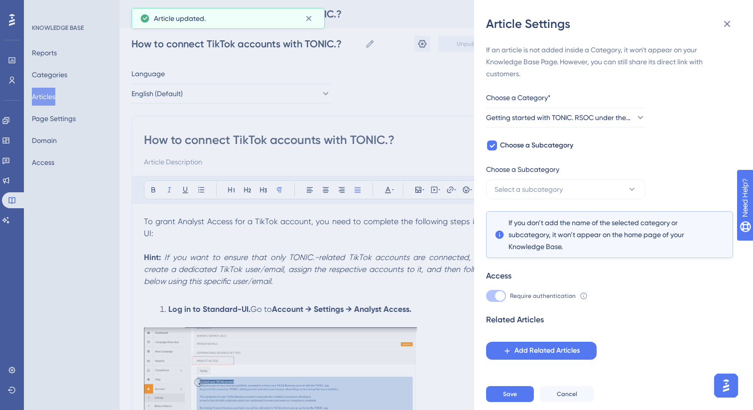
scroll to position [0, 0]
click at [521, 196] on button "Select a subcategory" at bounding box center [565, 189] width 159 height 20
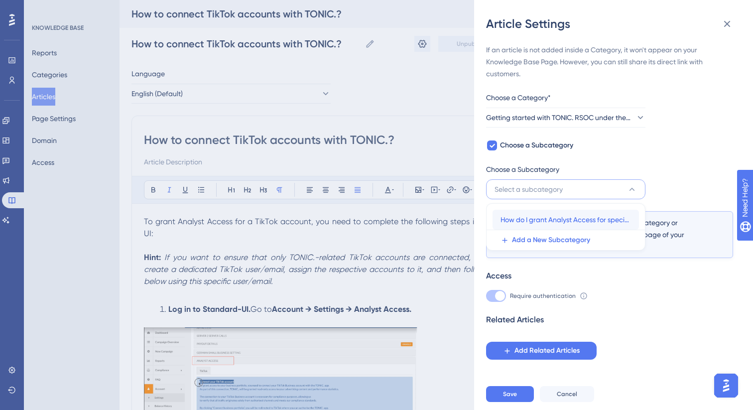
click at [526, 219] on span "How do I grant Analyst Access for specific Ad networks?" at bounding box center [566, 220] width 131 height 12
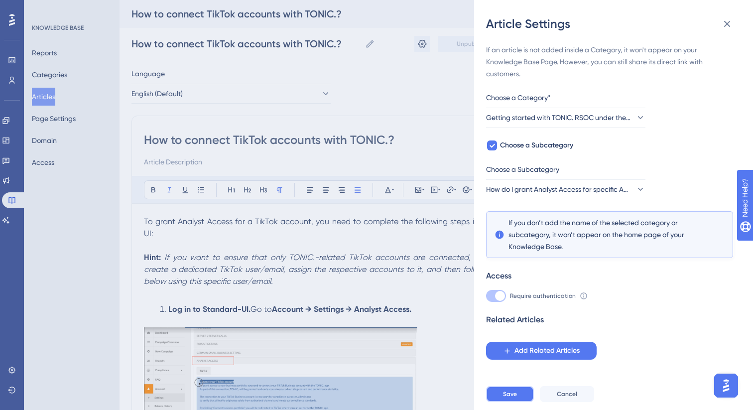
click at [515, 392] on span "Save" at bounding box center [510, 394] width 14 height 8
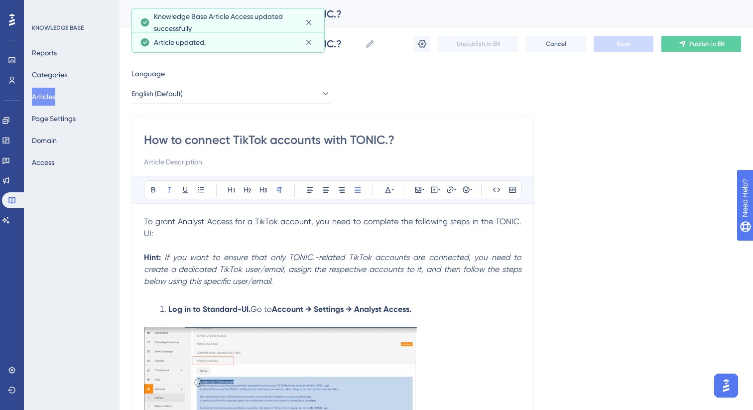
click at [45, 99] on button "Articles" at bounding box center [43, 97] width 23 height 18
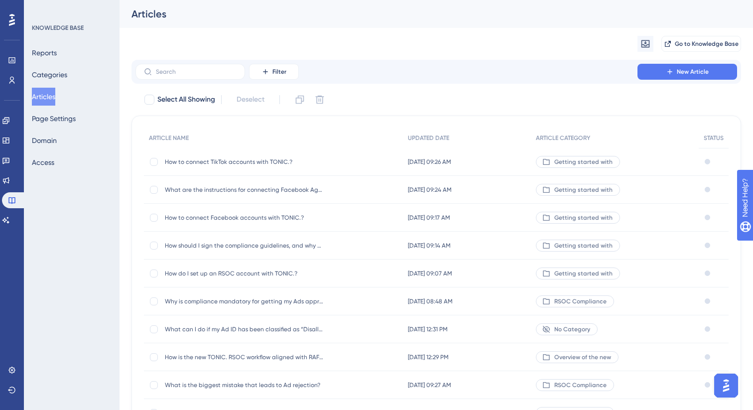
click at [280, 217] on span "How to connect Facebook accounts with TONIC.?" at bounding box center [244, 218] width 159 height 8
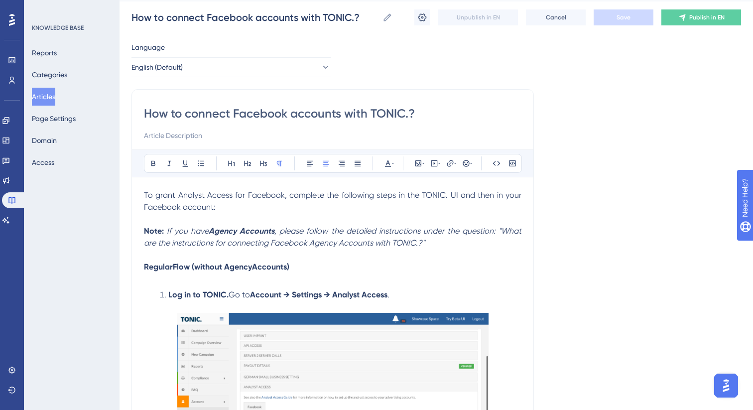
scroll to position [27, 0]
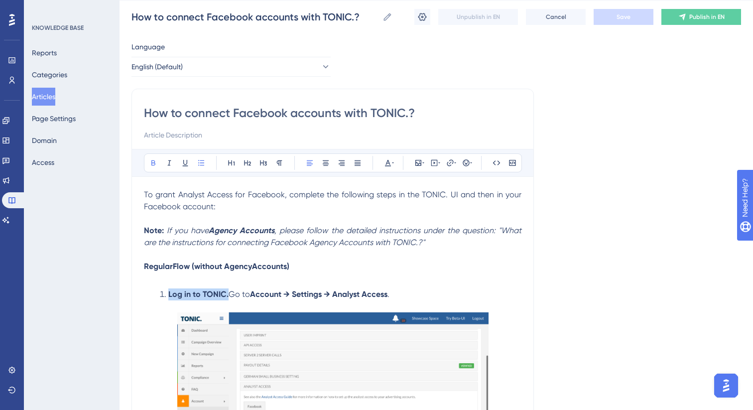
drag, startPoint x: 228, startPoint y: 297, endPoint x: 168, endPoint y: 299, distance: 59.8
click at [168, 299] on li "Log in to TONIC. Go to Account → Settings → Analyst Access ." at bounding box center [339, 294] width 366 height 12
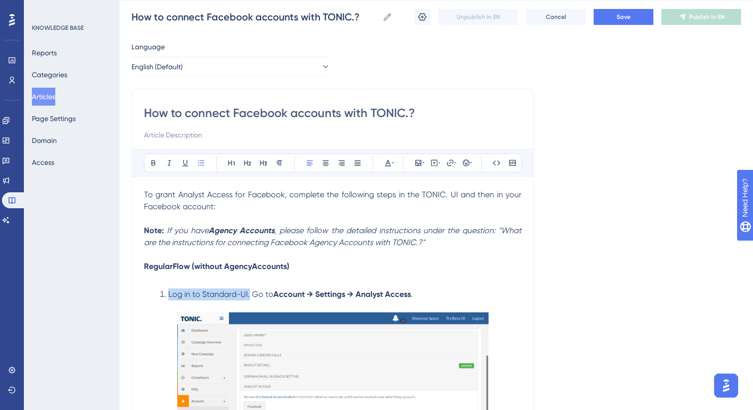
drag, startPoint x: 245, startPoint y: 298, endPoint x: 167, endPoint y: 299, distance: 77.2
click at [167, 299] on li "Log in to Standard-UI. Go to Account → Settings → Analyst Access ." at bounding box center [339, 294] width 366 height 12
click at [153, 161] on icon at bounding box center [153, 163] width 8 height 8
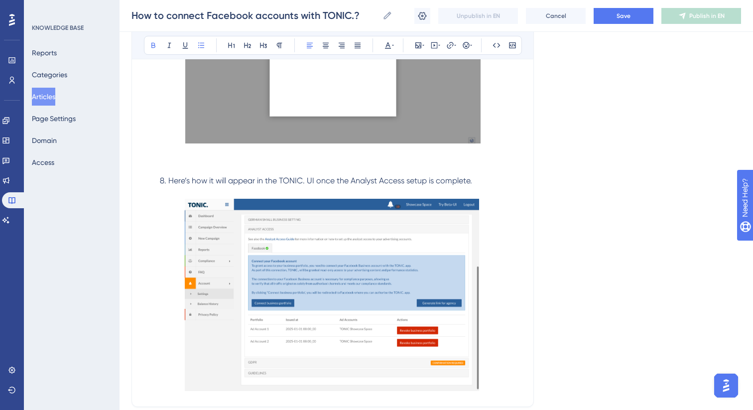
scroll to position [1741, 0]
click at [310, 184] on span "Here’s how it will appear in the TONIC. UI once the Analyst Access setup is com…" at bounding box center [320, 179] width 304 height 9
click at [313, 184] on span "Here’s how it will appear in the TONIC. UI once the Analyst Access setup is com…" at bounding box center [320, 179] width 304 height 9
drag, startPoint x: 315, startPoint y: 184, endPoint x: 281, endPoint y: 183, distance: 33.4
click at [281, 183] on span "Here’s how it will appear in the TONIC. UI once the Analyst Access setup is com…" at bounding box center [320, 179] width 304 height 9
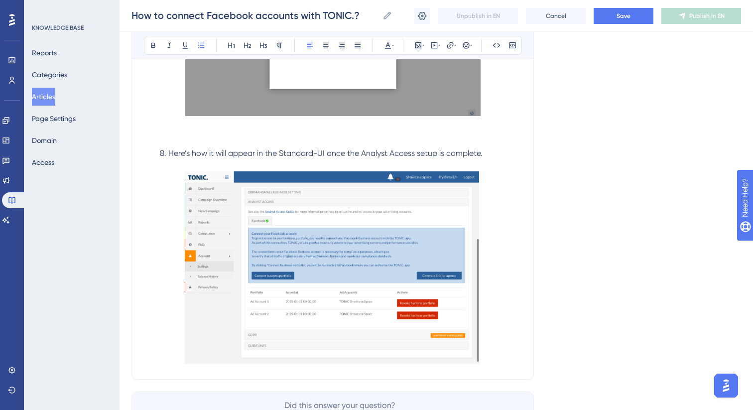
scroll to position [1831, 0]
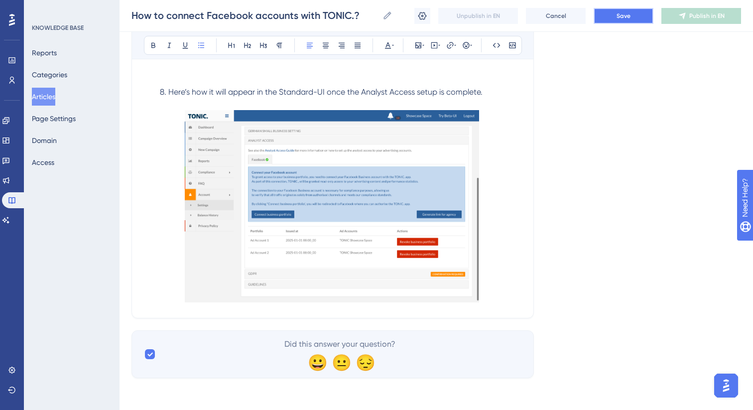
click at [611, 18] on button "Save" at bounding box center [624, 16] width 60 height 16
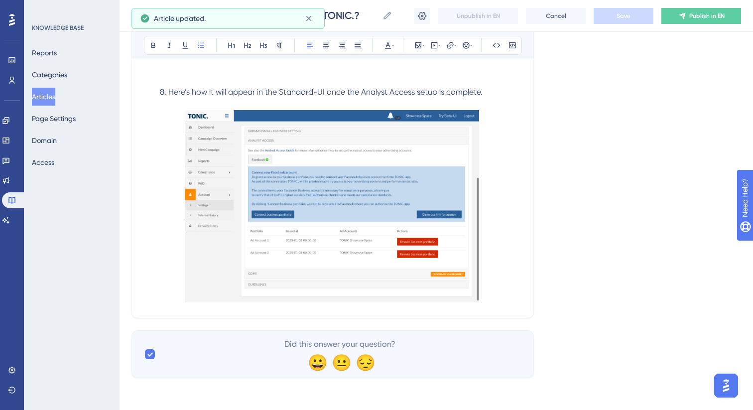
click at [46, 99] on button "Articles" at bounding box center [43, 97] width 23 height 18
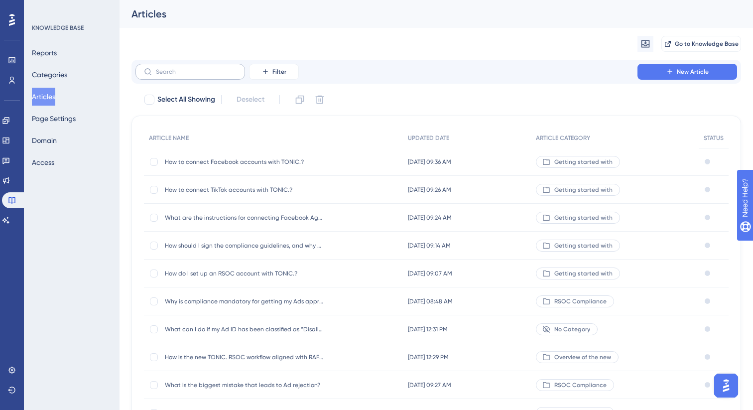
click at [213, 78] on label at bounding box center [191, 72] width 110 height 16
click at [213, 75] on input "text" at bounding box center [196, 71] width 81 height 7
paste input "Outbrain"
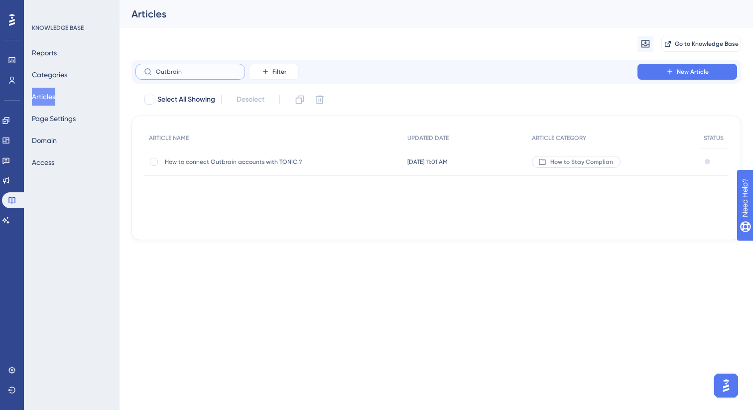
type input "Outbrain"
click at [310, 159] on span "How to connect Outbrain accounts with TONIC.?" at bounding box center [244, 162] width 159 height 8
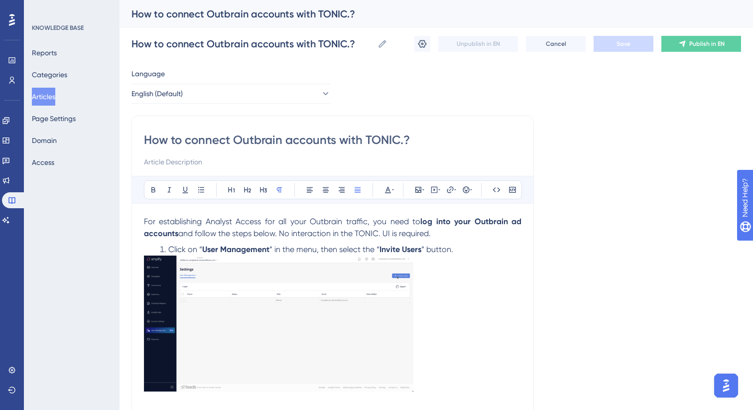
click at [517, 224] on strong "log into your Outbrain ad accounts" at bounding box center [334, 227] width 380 height 21
click at [512, 225] on strong "log into your Outbrain d accounts" at bounding box center [334, 227] width 380 height 21
click at [516, 223] on strong "log into your Outbrain d accounts" at bounding box center [334, 227] width 380 height 21
click at [612, 46] on button "Save" at bounding box center [624, 44] width 60 height 16
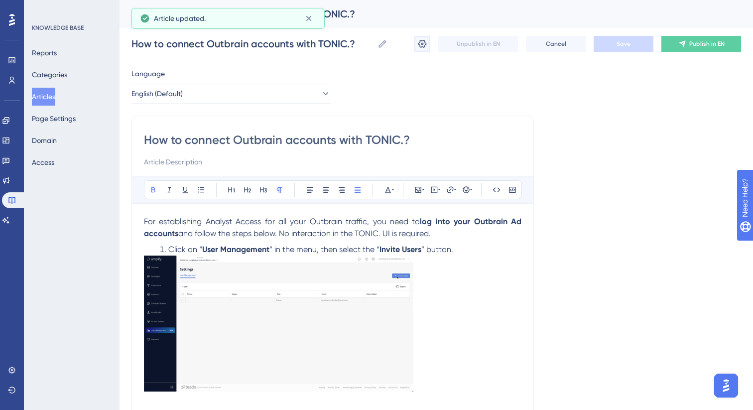
click at [423, 46] on icon at bounding box center [422, 44] width 8 height 8
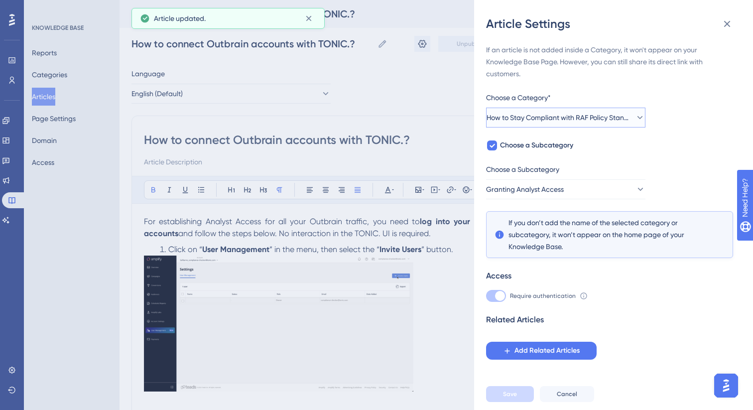
click at [540, 116] on span "How to Stay Compliant with RAF Policy Standards" at bounding box center [559, 118] width 144 height 12
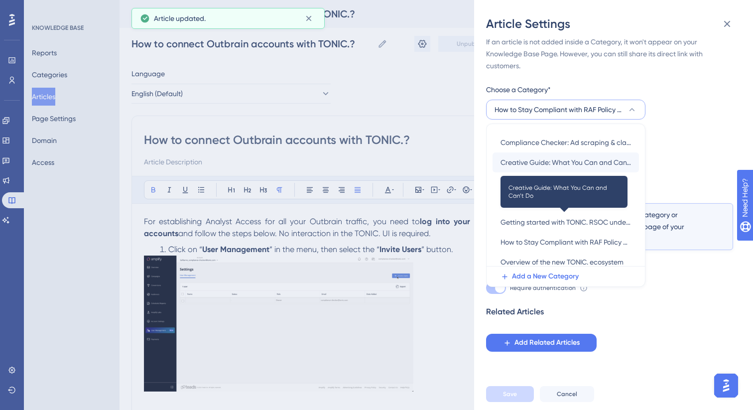
scroll to position [60, 0]
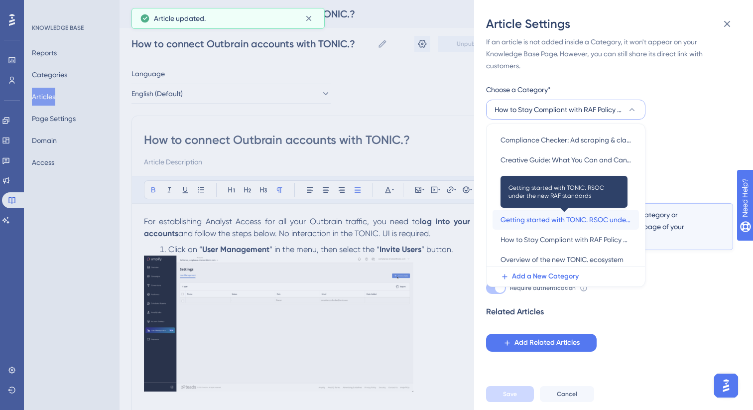
click at [545, 218] on span "Getting started with TONIC. RSOC under the new RAF standards" at bounding box center [566, 220] width 131 height 12
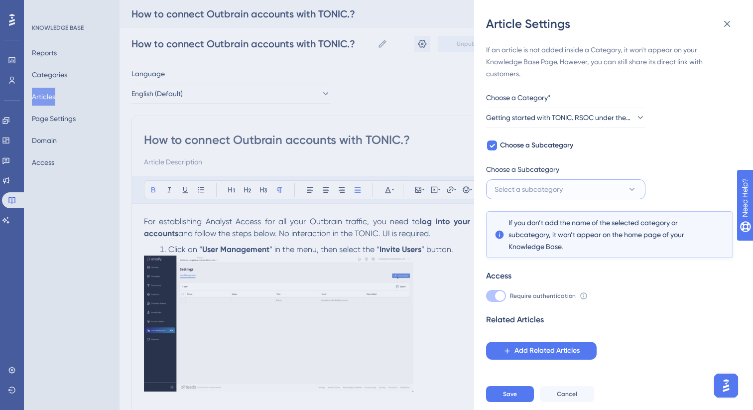
click at [508, 190] on span "Select a subcategory" at bounding box center [529, 189] width 68 height 12
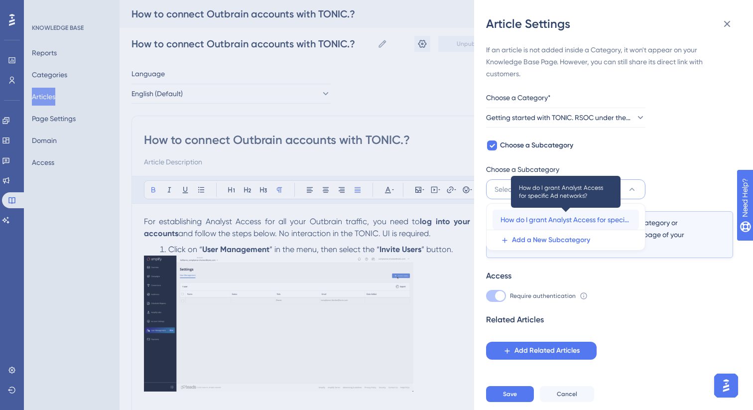
click at [516, 219] on span "How do I grant Analyst Access for specific Ad networks?" at bounding box center [566, 220] width 131 height 12
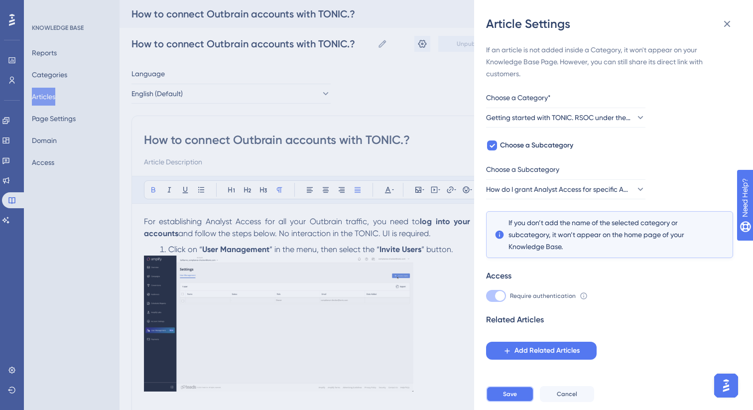
click at [508, 397] on span "Save" at bounding box center [510, 394] width 14 height 8
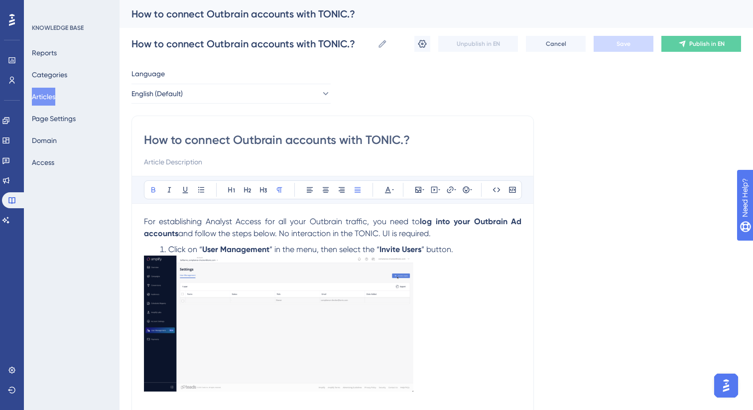
click at [53, 97] on button "Articles" at bounding box center [43, 97] width 23 height 18
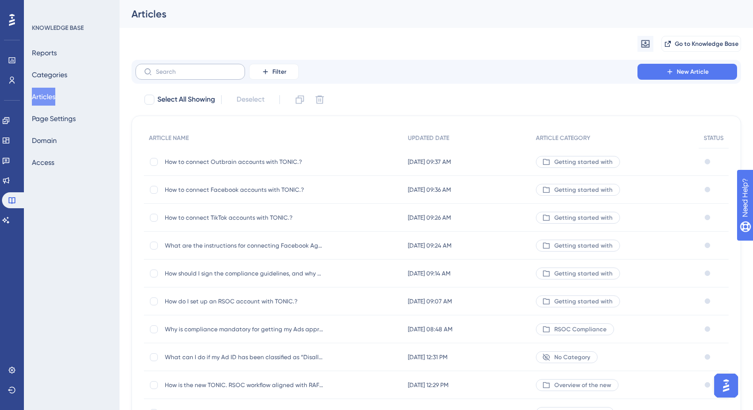
click at [175, 78] on label at bounding box center [191, 72] width 110 height 16
click at [175, 75] on input "text" at bounding box center [196, 71] width 81 height 7
paste input "Taboola"
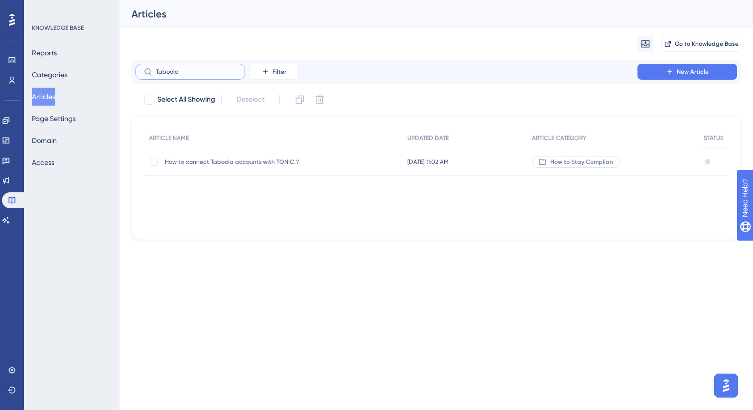
type input "Taboola"
click at [303, 158] on span "How to connect Taboola accounts with TONIC.?" at bounding box center [244, 162] width 159 height 8
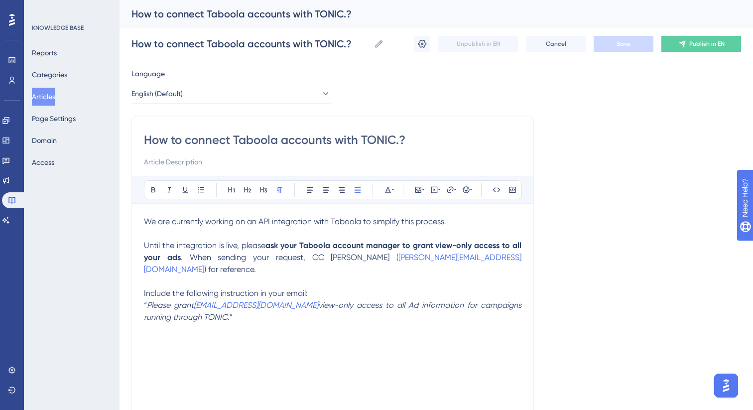
click at [165, 258] on strong "ask your Taboola account manager to grant view-only access to all your ads" at bounding box center [334, 251] width 380 height 21
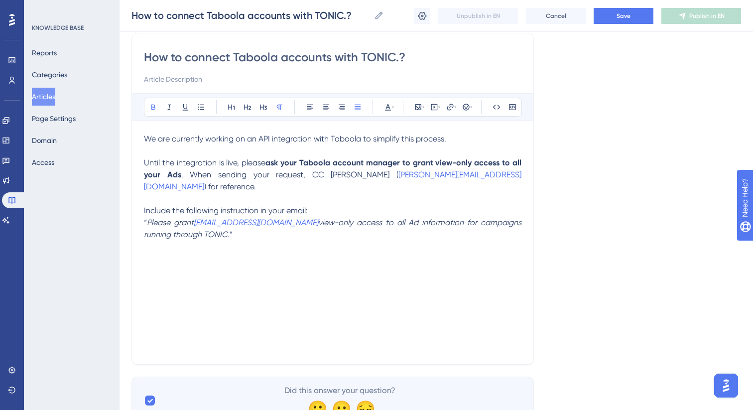
scroll to position [86, 0]
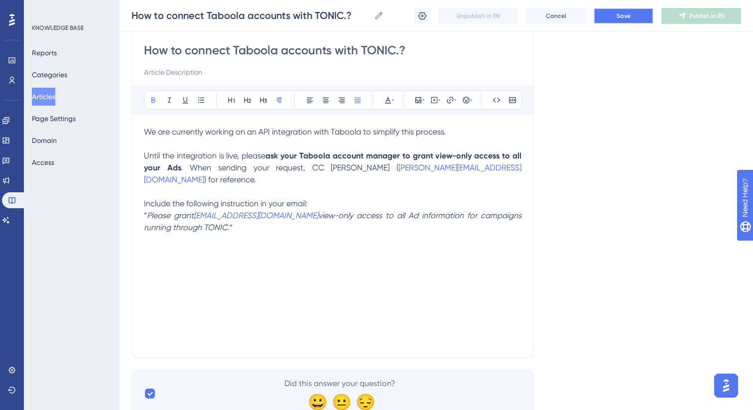
click at [613, 16] on button "Save" at bounding box center [624, 16] width 60 height 16
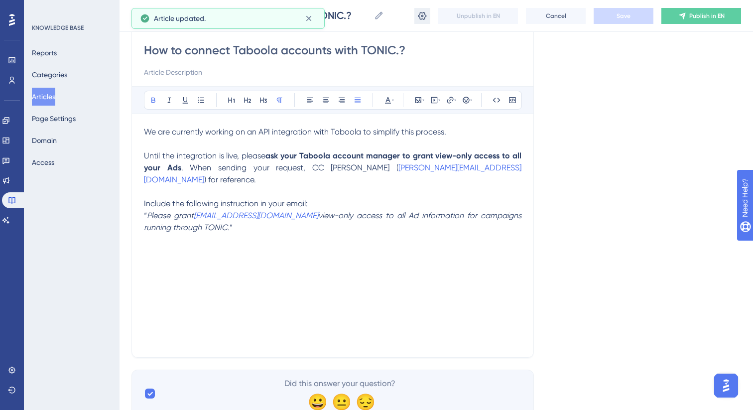
click at [422, 16] on icon at bounding box center [422, 15] width 8 height 8
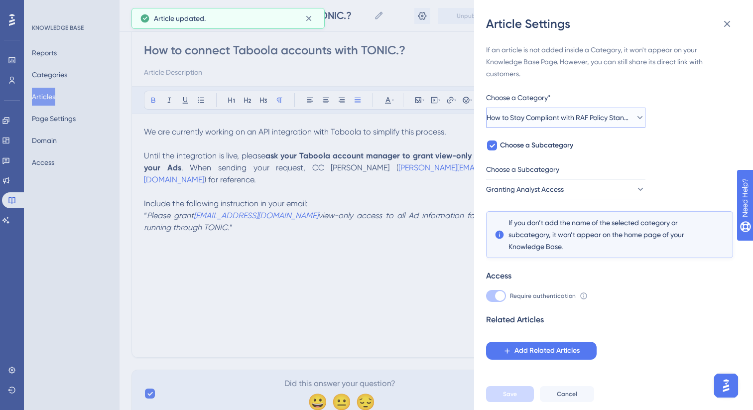
click at [555, 118] on span "How to Stay Compliant with RAF Policy Standards" at bounding box center [559, 118] width 144 height 12
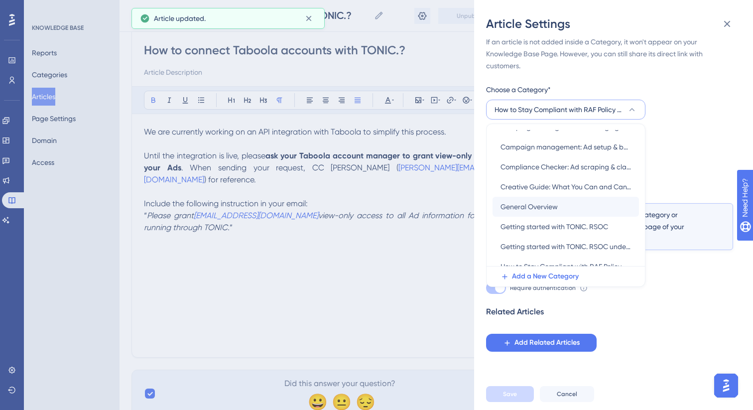
scroll to position [44, 0]
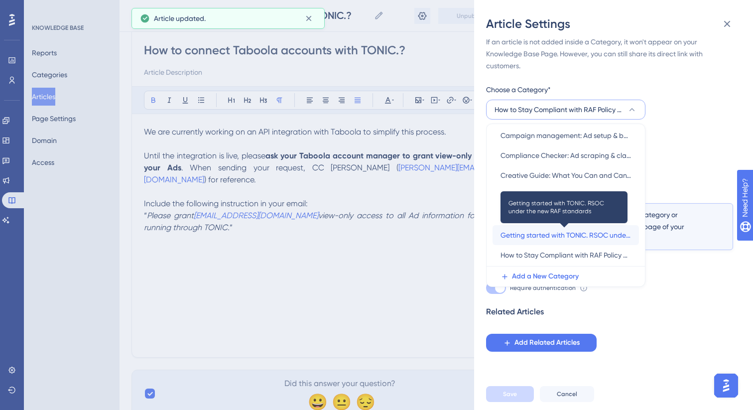
click at [552, 236] on span "Getting started with TONIC. RSOC under the new RAF standards" at bounding box center [566, 235] width 131 height 12
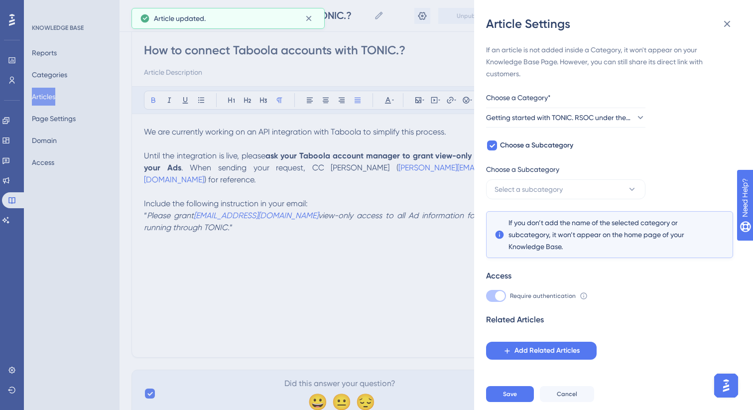
scroll to position [0, 0]
click at [518, 188] on span "Select a subcategory" at bounding box center [529, 189] width 68 height 12
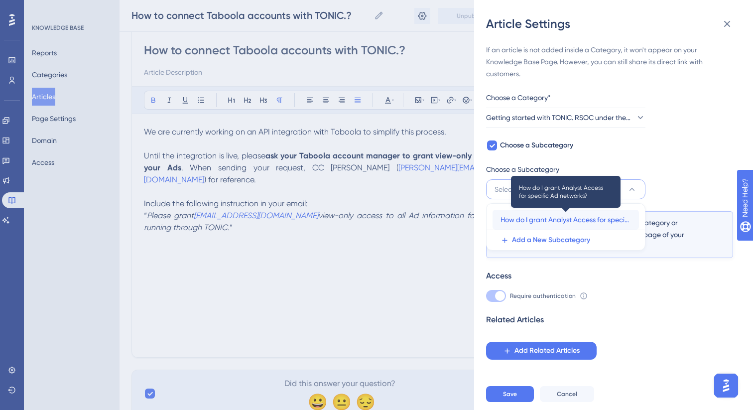
click at [529, 220] on span "How do I grant Analyst Access for specific Ad networks?" at bounding box center [566, 220] width 131 height 12
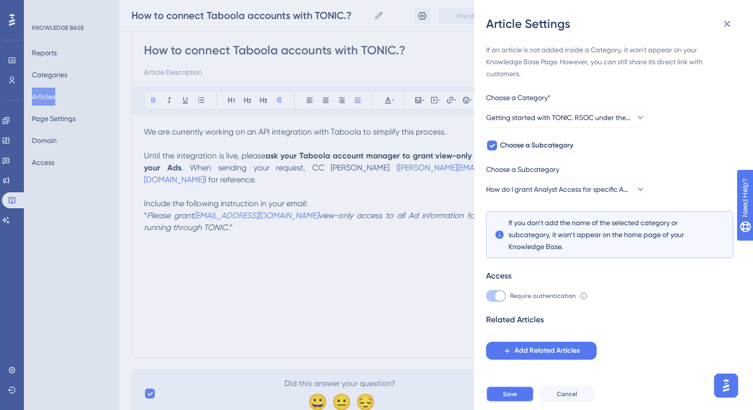
click at [511, 391] on span "Save" at bounding box center [510, 394] width 14 height 8
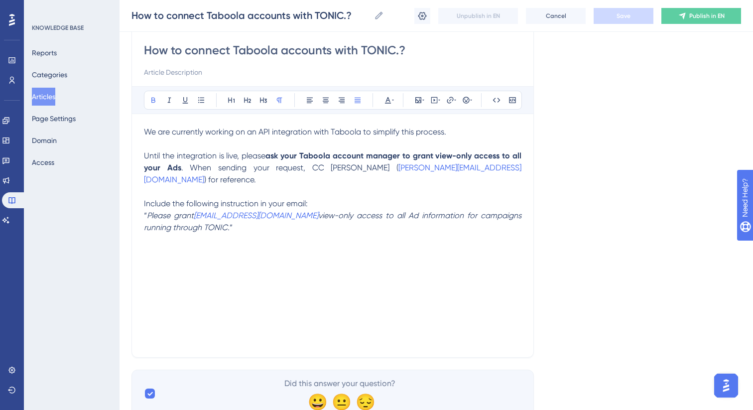
click at [41, 97] on button "Articles" at bounding box center [43, 97] width 23 height 18
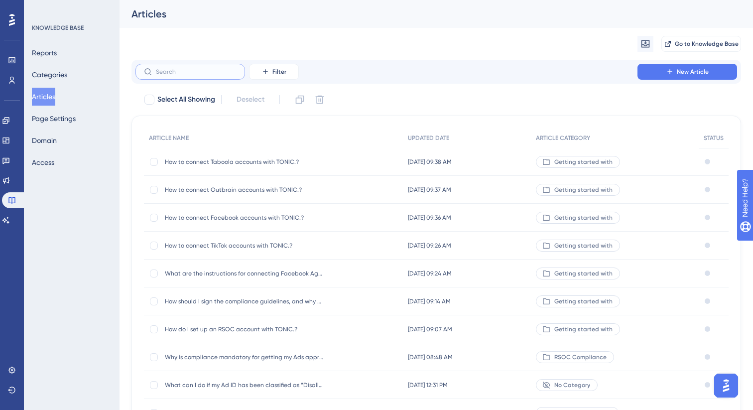
click at [189, 71] on input "text" at bounding box center [196, 71] width 81 height 7
paste input "MGID"
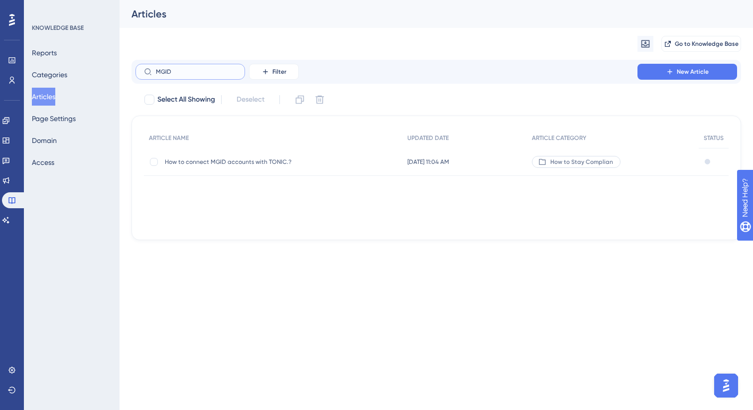
type input "MGID"
click at [315, 160] on span "How to connect MGID accounts with TONIC.?" at bounding box center [244, 162] width 159 height 8
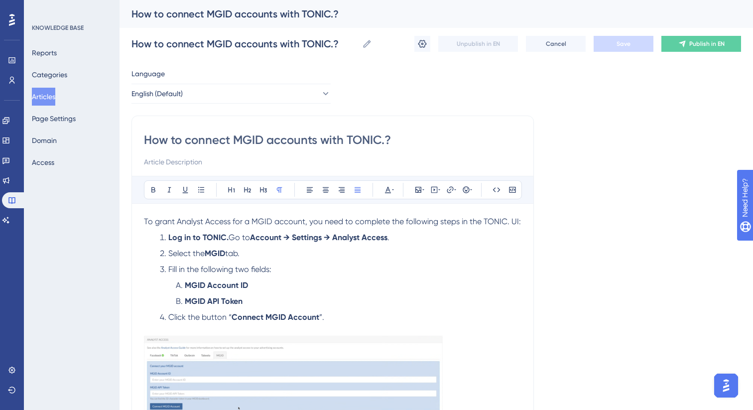
scroll to position [9, 0]
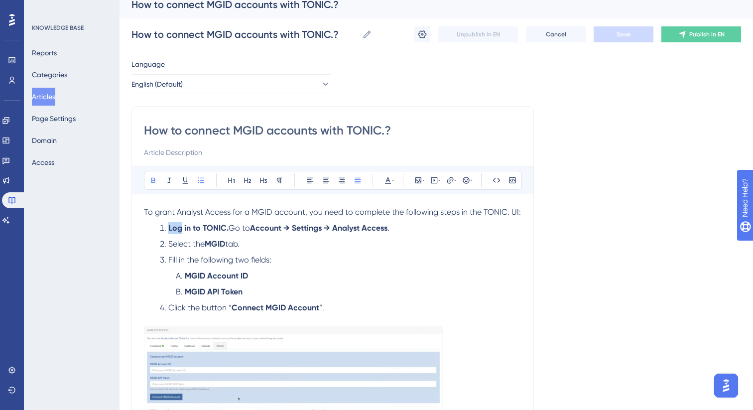
click at [170, 227] on strong "Log in to TONIC." at bounding box center [198, 227] width 60 height 9
drag, startPoint x: 227, startPoint y: 229, endPoint x: 168, endPoint y: 230, distance: 58.8
click at [168, 230] on li "Log in to TONIC. Go to Account → Settings → Analyst Access ." at bounding box center [339, 228] width 366 height 12
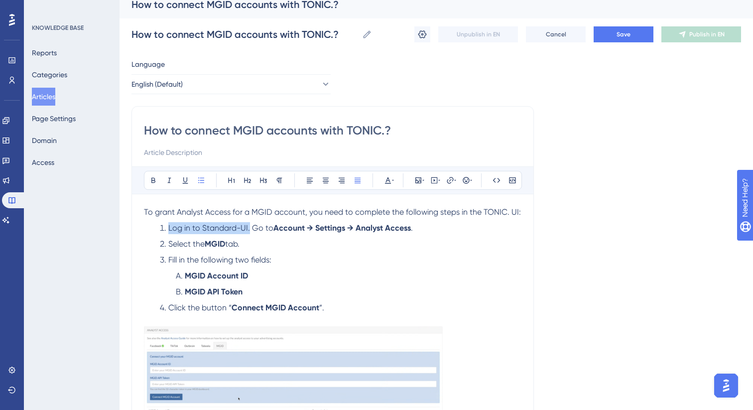
drag, startPoint x: 249, startPoint y: 230, endPoint x: 168, endPoint y: 229, distance: 80.7
click at [168, 229] on span "Log in to Standard-UI. Go to" at bounding box center [220, 227] width 105 height 9
click at [152, 181] on icon at bounding box center [153, 180] width 8 height 8
click at [316, 249] on li "Select the MGID tab." at bounding box center [339, 244] width 366 height 12
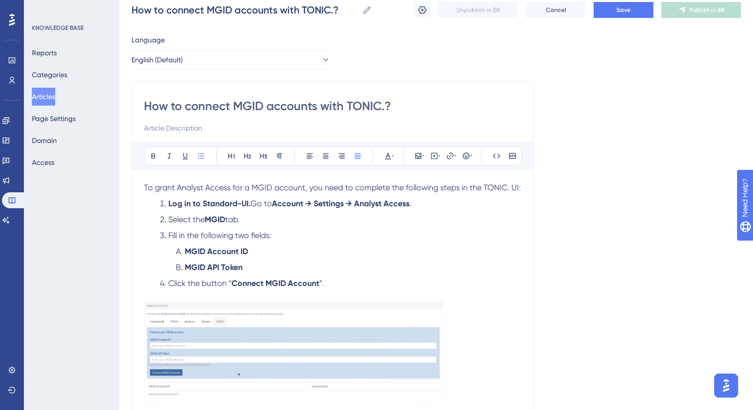
scroll to position [0, 0]
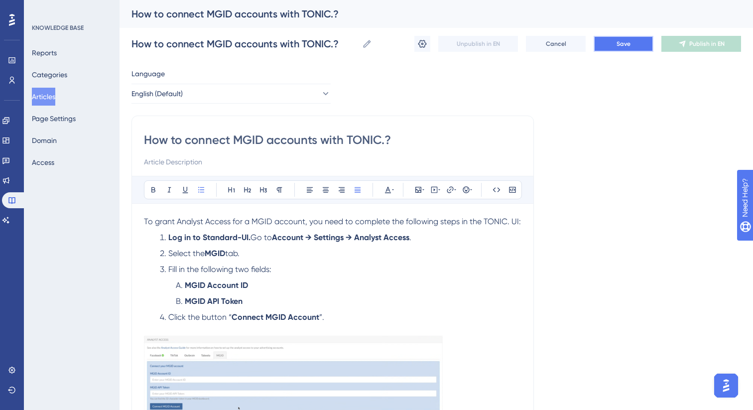
click at [610, 45] on button "Save" at bounding box center [624, 44] width 60 height 16
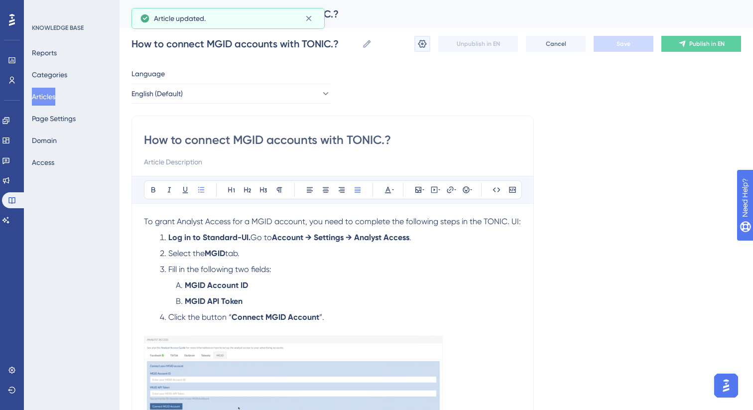
click at [424, 48] on icon at bounding box center [422, 44] width 10 height 10
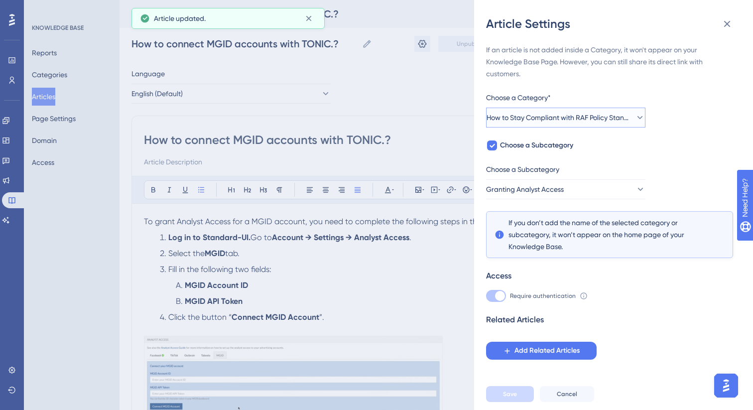
click at [546, 114] on span "How to Stay Compliant with RAF Policy Standards" at bounding box center [559, 118] width 144 height 12
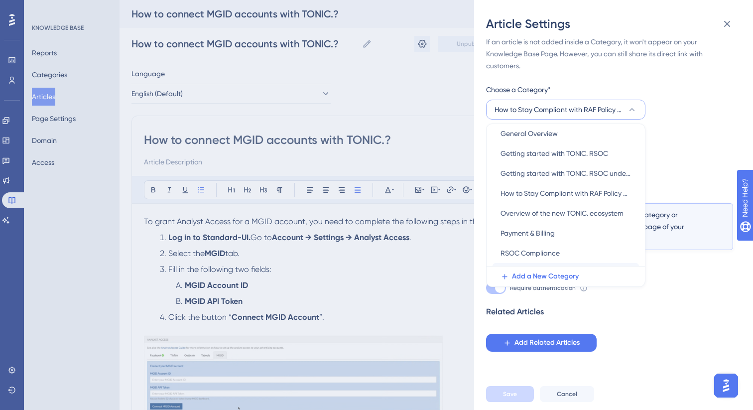
scroll to position [101, 0]
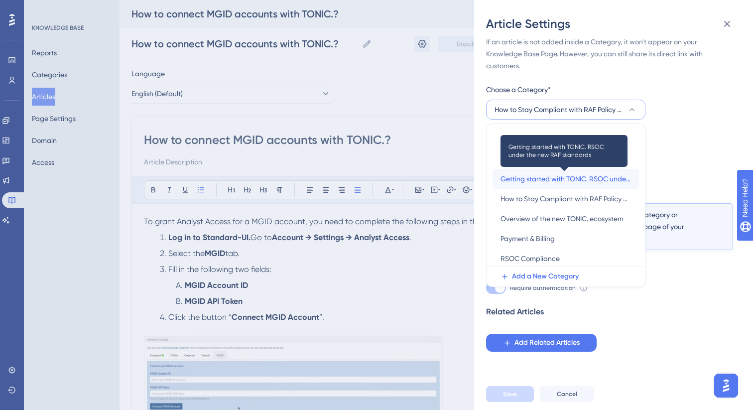
click at [555, 181] on span "Getting started with TONIC. RSOC under the new RAF standards" at bounding box center [566, 179] width 131 height 12
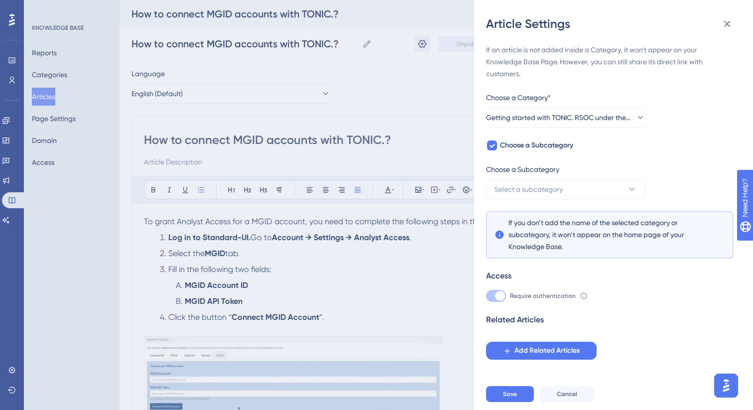
scroll to position [0, 0]
click at [524, 187] on span "Select a subcategory" at bounding box center [529, 189] width 68 height 12
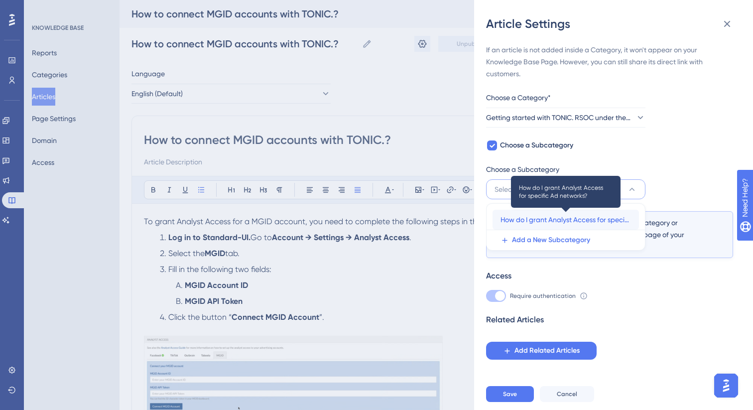
click at [527, 223] on span "How do I grant Analyst Access for specific Ad networks?" at bounding box center [566, 220] width 131 height 12
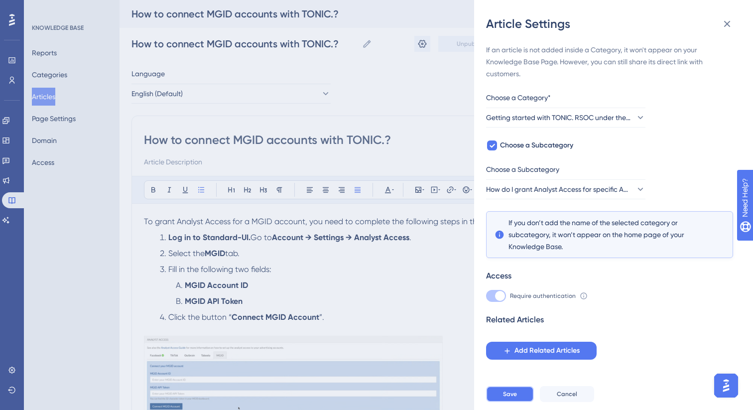
click at [506, 401] on button "Save" at bounding box center [510, 394] width 48 height 16
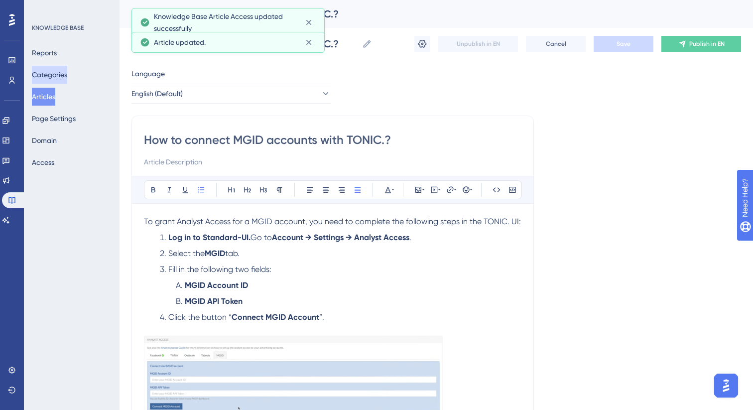
click at [54, 74] on button "Categories" at bounding box center [49, 75] width 35 height 18
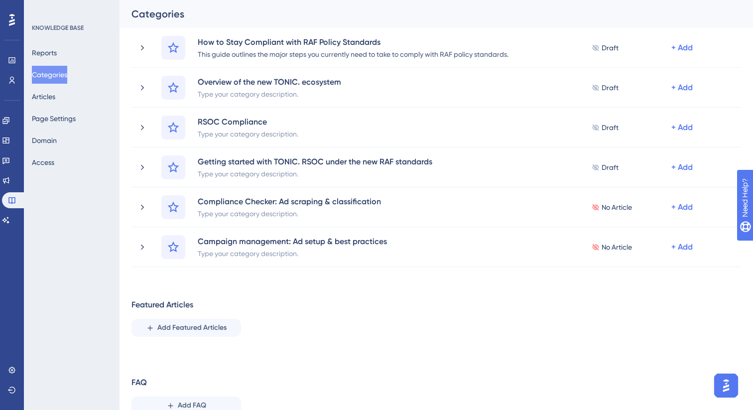
scroll to position [377, 0]
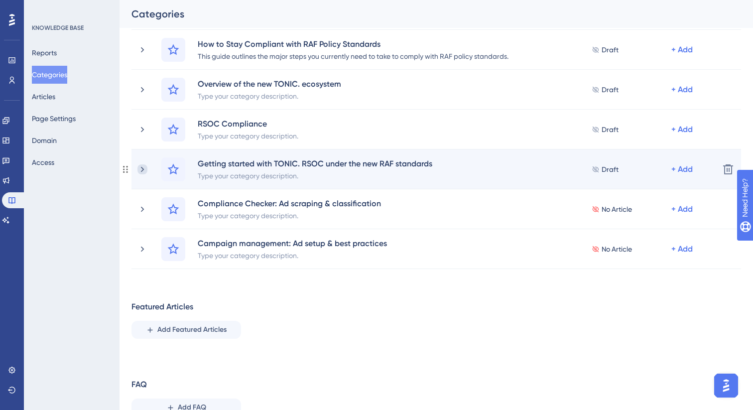
click at [143, 170] on icon at bounding box center [142, 169] width 10 height 10
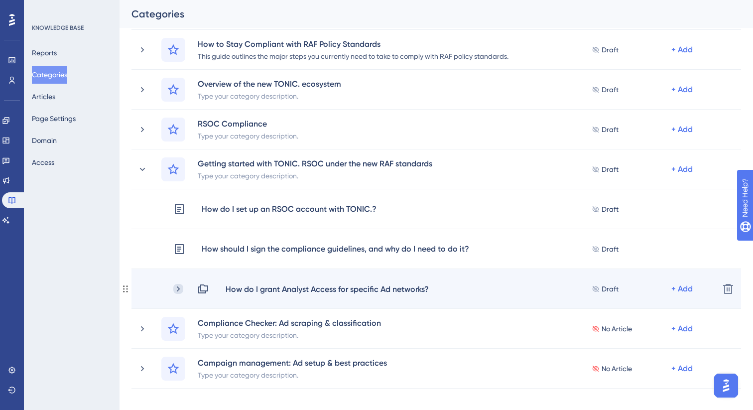
click at [178, 292] on icon at bounding box center [178, 289] width 10 height 10
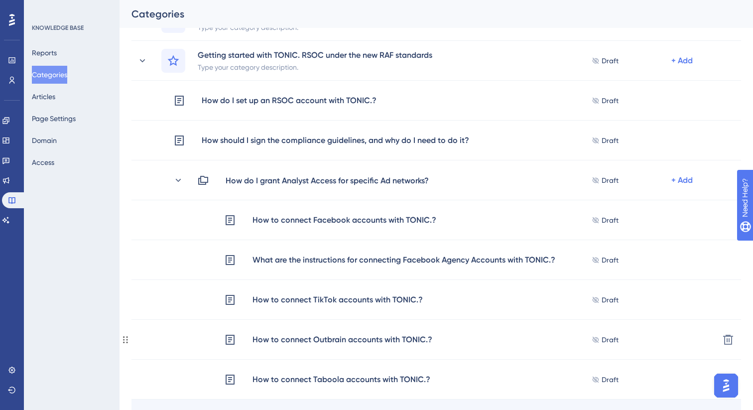
scroll to position [484, 0]
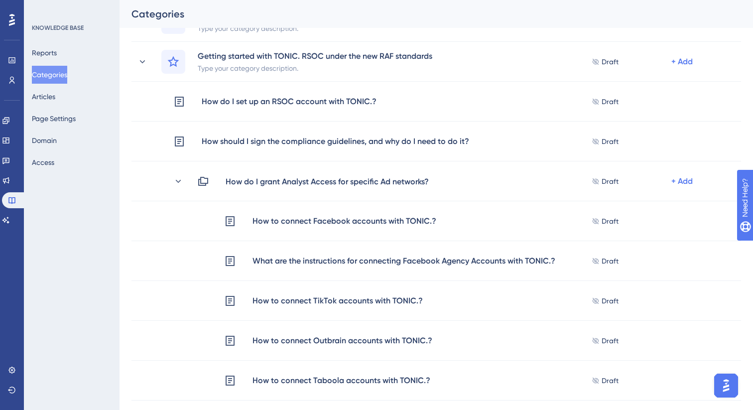
drag, startPoint x: 124, startPoint y: 314, endPoint x: 104, endPoint y: 7, distance: 308.0
